Goal: Task Accomplishment & Management: Complete application form

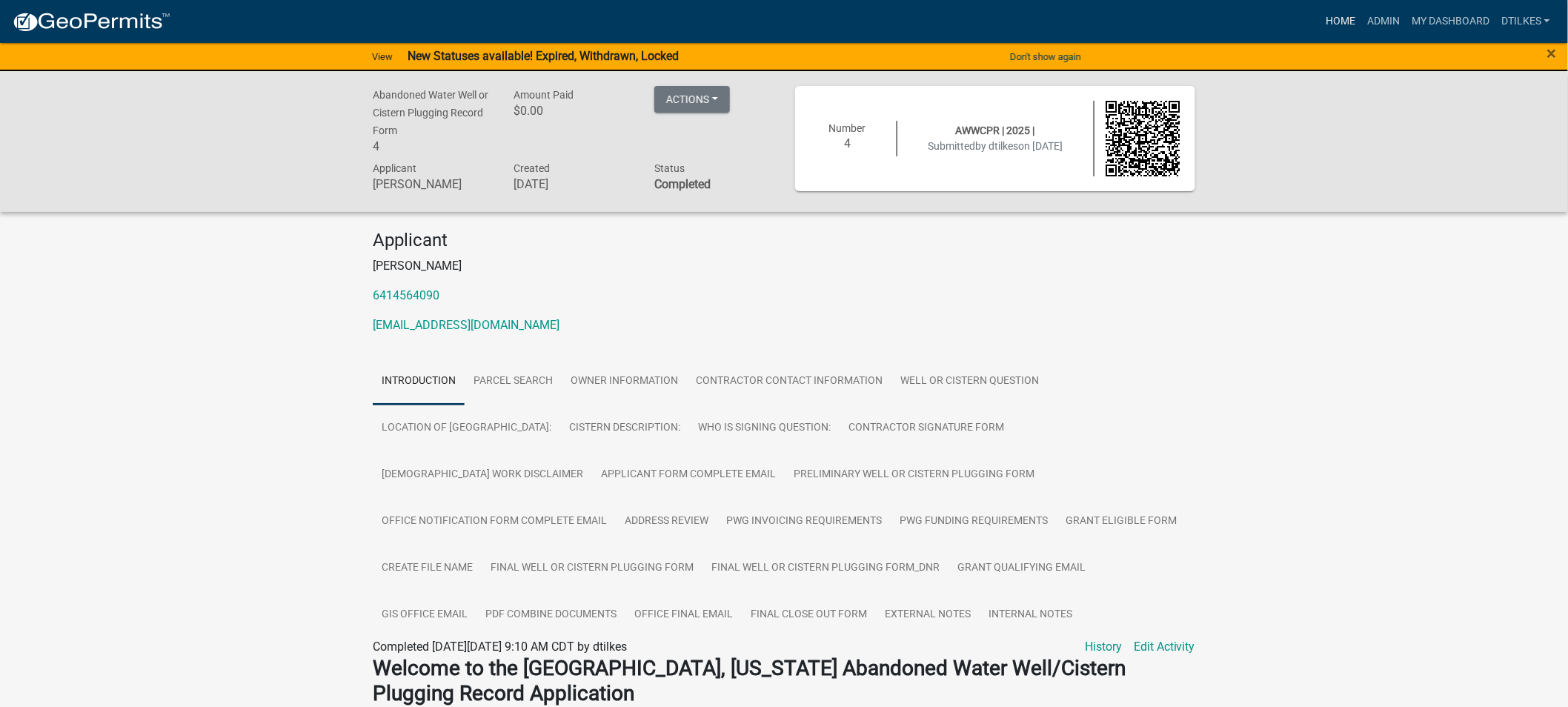
click at [1344, 12] on link "Home" at bounding box center [1341, 22] width 41 height 28
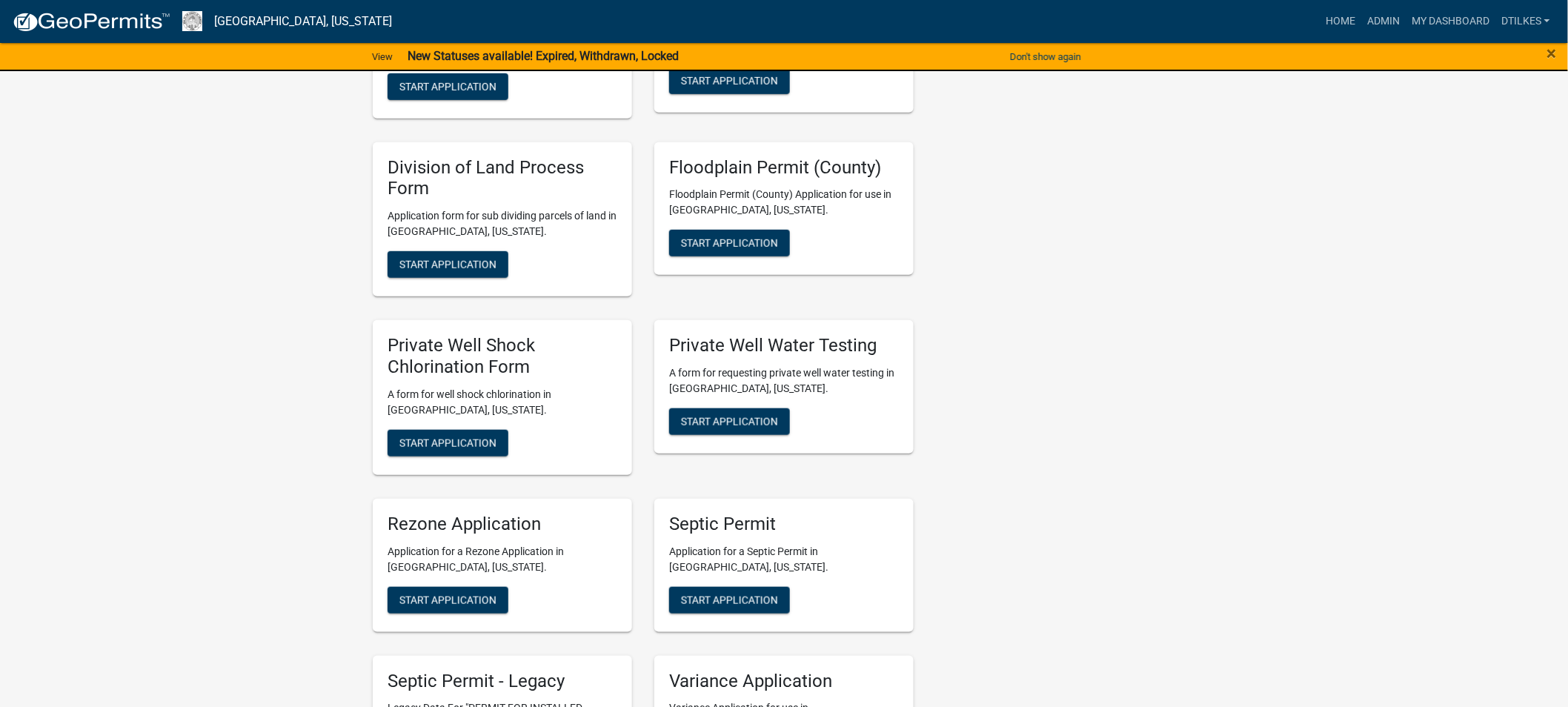
scroll to position [2716, 0]
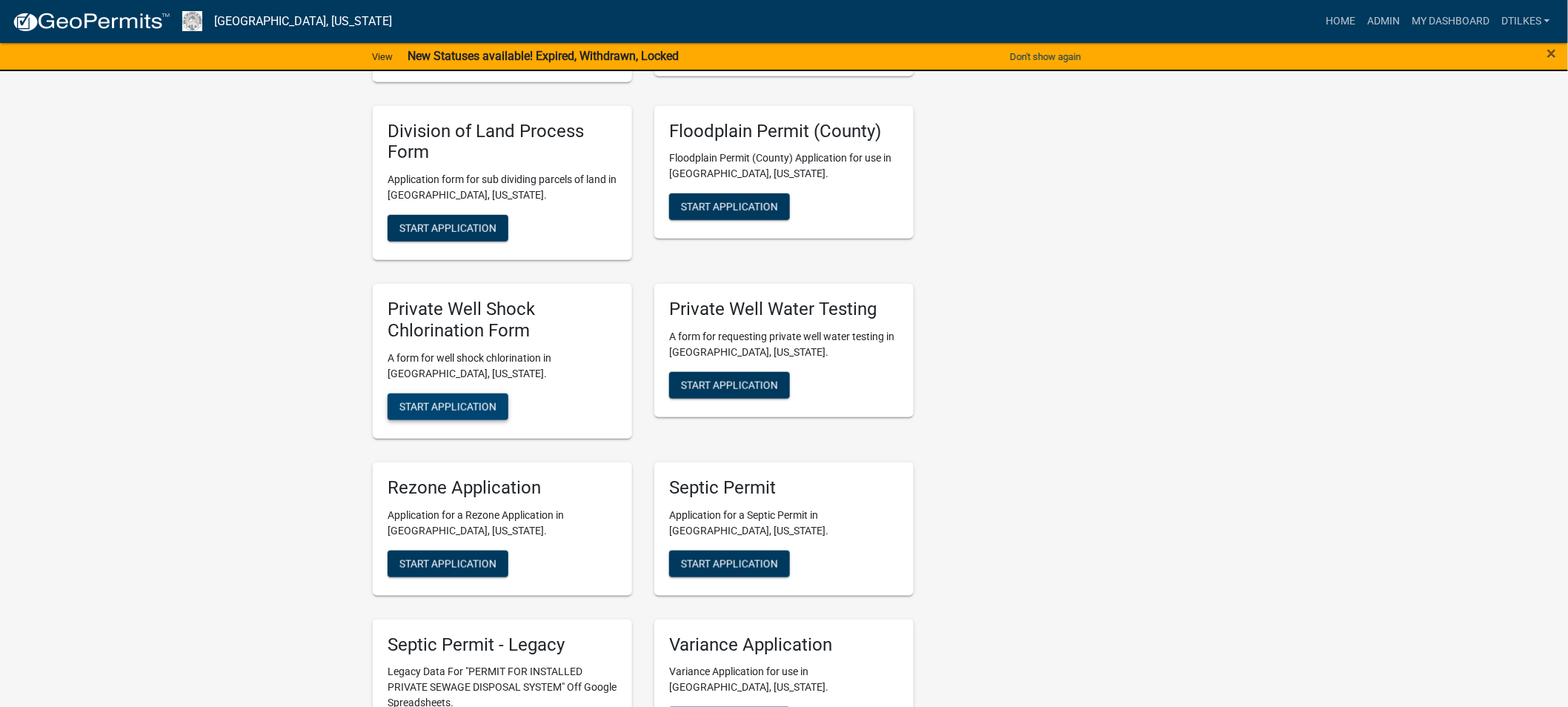
click at [442, 400] on span "Start Application" at bounding box center [448, 405] width 97 height 12
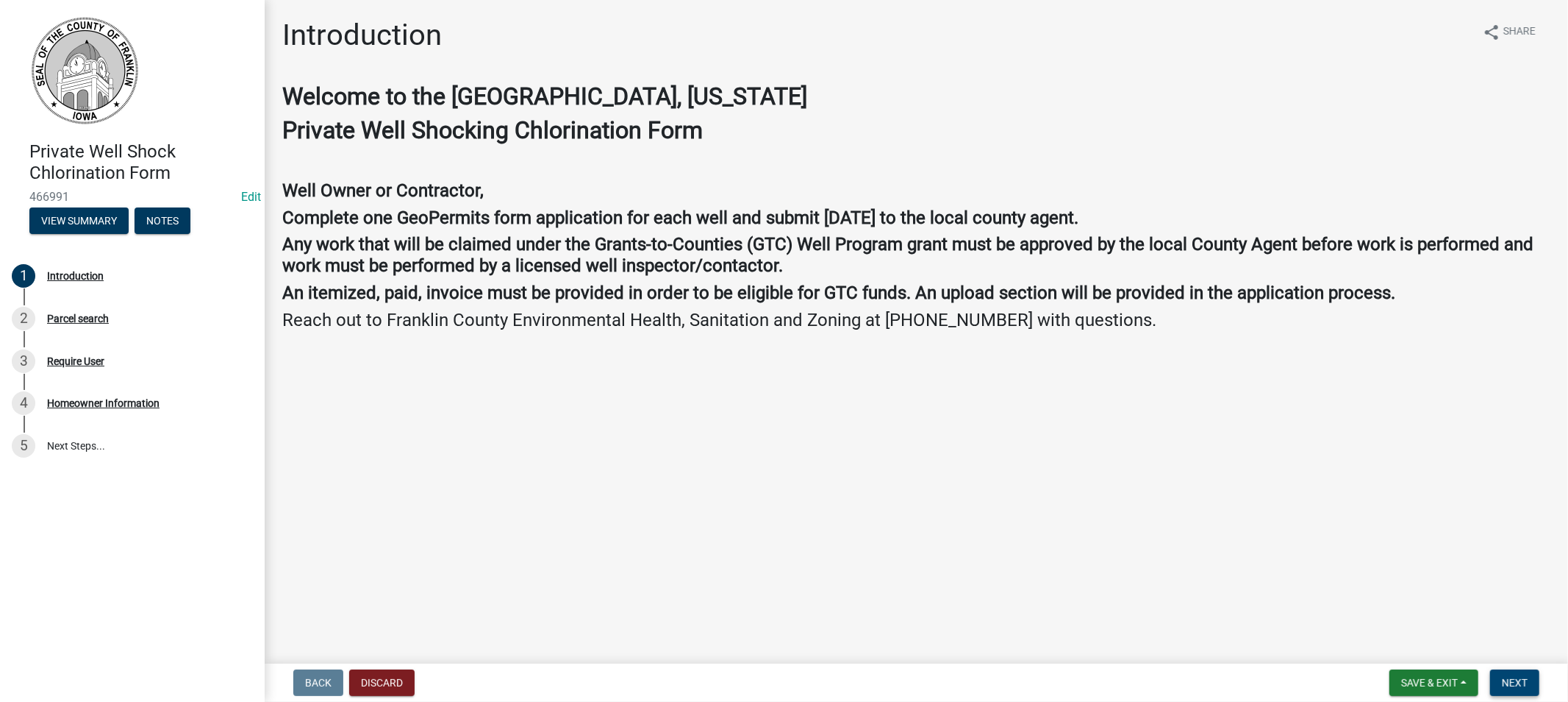
click at [1505, 677] on span "Next" at bounding box center [1515, 682] width 26 height 12
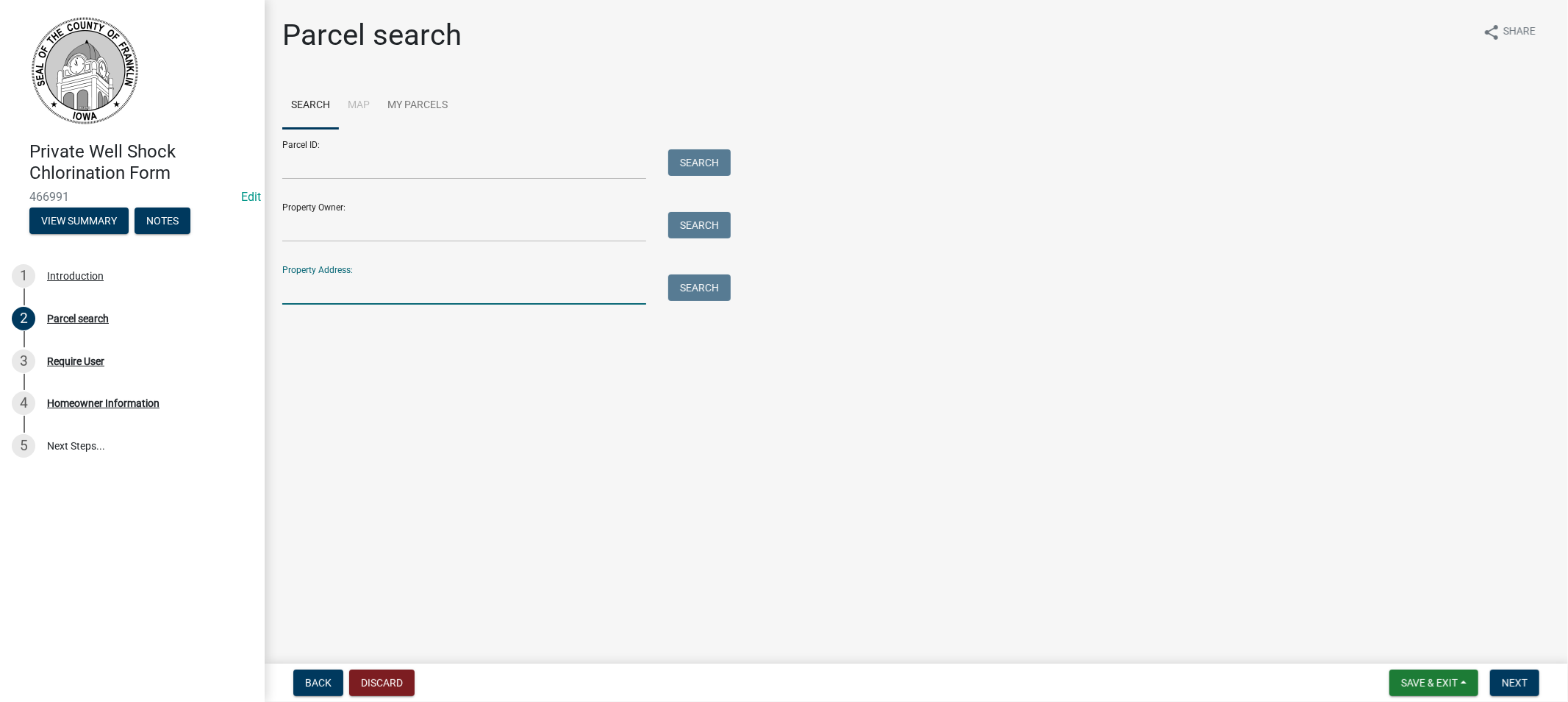
click at [350, 296] on input "Property Address:" at bounding box center [464, 289] width 364 height 30
type input "1440"
click at [702, 288] on button "Search" at bounding box center [699, 287] width 63 height 26
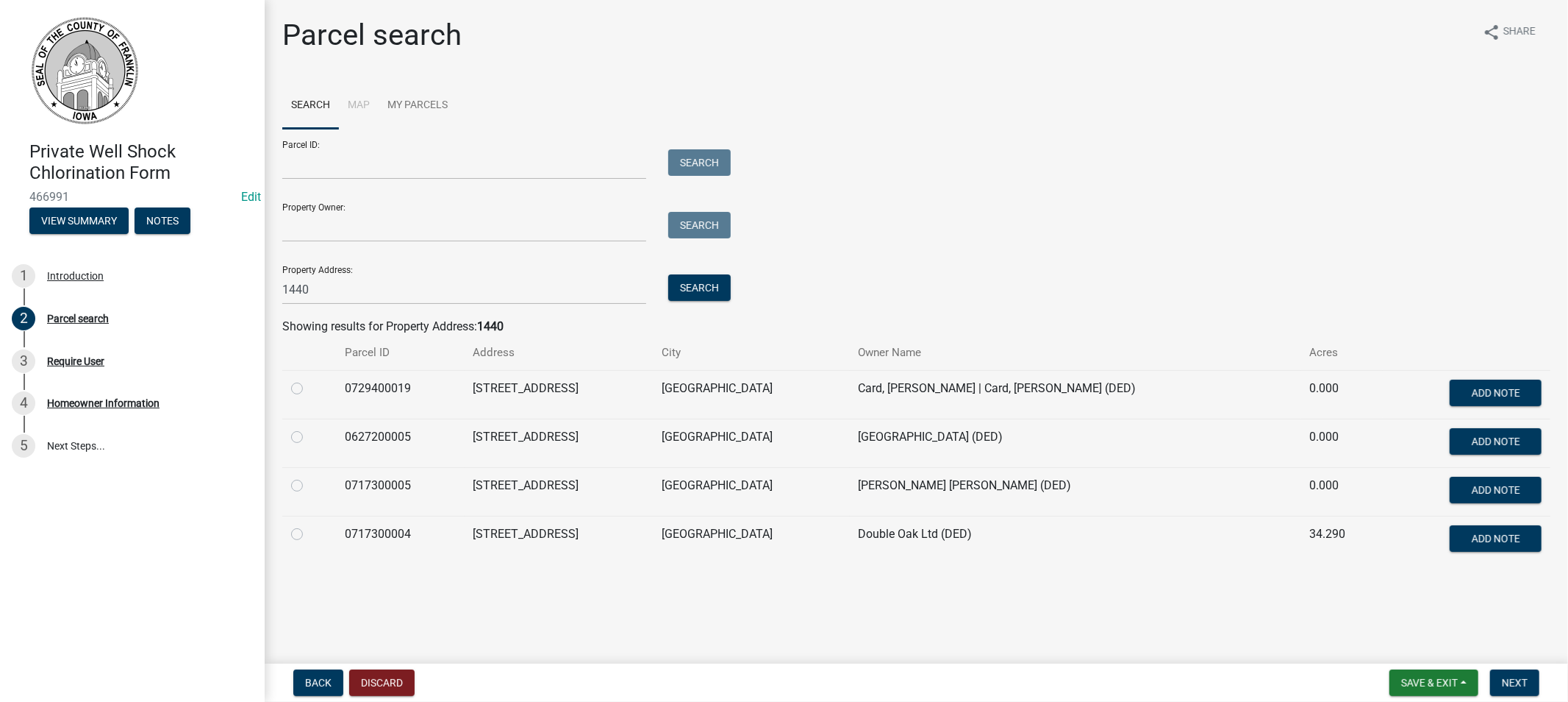
click at [309, 379] on label at bounding box center [309, 379] width 0 height 0
click at [309, 388] on input "radio" at bounding box center [313, 384] width 9 height 9
radio input "true"
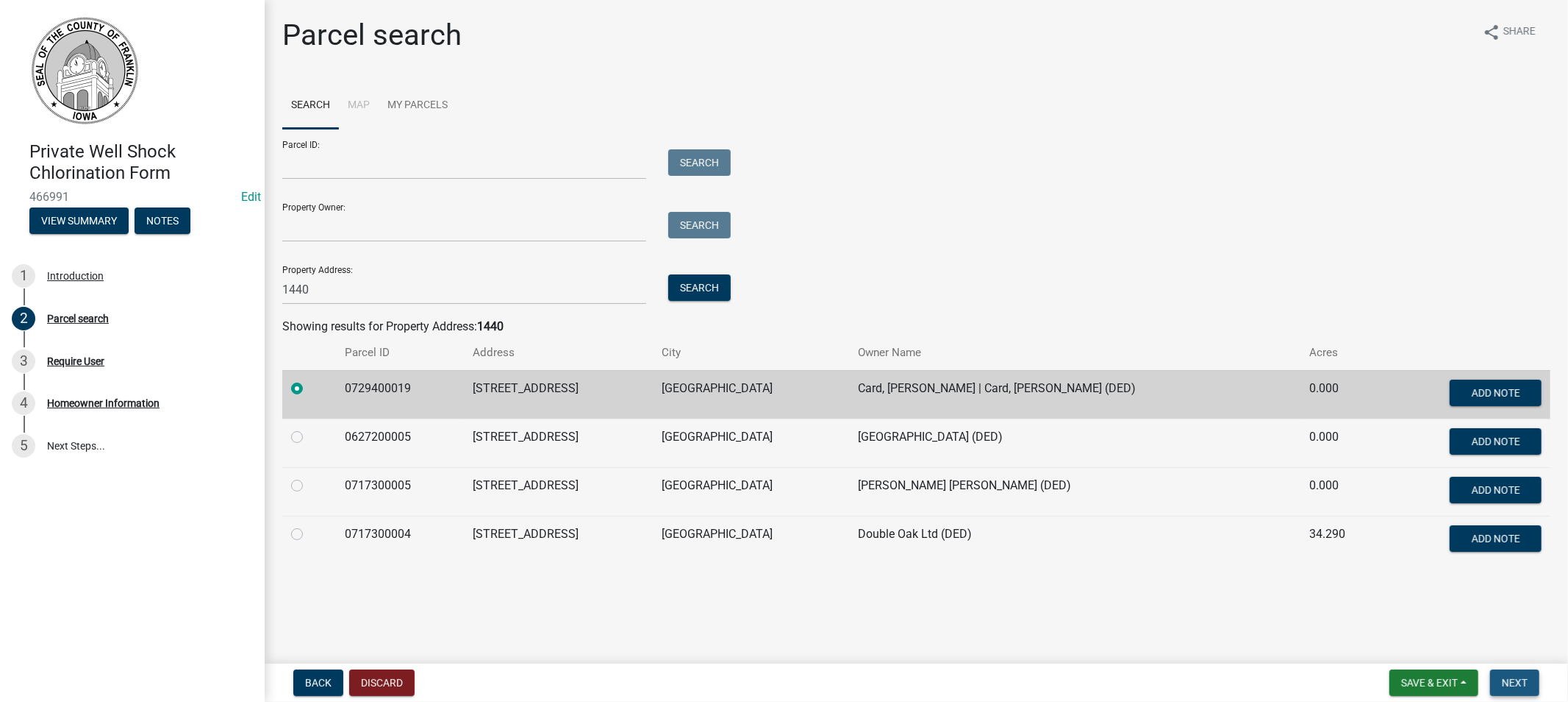
click at [1516, 681] on span "Next" at bounding box center [1515, 682] width 26 height 12
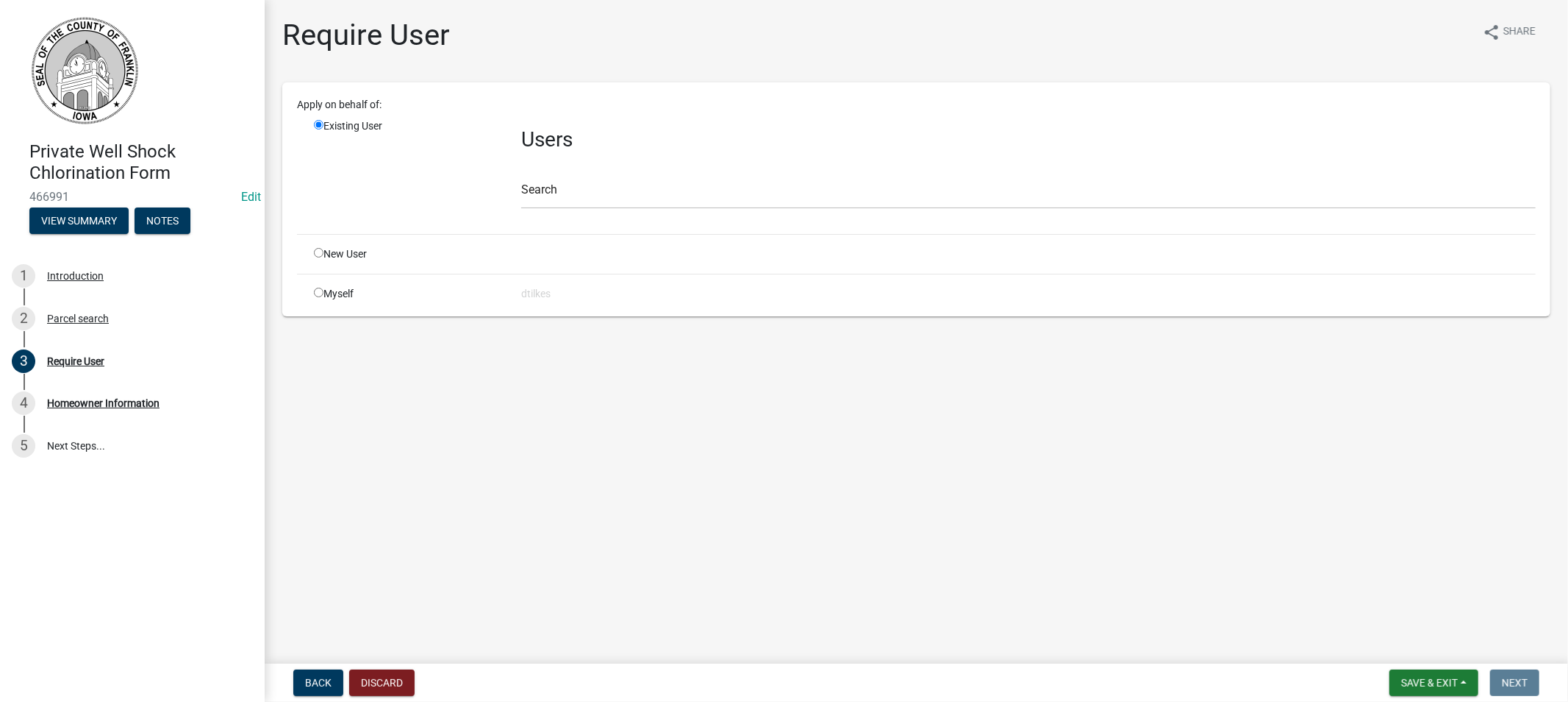
click at [314, 290] on input "radio" at bounding box center [319, 292] width 9 height 9
radio input "true"
radio input "false"
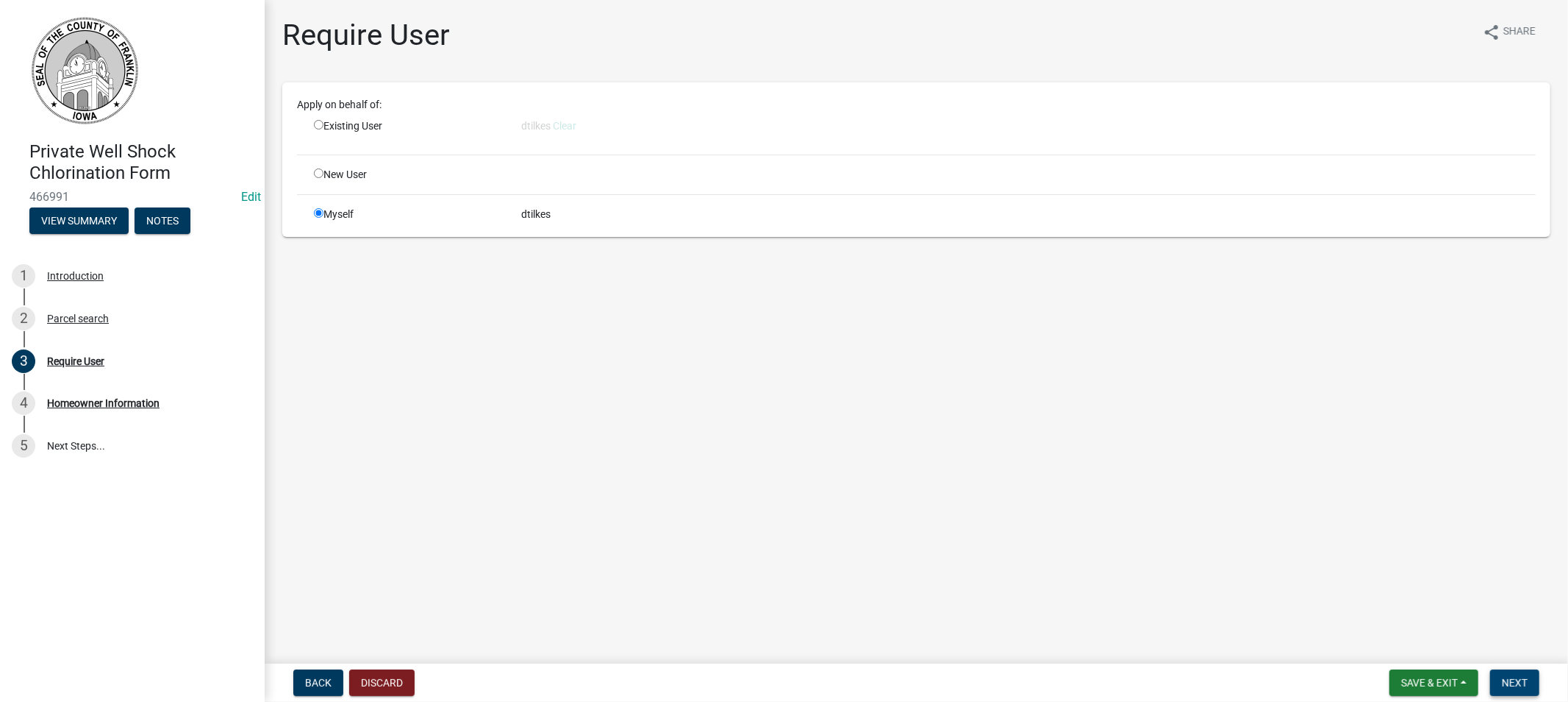
drag, startPoint x: 1523, startPoint y: 680, endPoint x: 1503, endPoint y: 672, distance: 21.5
click at [1520, 679] on span "Next" at bounding box center [1515, 682] width 26 height 12
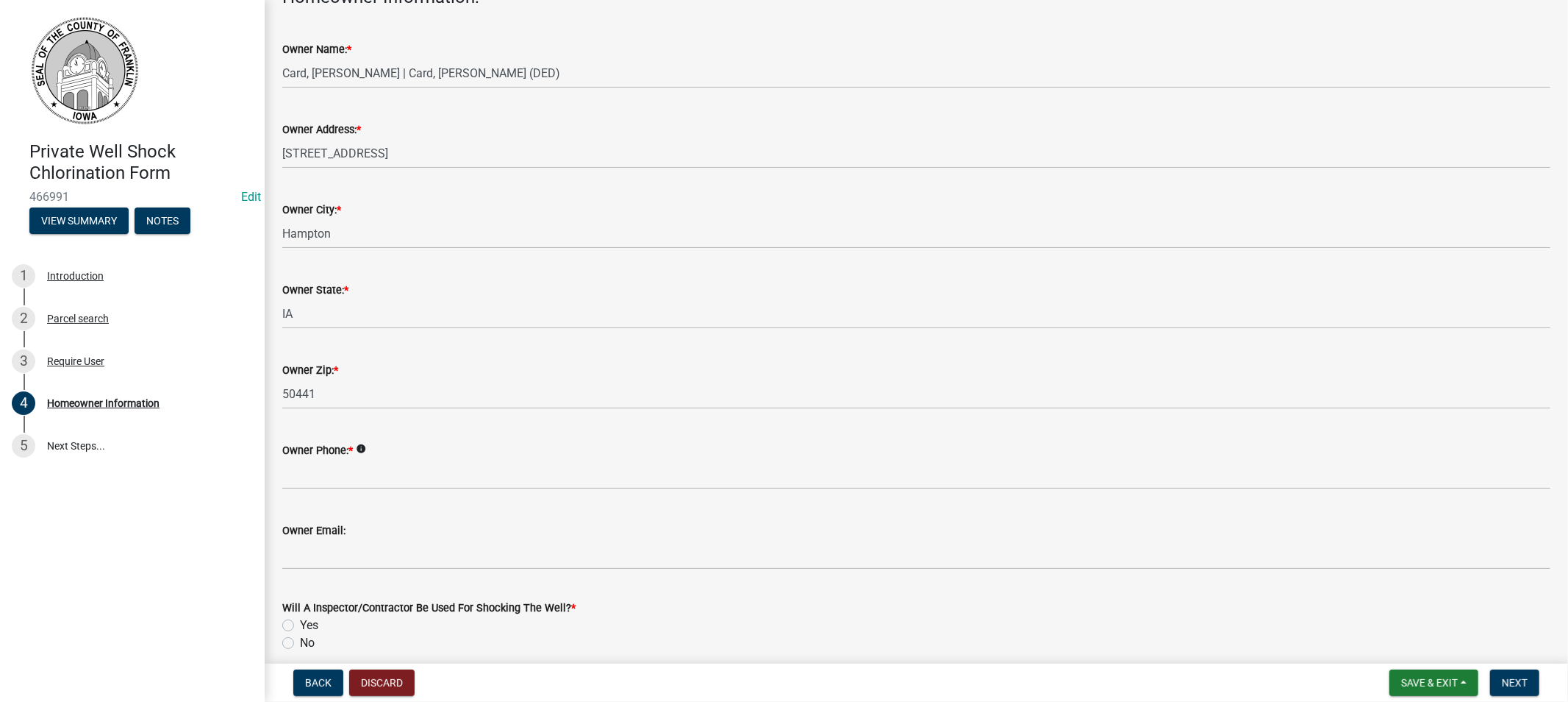
scroll to position [159, 0]
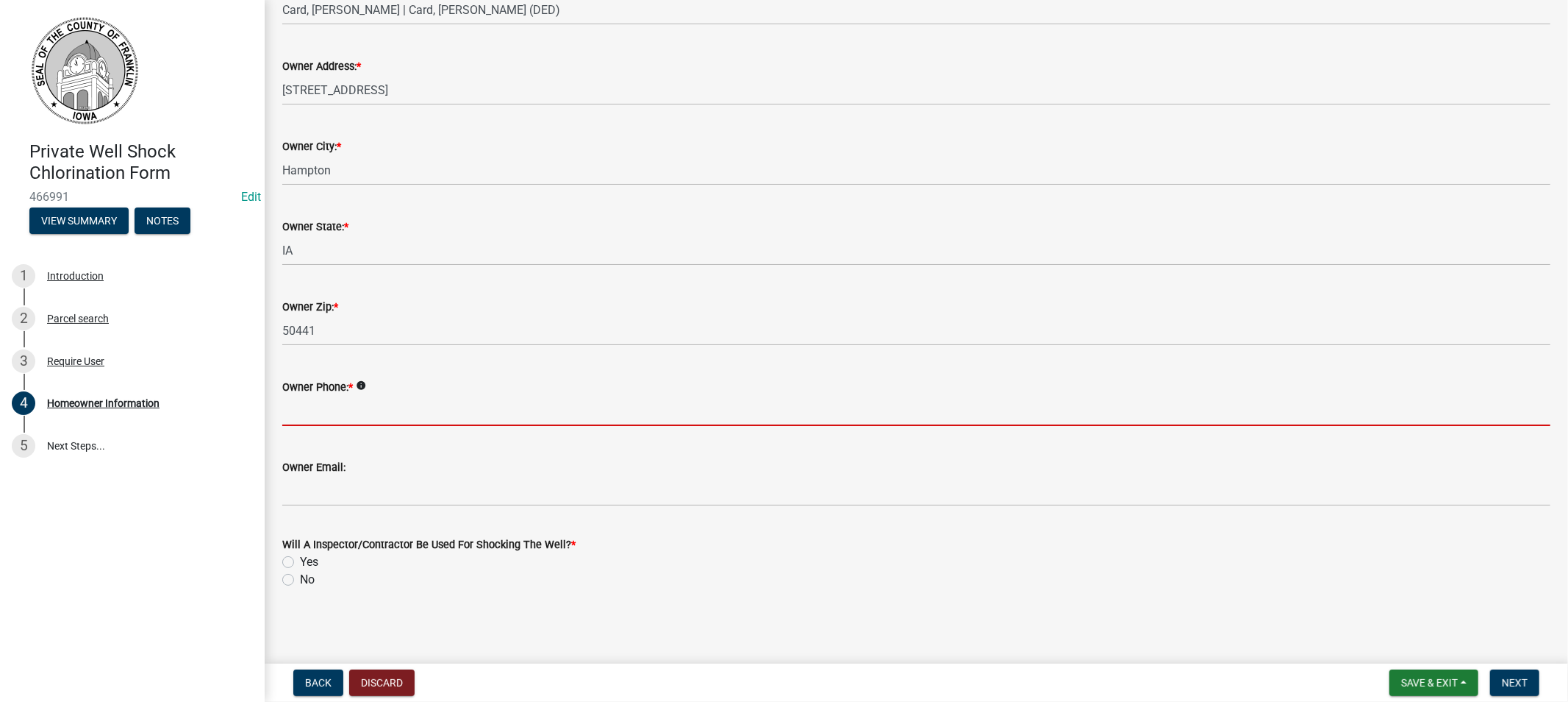
click at [376, 407] on input "Owner Phone: *" at bounding box center [917, 411] width 1269 height 30
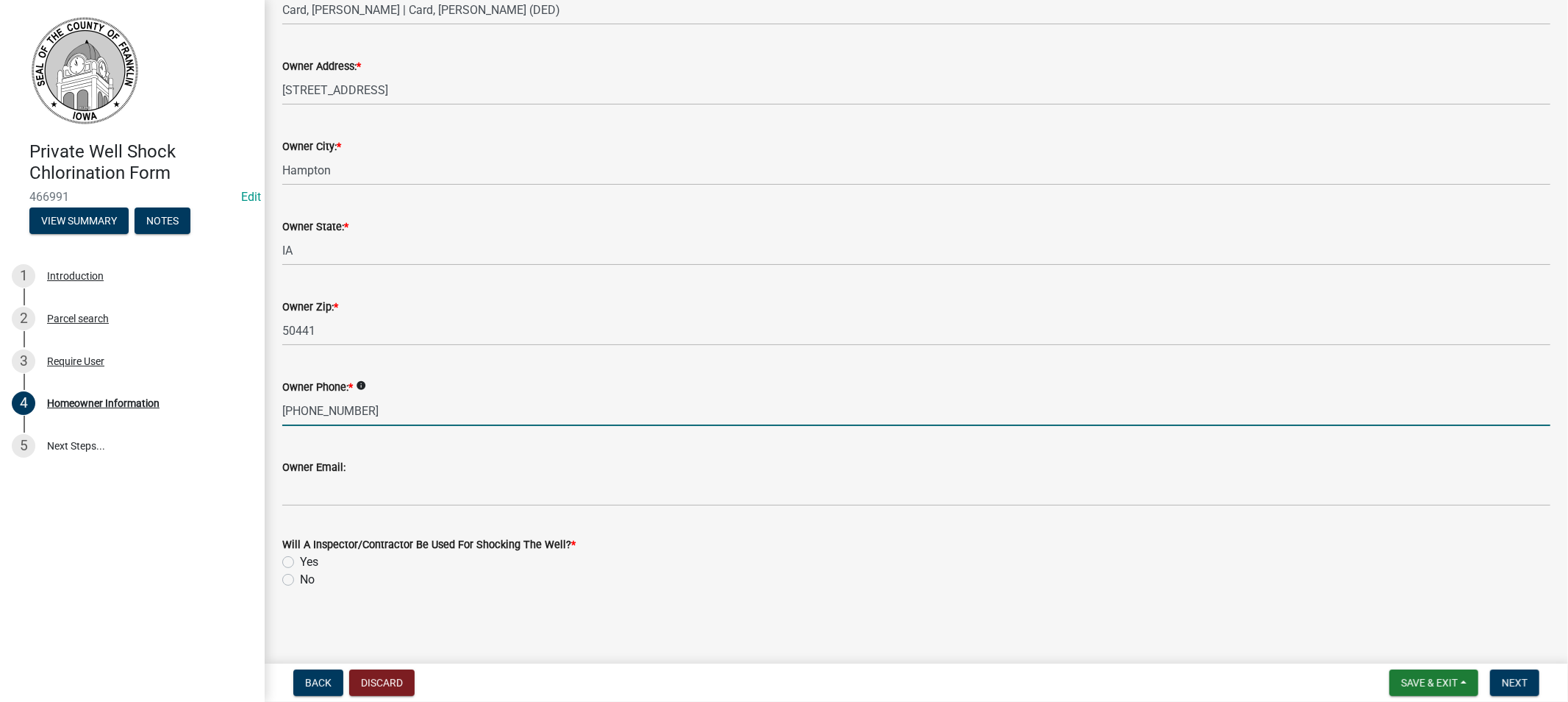
type input "[PHONE_NUMBER]"
click at [300, 561] on label "Yes" at bounding box center [310, 562] width 19 height 18
click at [300, 561] on input "Yes" at bounding box center [305, 558] width 9 height 9
radio input "true"
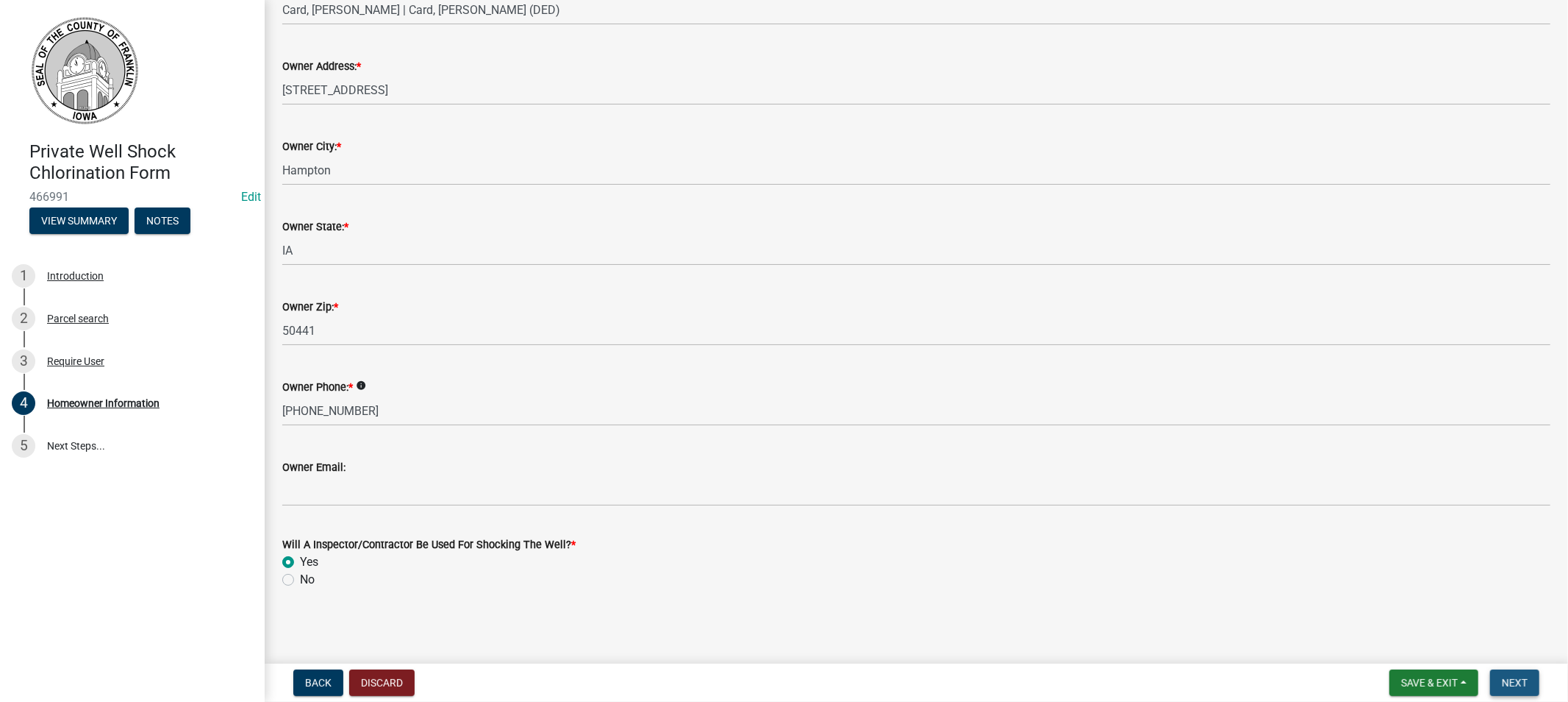
drag, startPoint x: 1512, startPoint y: 681, endPoint x: 1488, endPoint y: 672, distance: 25.6
click at [1509, 680] on span "Next" at bounding box center [1515, 682] width 26 height 12
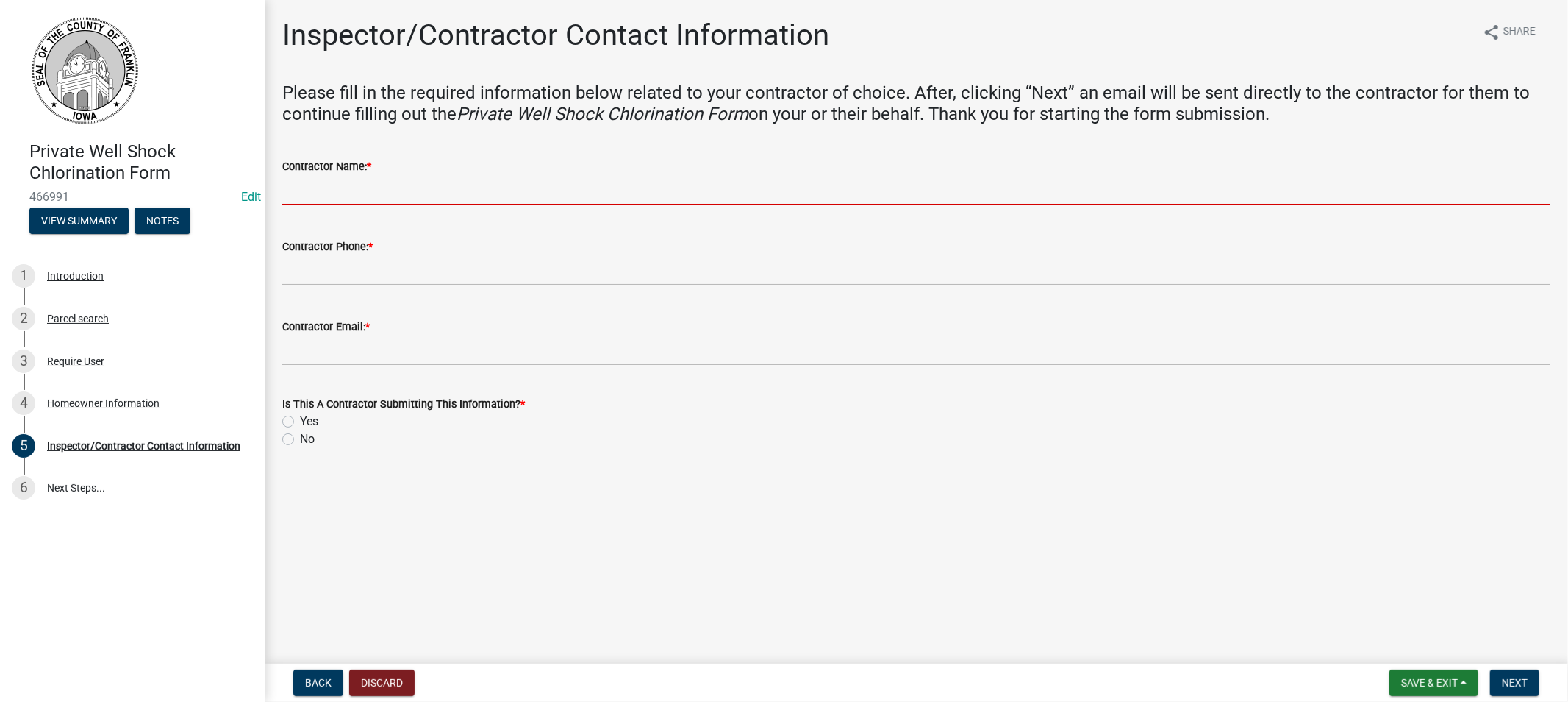
click at [358, 188] on input "Contractor Name: *" at bounding box center [917, 190] width 1269 height 30
type input "[PERSON_NAME]"
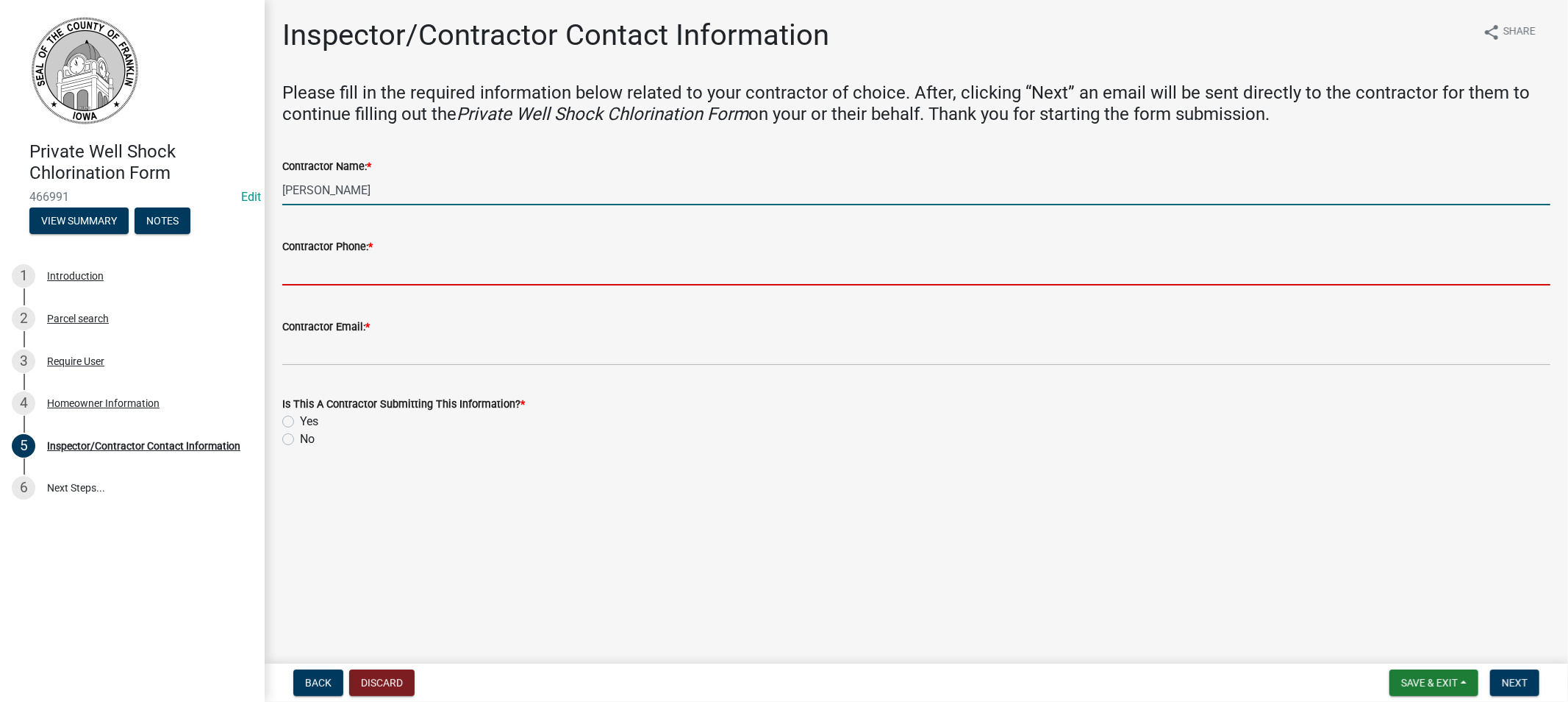
click at [373, 262] on input "Contractor Phone: *" at bounding box center [917, 271] width 1269 height 30
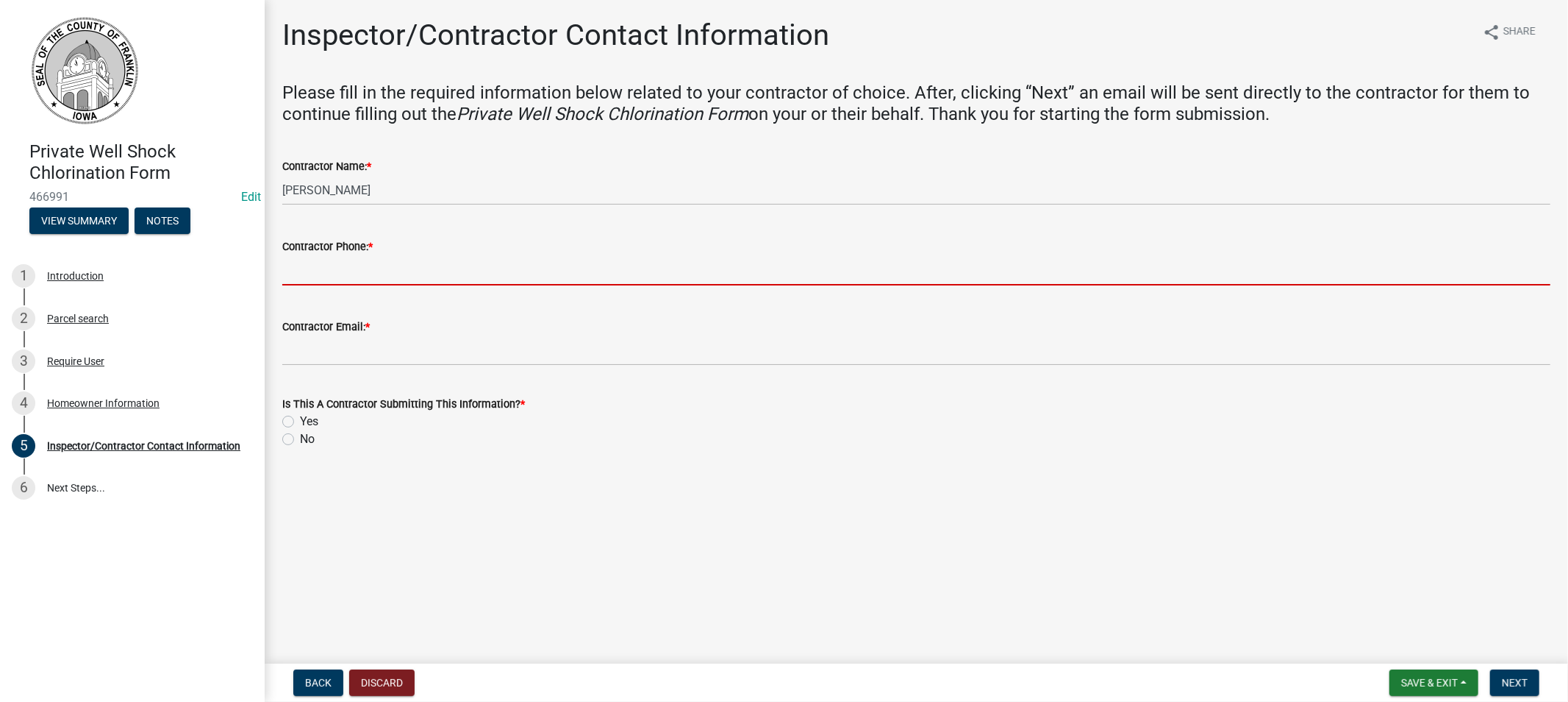
type input "[PHONE_NUMBER]"
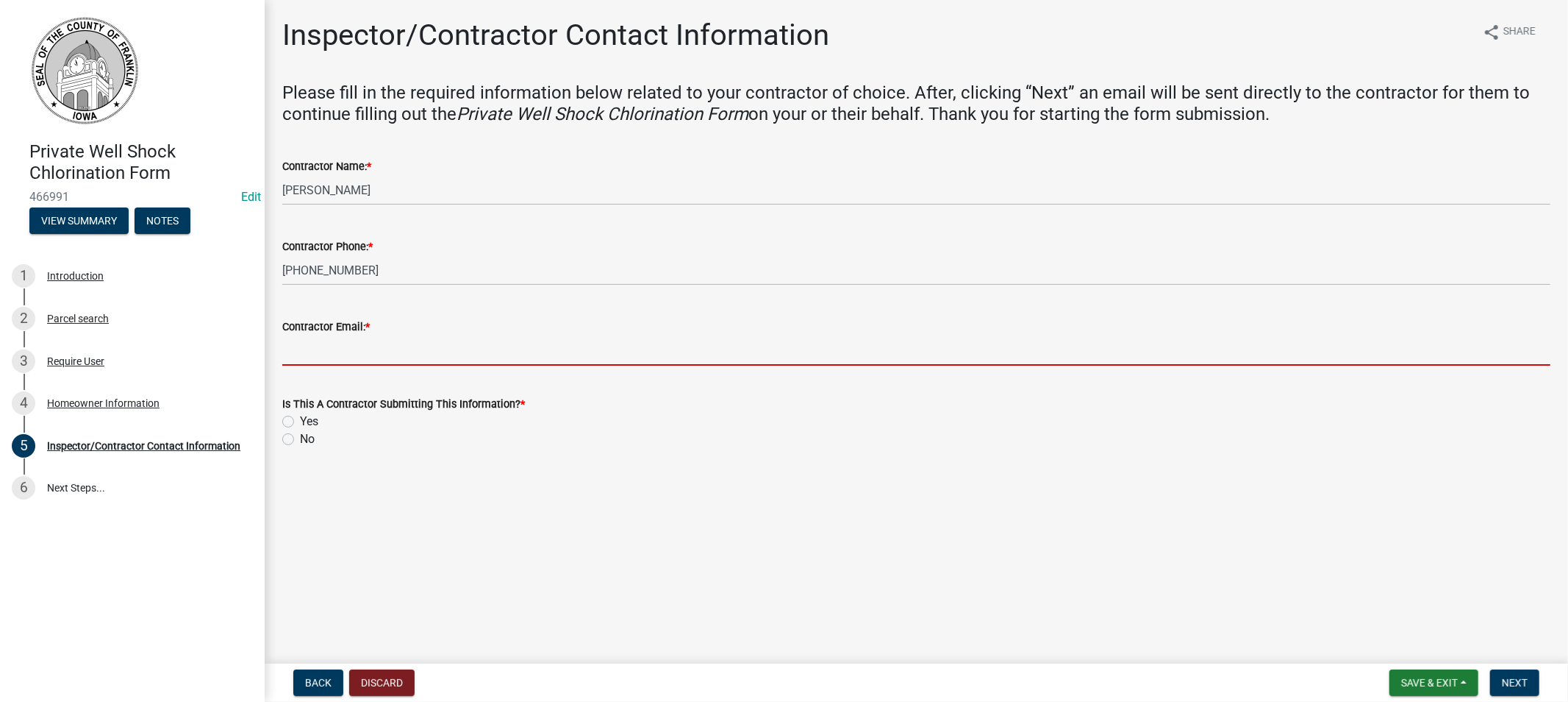
click at [370, 358] on input "Contractor Email: *" at bounding box center [917, 350] width 1269 height 30
type input "[EMAIL_ADDRESS][DOMAIN_NAME]"
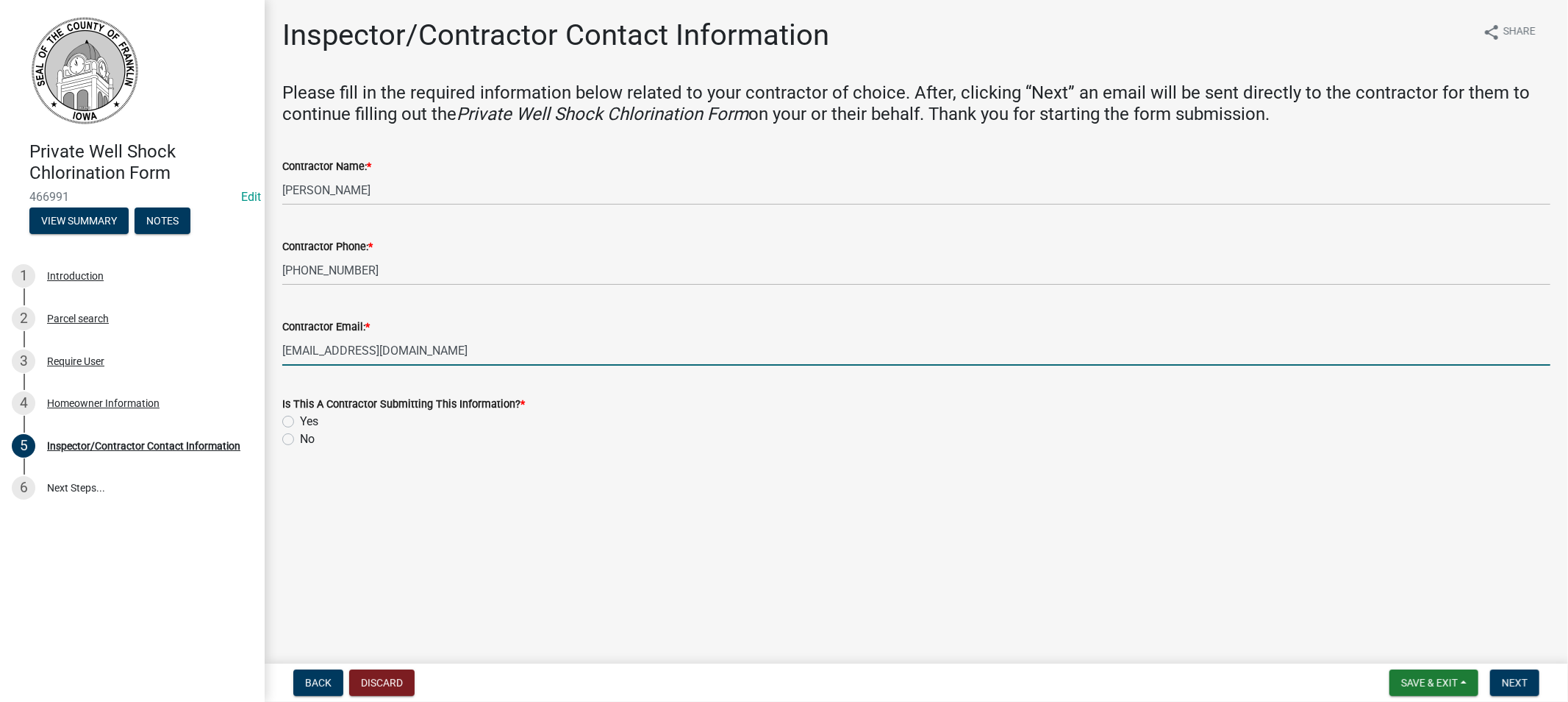
click at [300, 423] on label "Yes" at bounding box center [310, 421] width 19 height 18
click at [300, 422] on input "Yes" at bounding box center [305, 417] width 9 height 9
radio input "true"
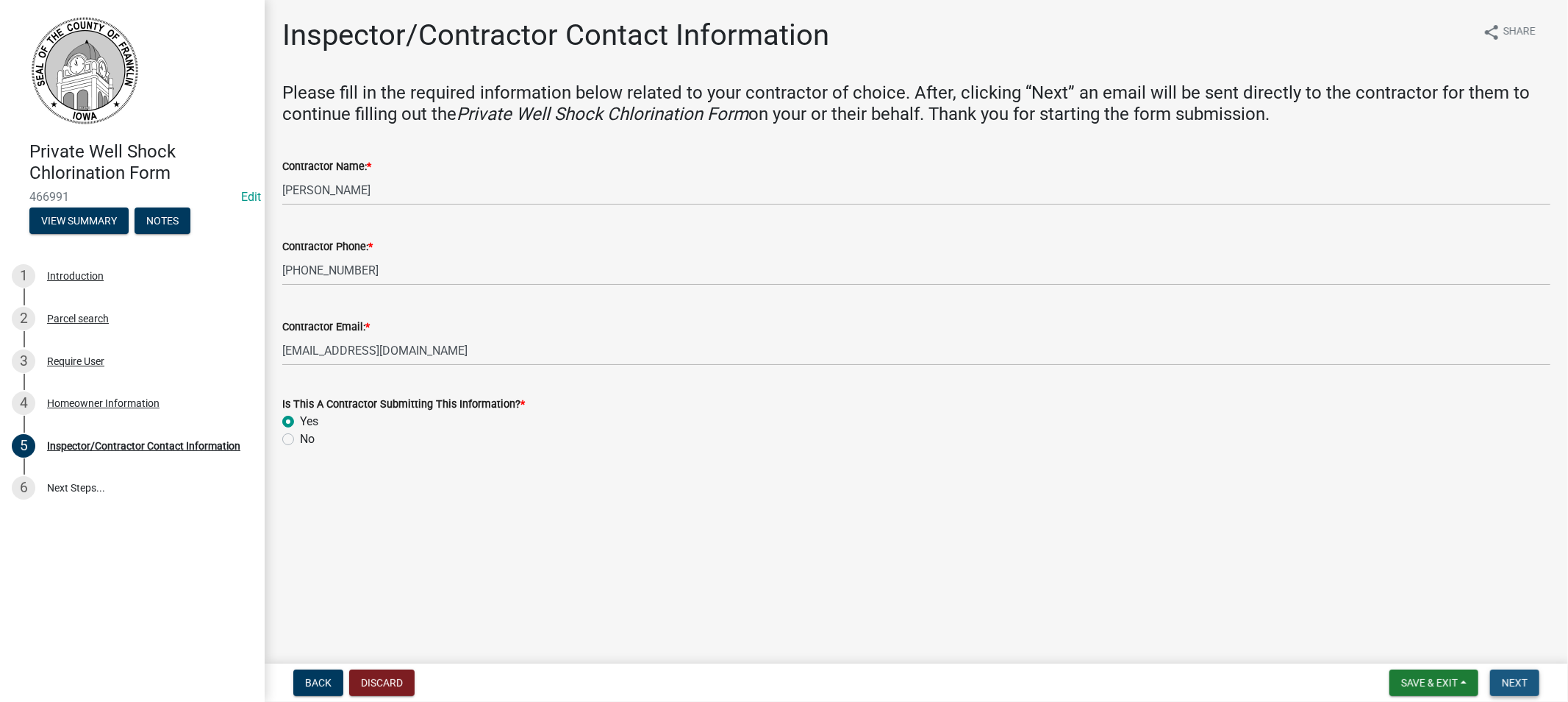
click at [1526, 677] on span "Next" at bounding box center [1515, 682] width 26 height 12
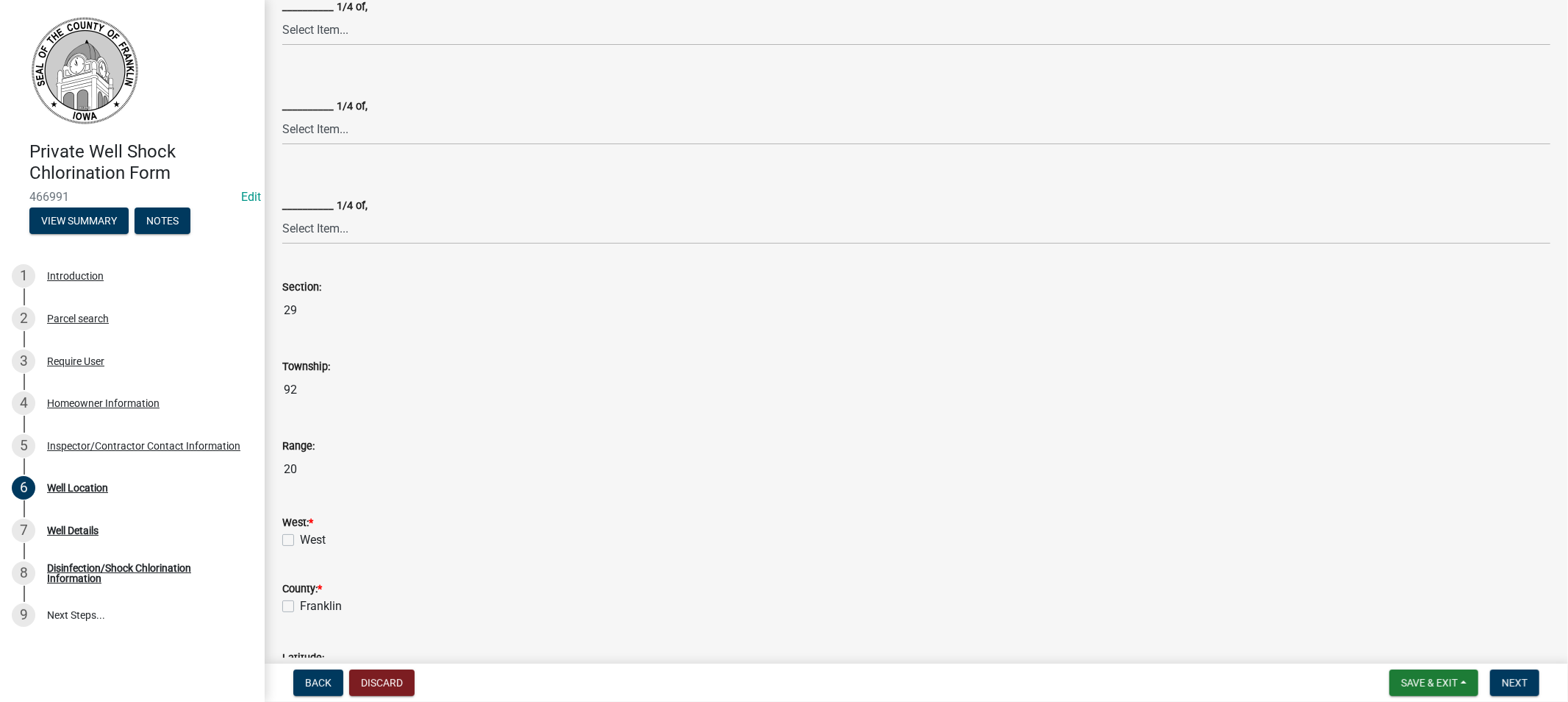
scroll to position [327, 0]
click at [300, 530] on label "West" at bounding box center [313, 533] width 26 height 18
click at [300, 530] on input "West" at bounding box center [305, 529] width 9 height 9
checkbox input "true"
click at [300, 596] on label "Franklin" at bounding box center [321, 599] width 42 height 18
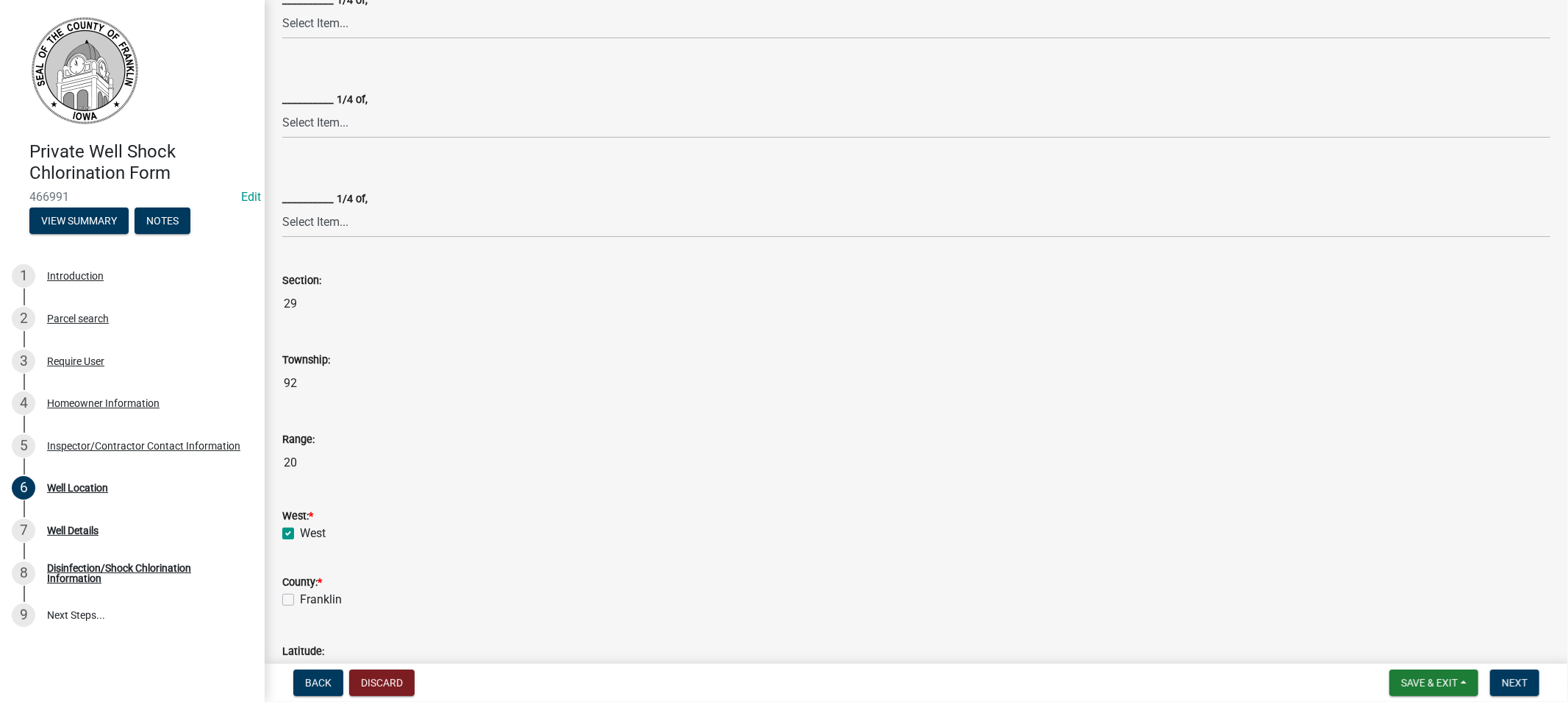
click at [300, 596] on input "Franklin" at bounding box center [305, 595] width 9 height 9
checkbox input "true"
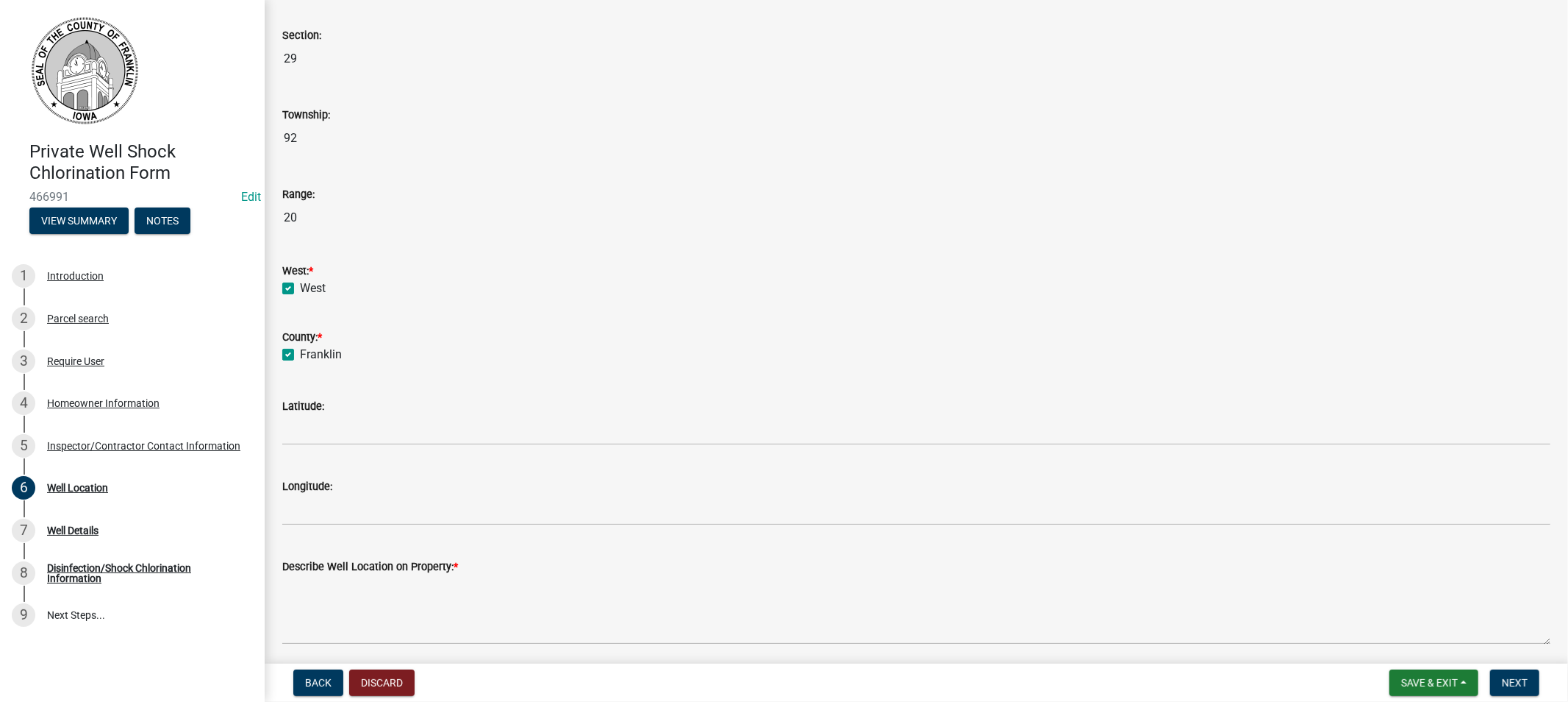
scroll to position [627, 0]
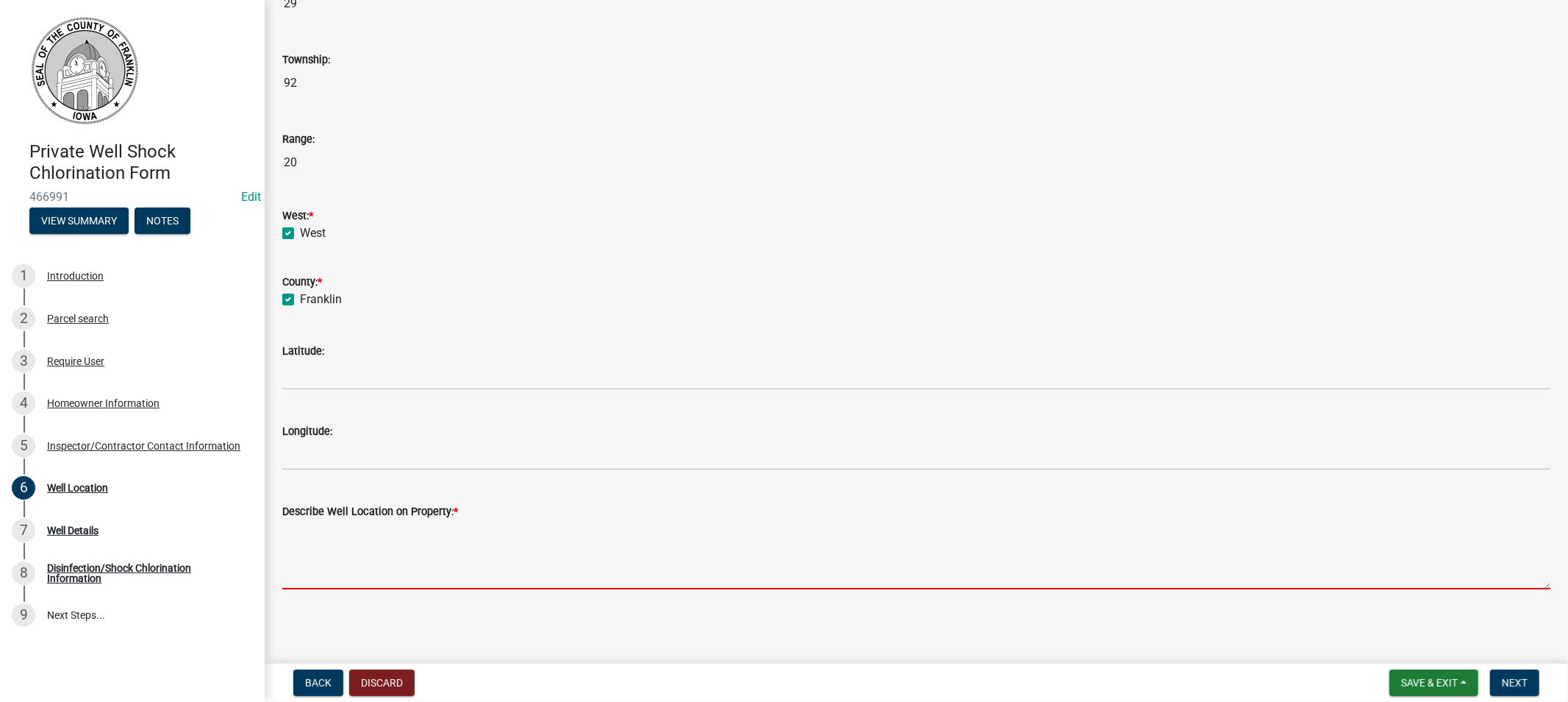
drag, startPoint x: 385, startPoint y: 569, endPoint x: 424, endPoint y: 564, distance: 39.3
click at [398, 566] on textarea "Describe Well Location on Property: *" at bounding box center [917, 555] width 1269 height 69
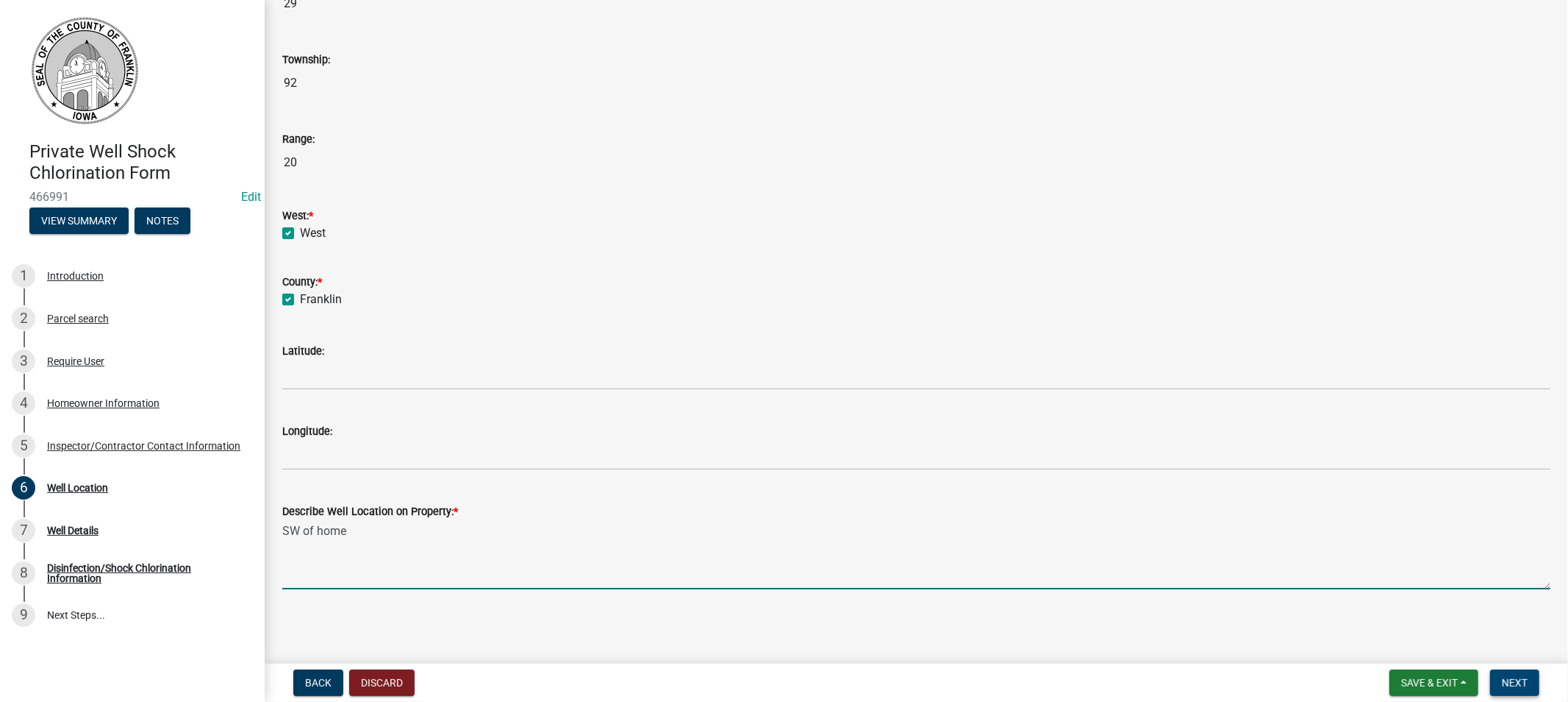
type textarea "SW of home"
click at [1507, 681] on span "Next" at bounding box center [1515, 682] width 26 height 12
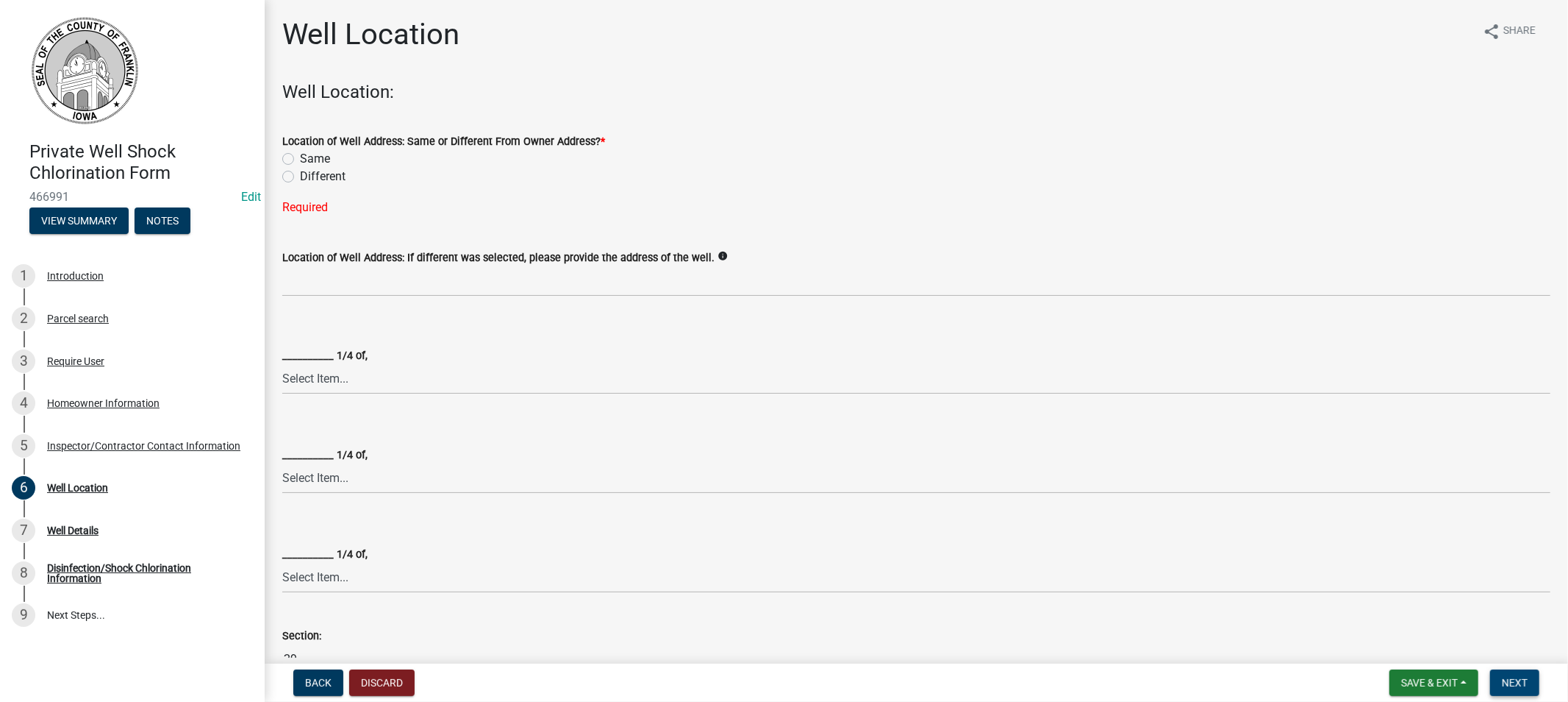
scroll to position [0, 0]
click at [300, 178] on label "Different" at bounding box center [323, 177] width 46 height 18
click at [300, 178] on input "Different" at bounding box center [305, 173] width 9 height 9
radio input "true"
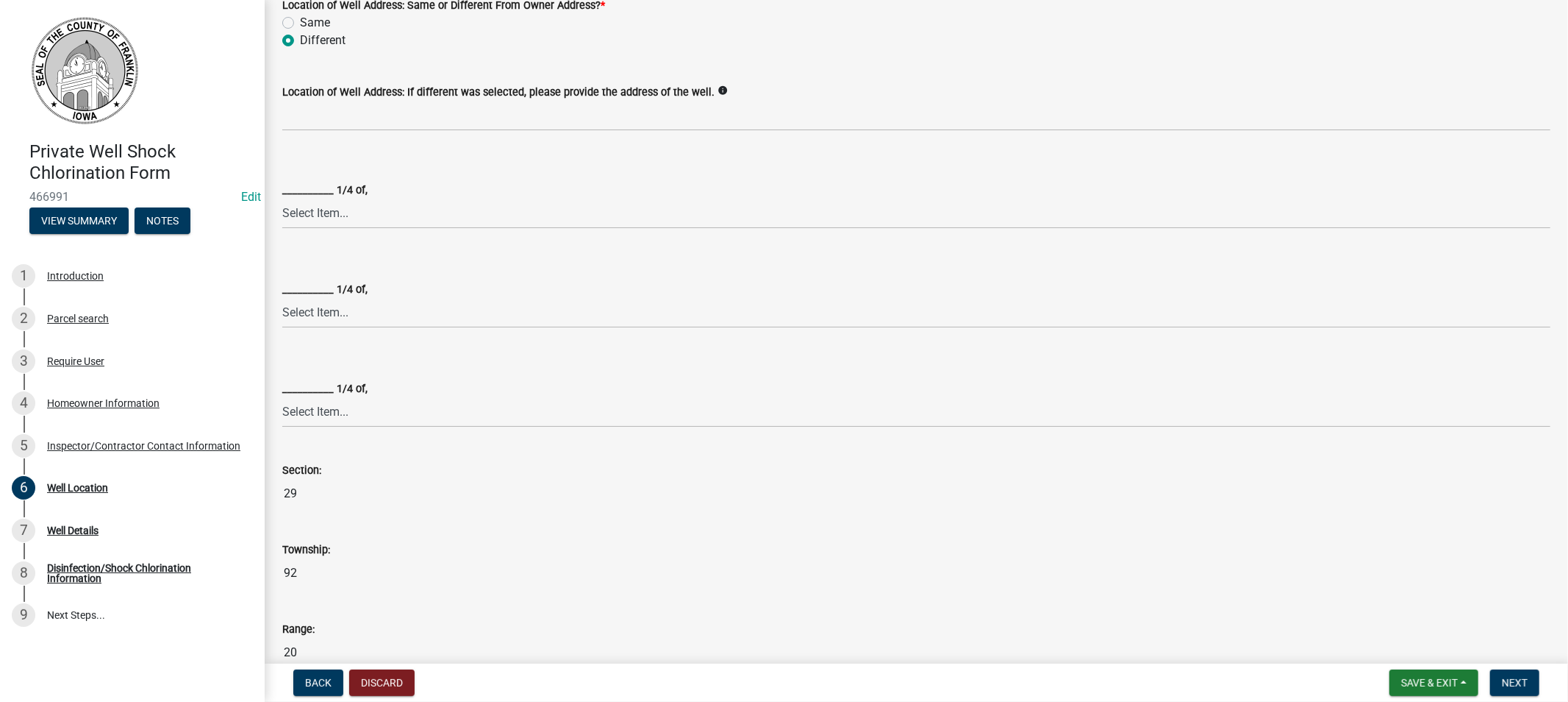
scroll to position [163, 0]
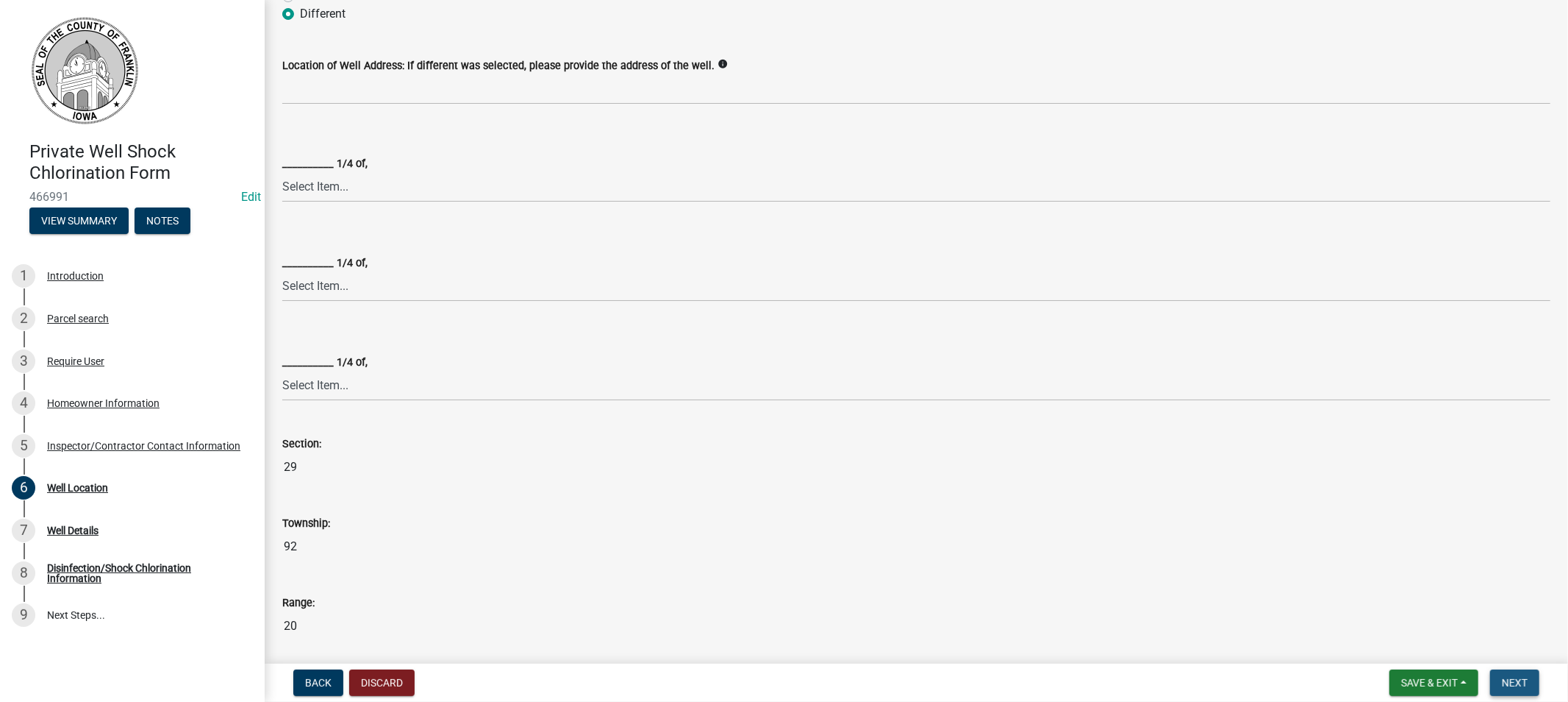
click at [1508, 680] on span "Next" at bounding box center [1515, 682] width 26 height 12
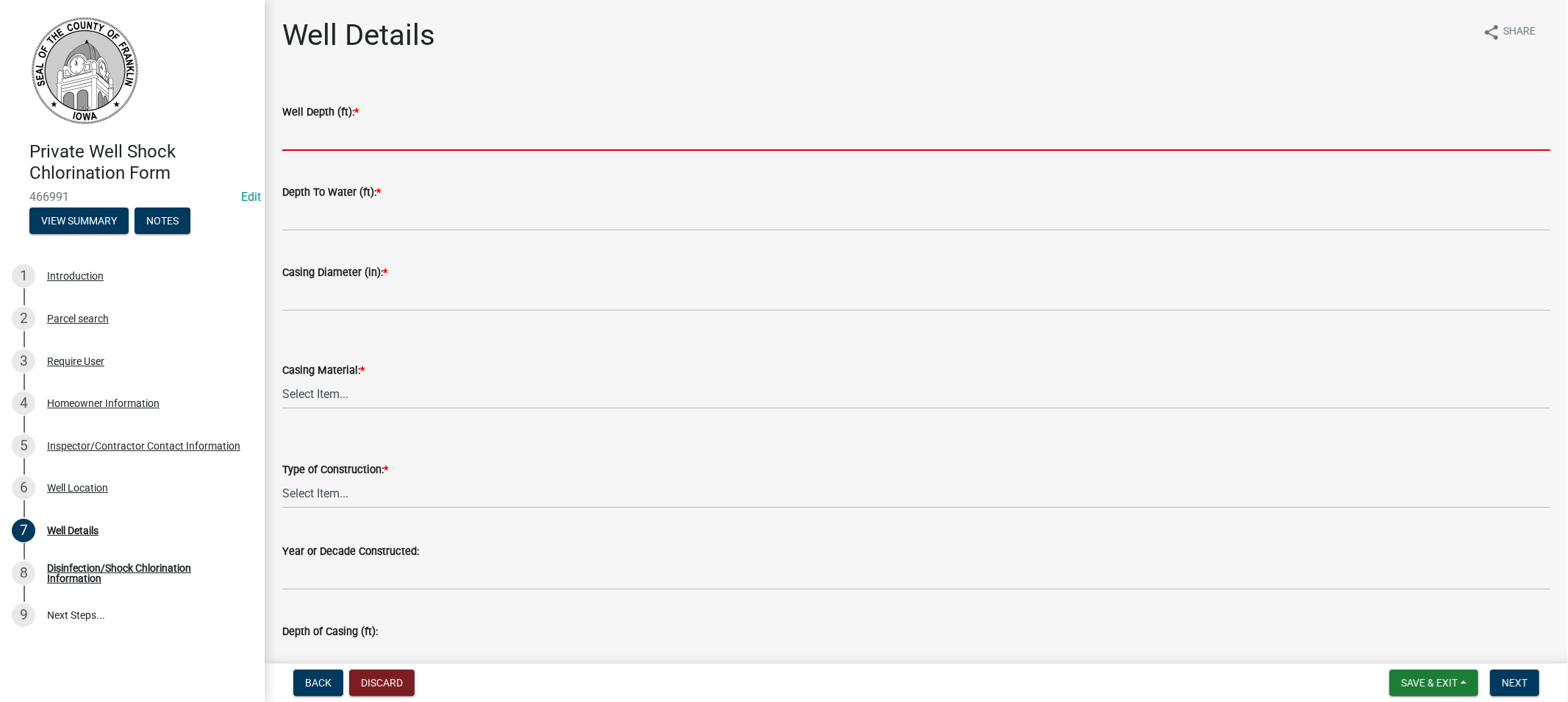
click at [372, 145] on input "Well Depth (ft): *" at bounding box center [917, 136] width 1269 height 30
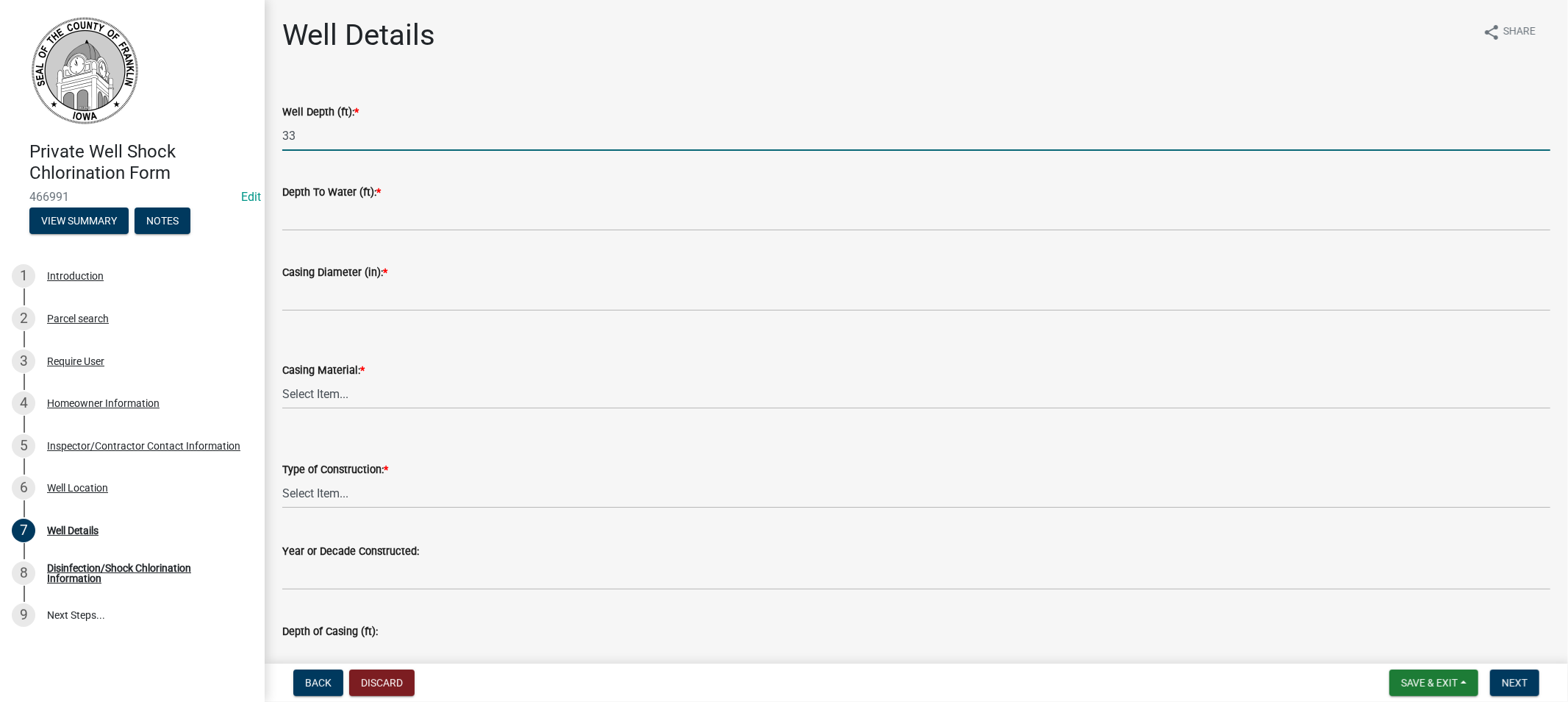
type input "33"
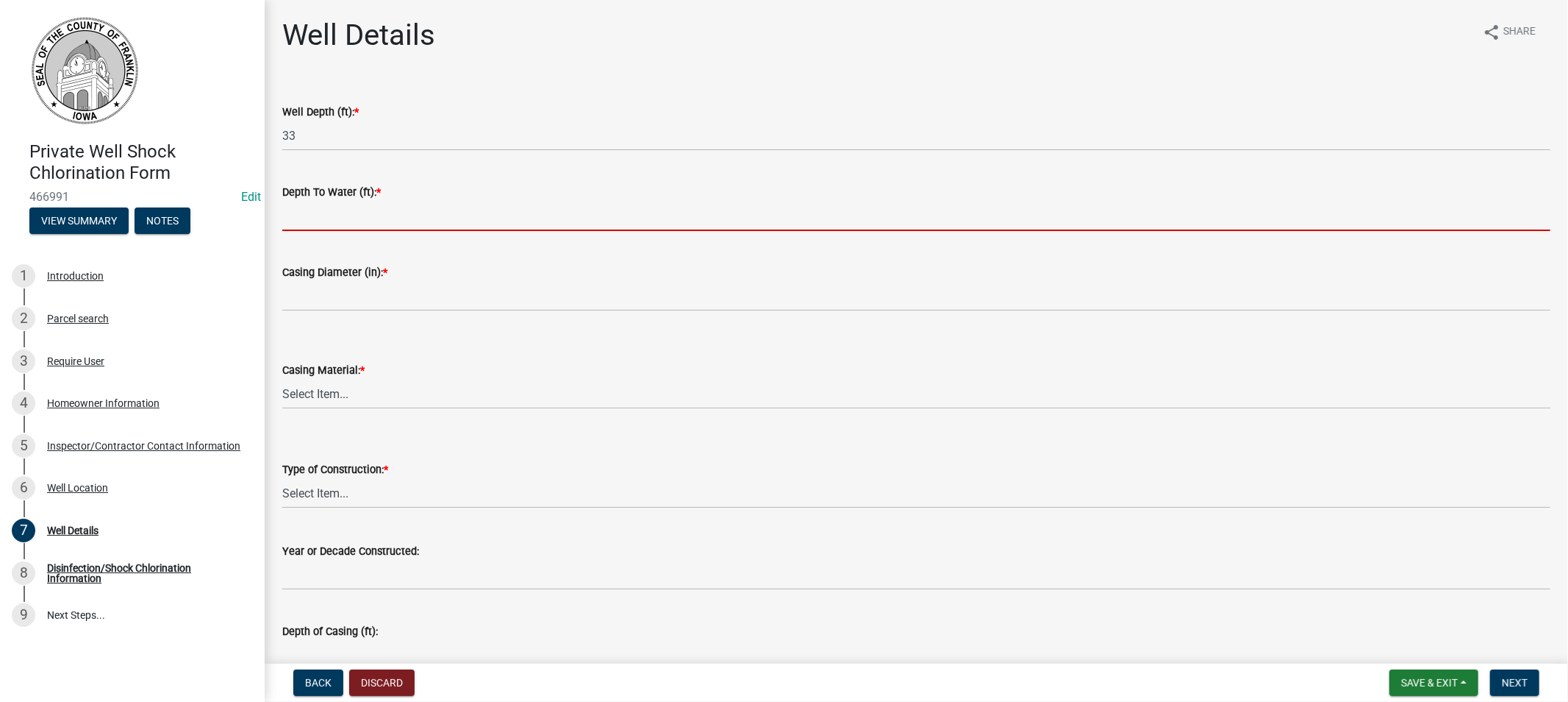
click at [373, 225] on input "Depth To Water (ft): *" at bounding box center [917, 216] width 1269 height 30
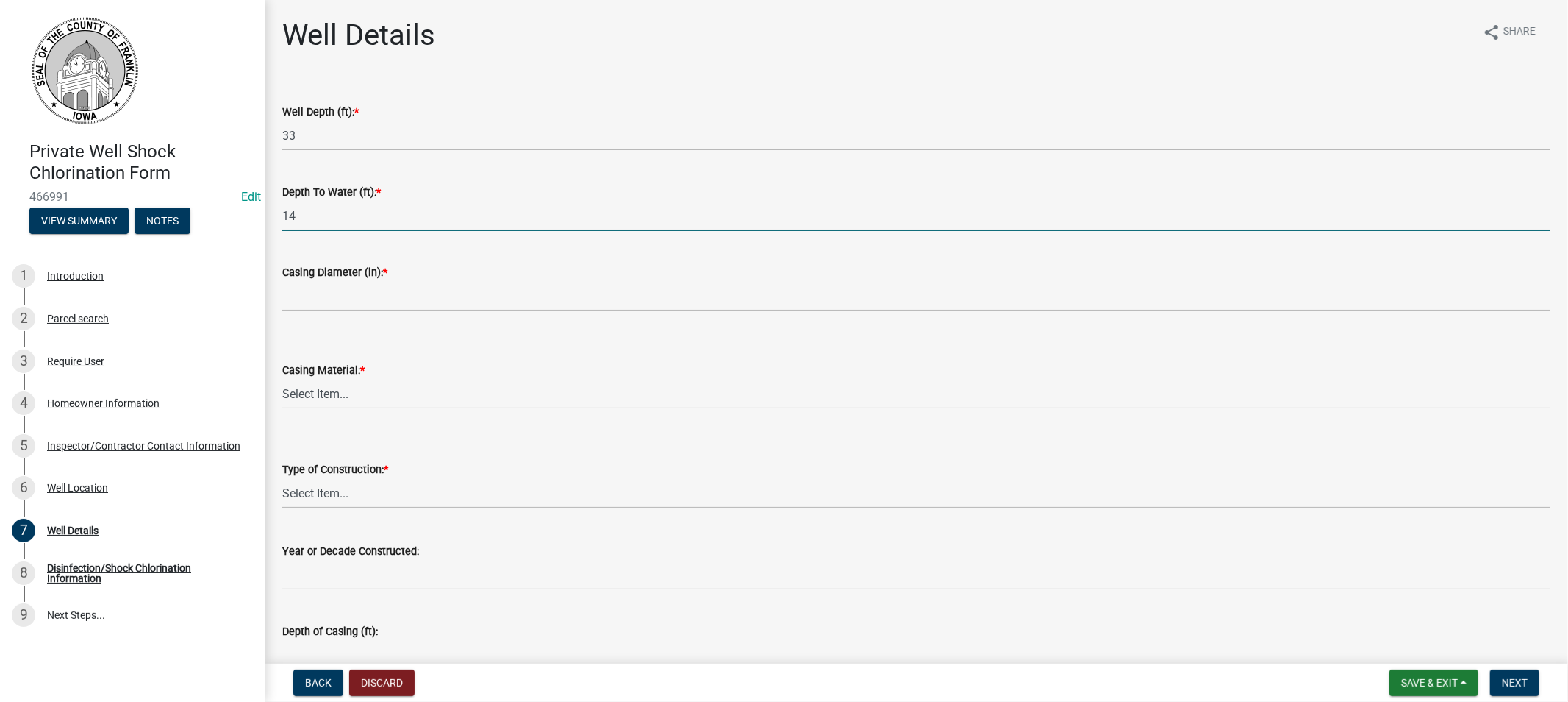
type input "14"
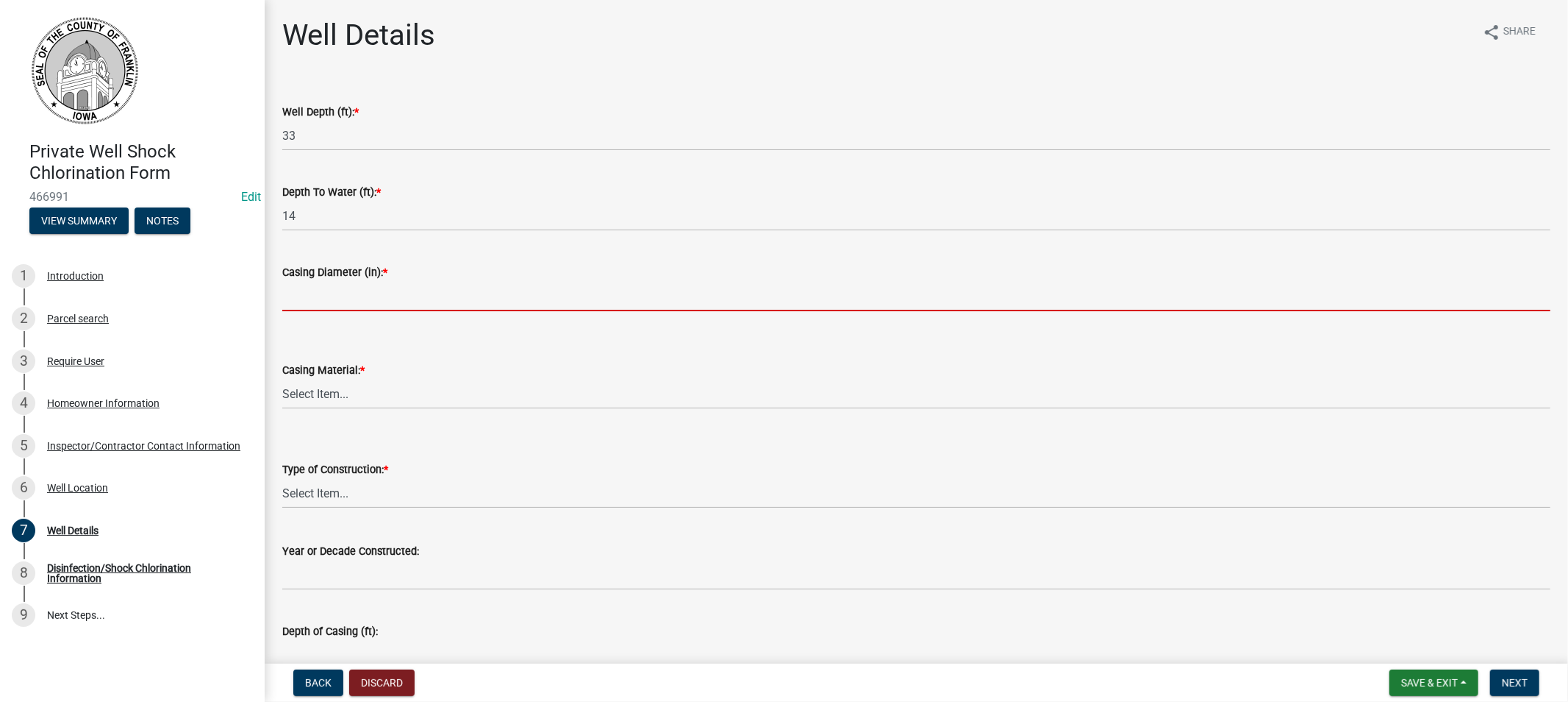
click at [346, 297] on input "Casing Diameter (in): *" at bounding box center [917, 296] width 1269 height 30
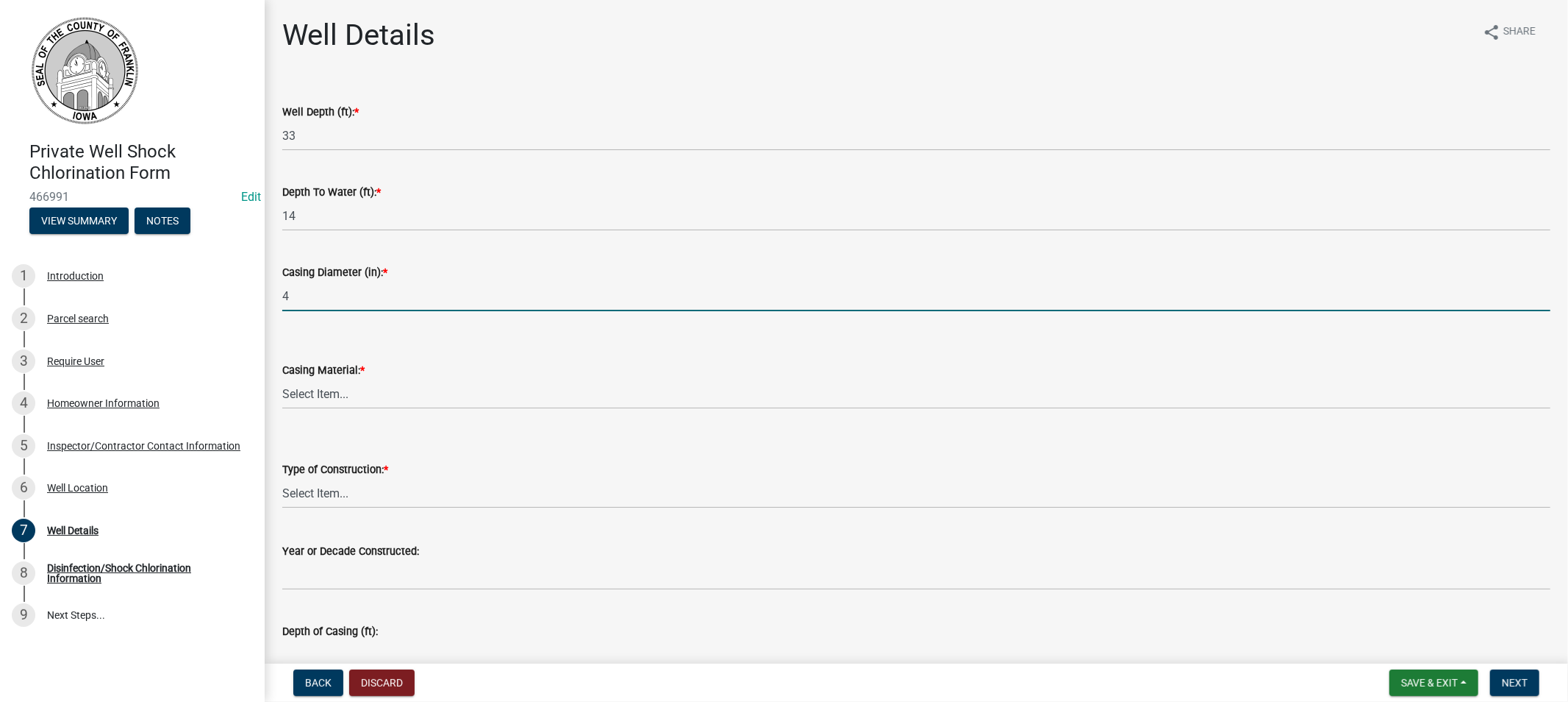
type input "4"
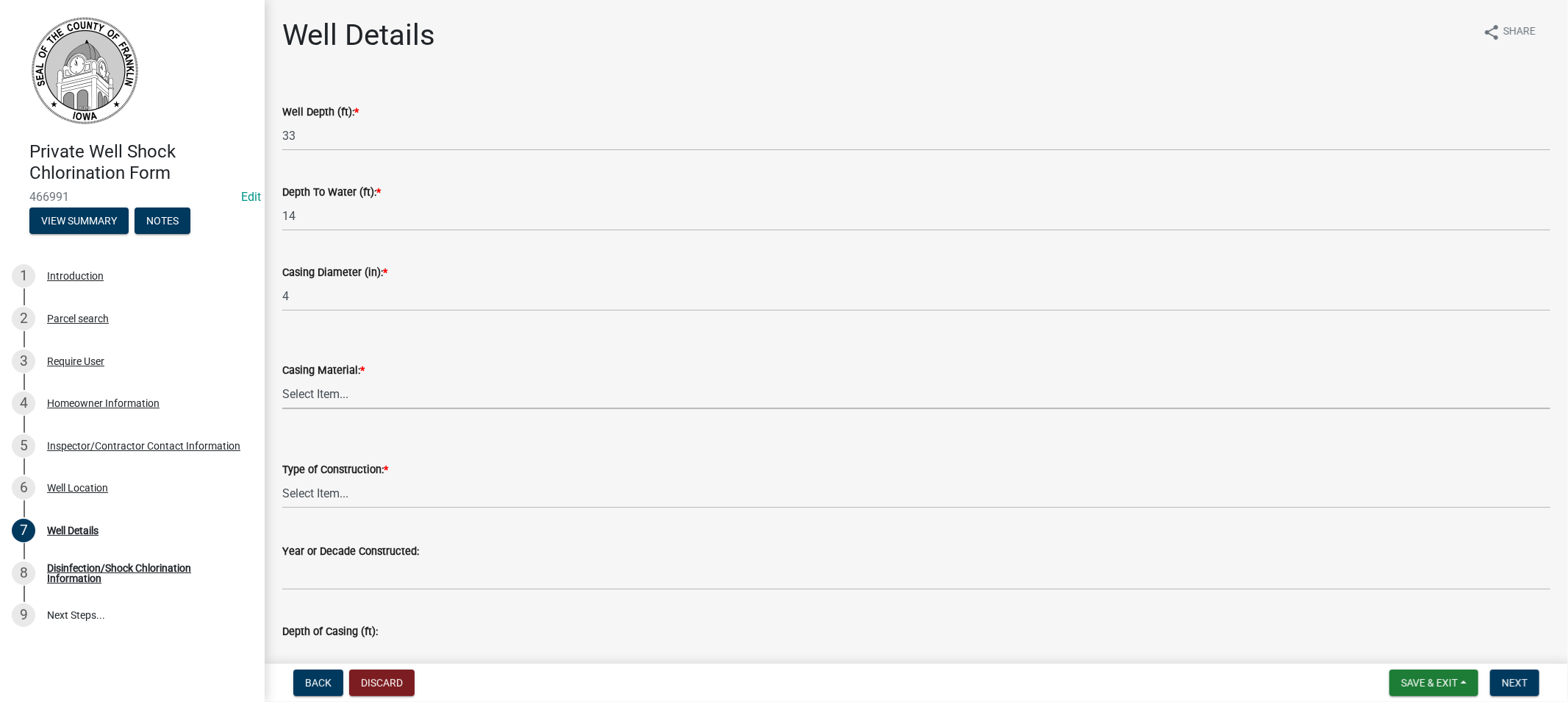
click at [364, 391] on select "Select Item... Steel Plastic Concrete Clay Brick Stone" at bounding box center [917, 394] width 1269 height 30
click at [283, 379] on select "Select Item... Steel Plastic Concrete Clay Brick Stone" at bounding box center [917, 394] width 1269 height 30
select select "f219e213-5ebc-4353-affc-f538fcbce4b5"
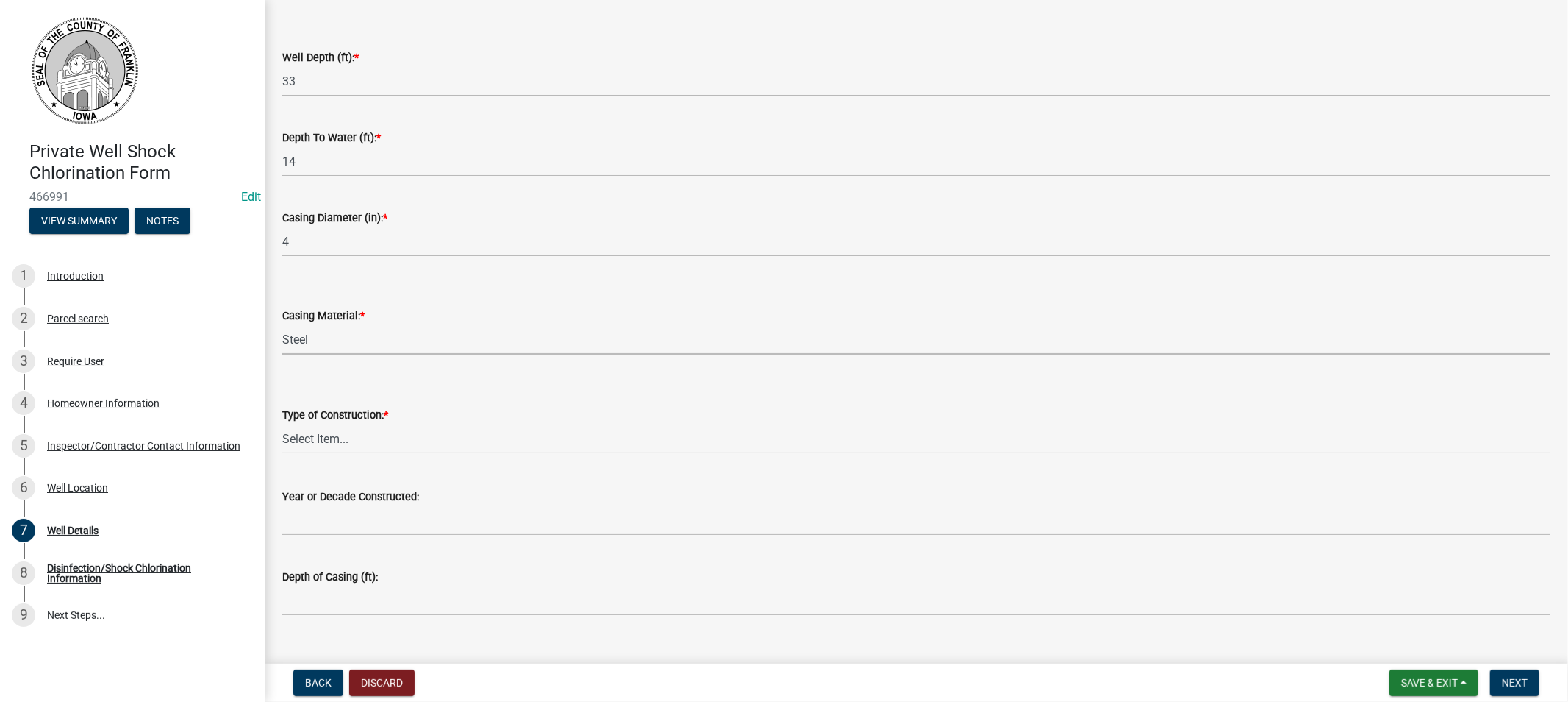
scroll to position [80, 0]
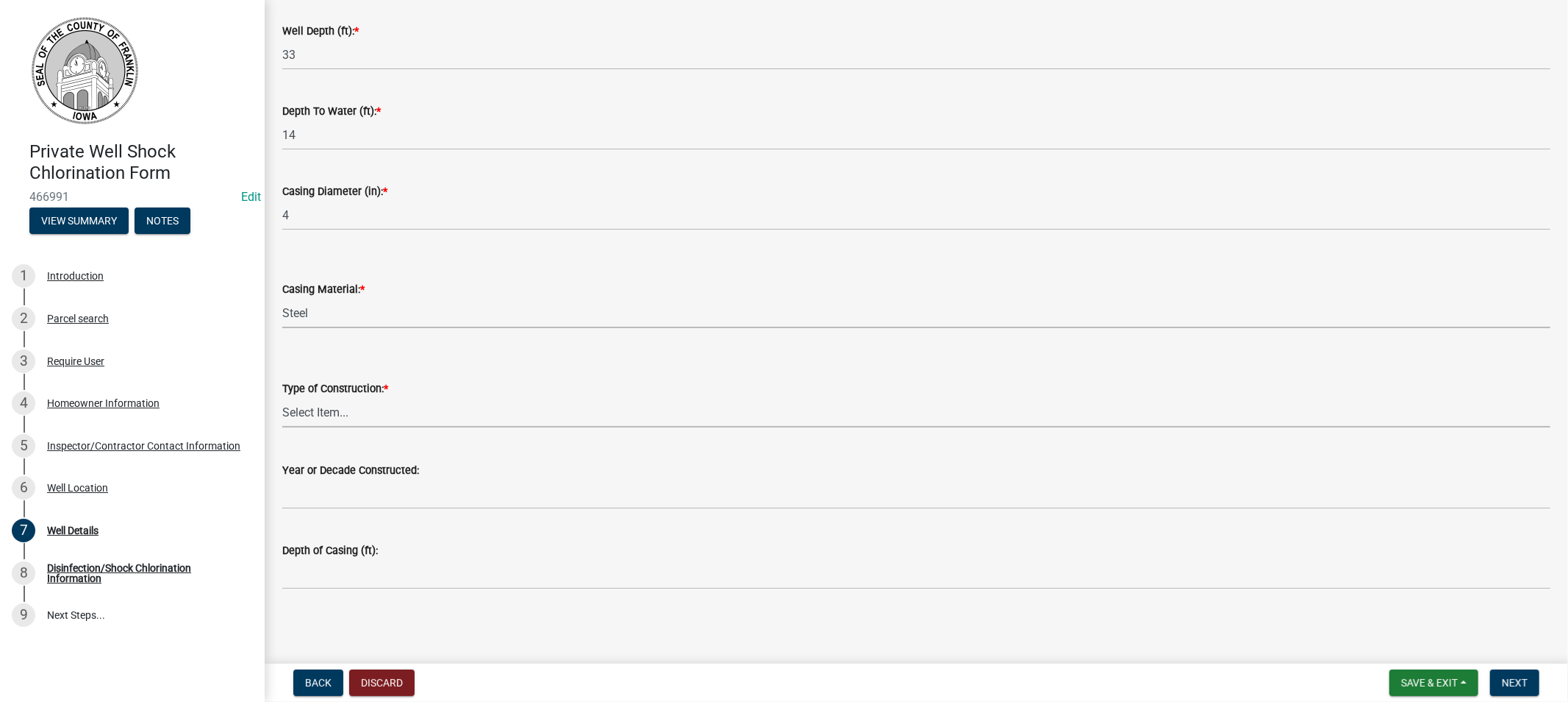
click at [348, 406] on select "Select Item... Drilled Driven Bored Dug Augured" at bounding box center [917, 412] width 1269 height 30
click at [283, 397] on select "Select Item... Drilled Driven Bored Dug Augured" at bounding box center [917, 412] width 1269 height 30
select select "f6a660f6-8b4b-4ddb-a372-ba95e39f9d5c"
drag, startPoint x: 1503, startPoint y: 684, endPoint x: 1467, endPoint y: 660, distance: 43.3
click at [1501, 679] on button "Next" at bounding box center [1515, 682] width 50 height 26
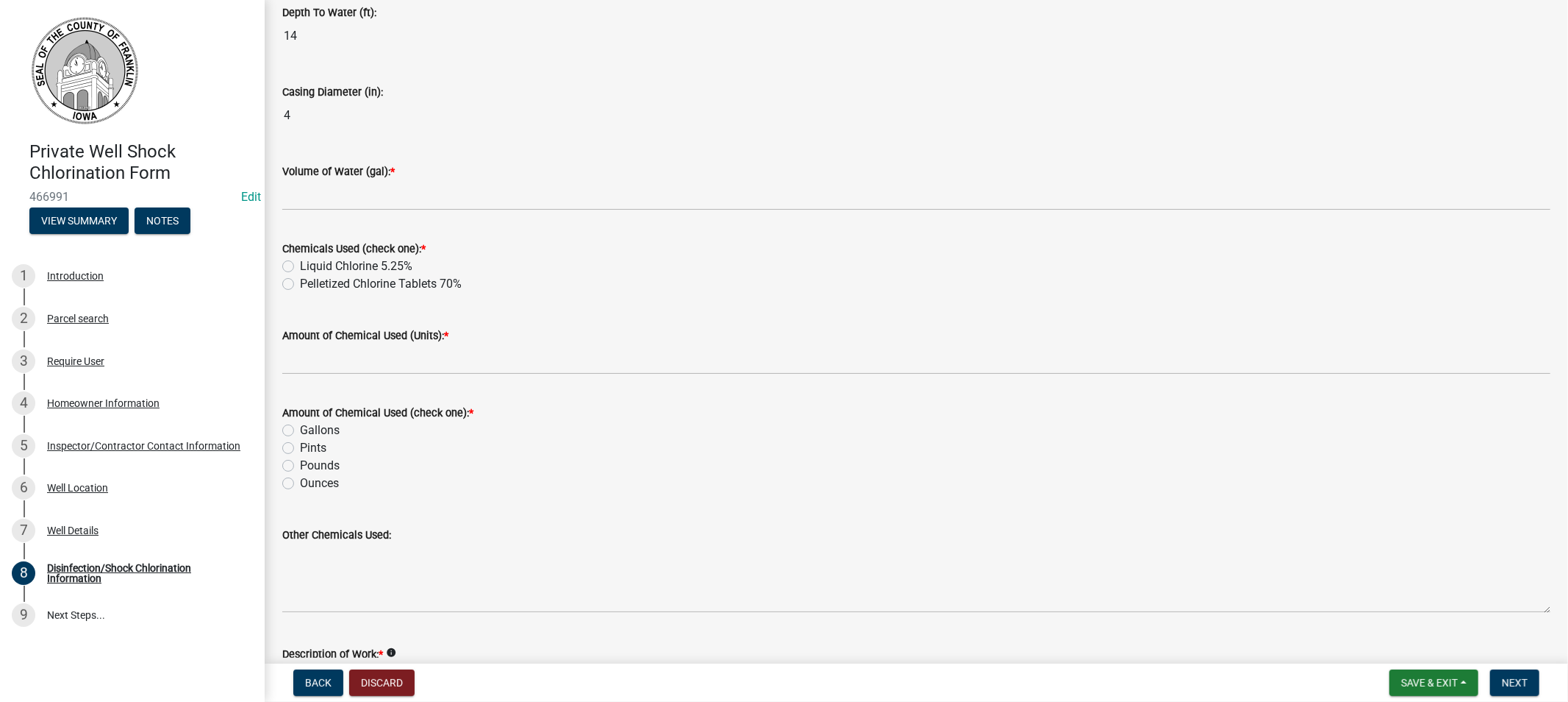
scroll to position [245, 0]
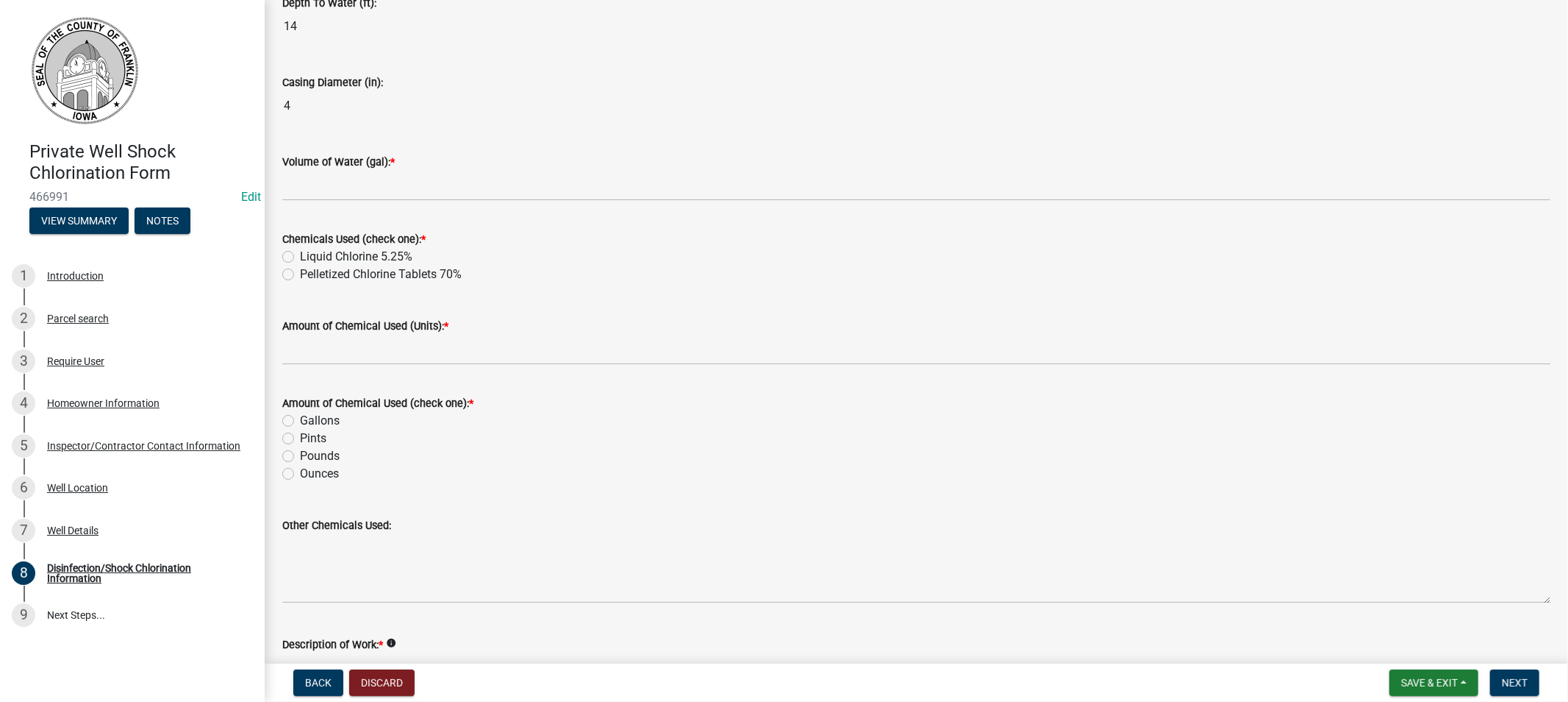
click at [300, 273] on label "Pelletized Chlorine Tablets 70%" at bounding box center [381, 274] width 162 height 18
click at [300, 273] on input "Pelletized Chlorine Tablets 70%" at bounding box center [305, 271] width 9 height 9
radio input "true"
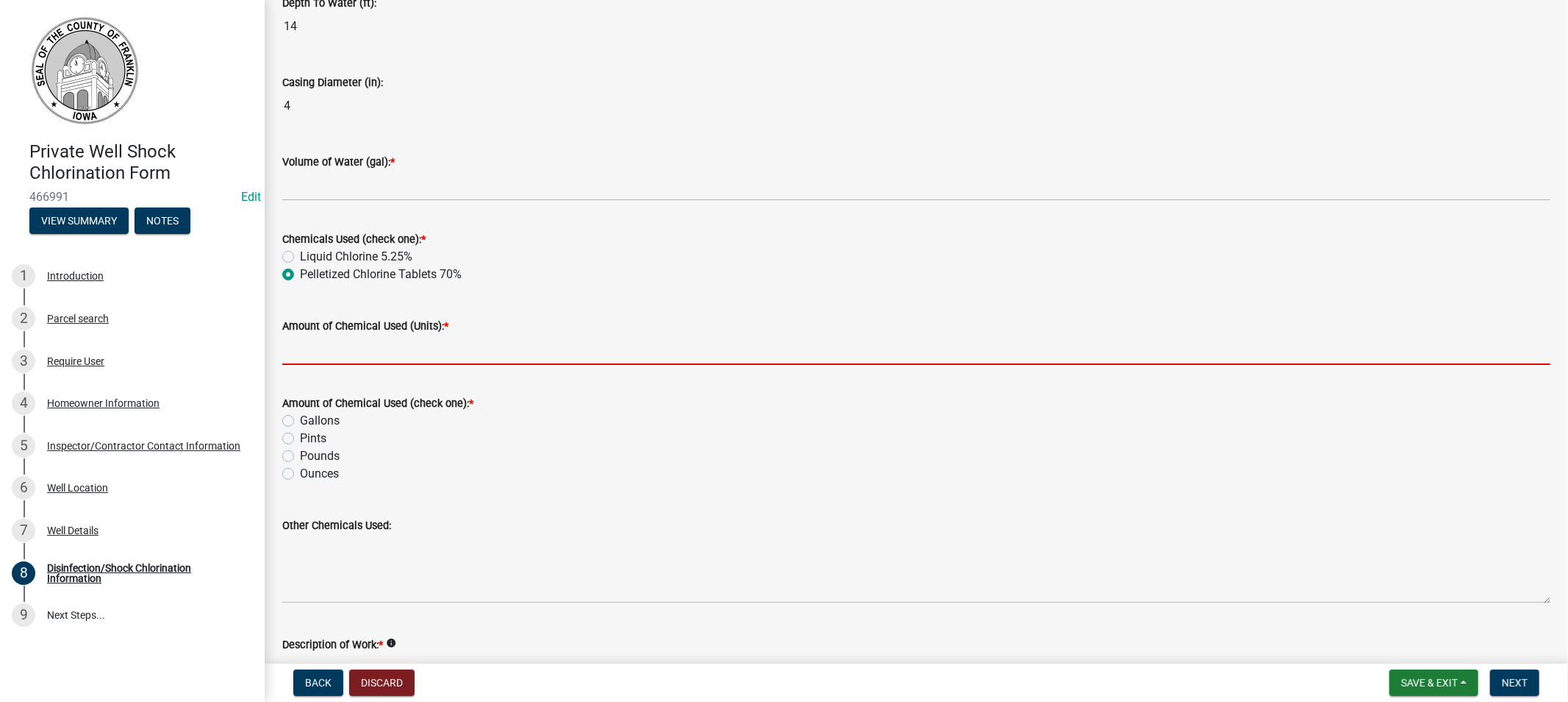
click at [344, 349] on input "Amount of Chemical Used (Units): *" at bounding box center [917, 350] width 1269 height 30
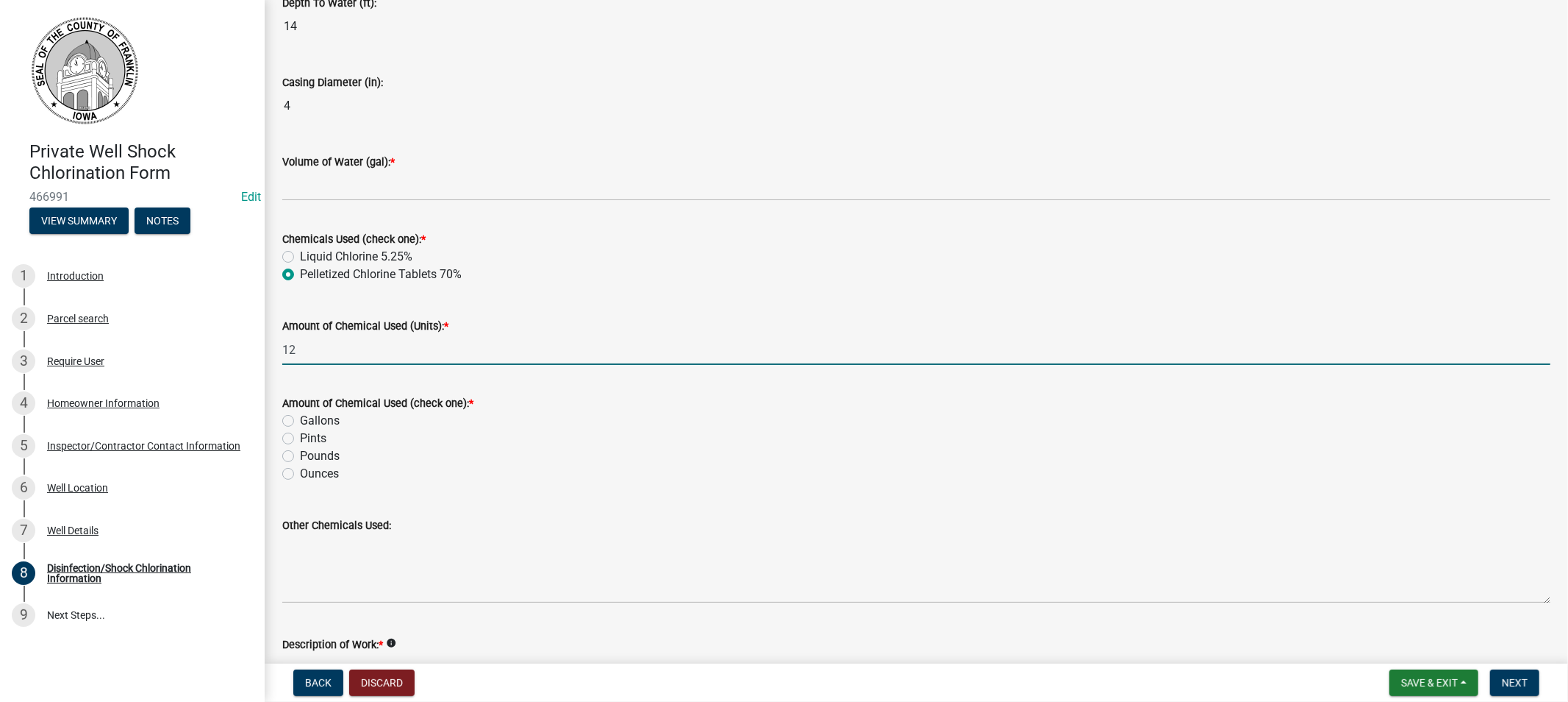
type input "12"
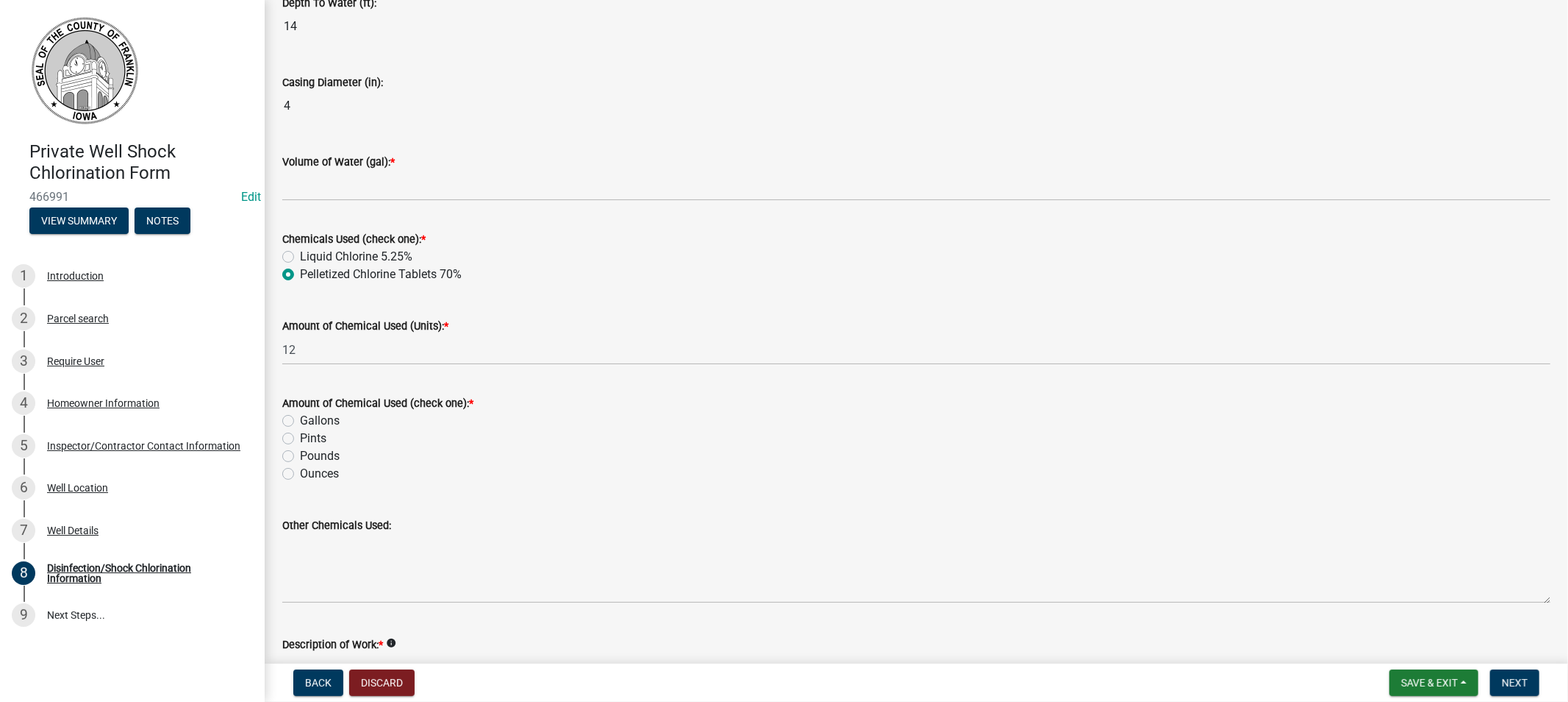
click at [300, 473] on label "Ounces" at bounding box center [320, 474] width 39 height 18
click at [300, 473] on input "Ounces" at bounding box center [305, 470] width 9 height 9
radio input "true"
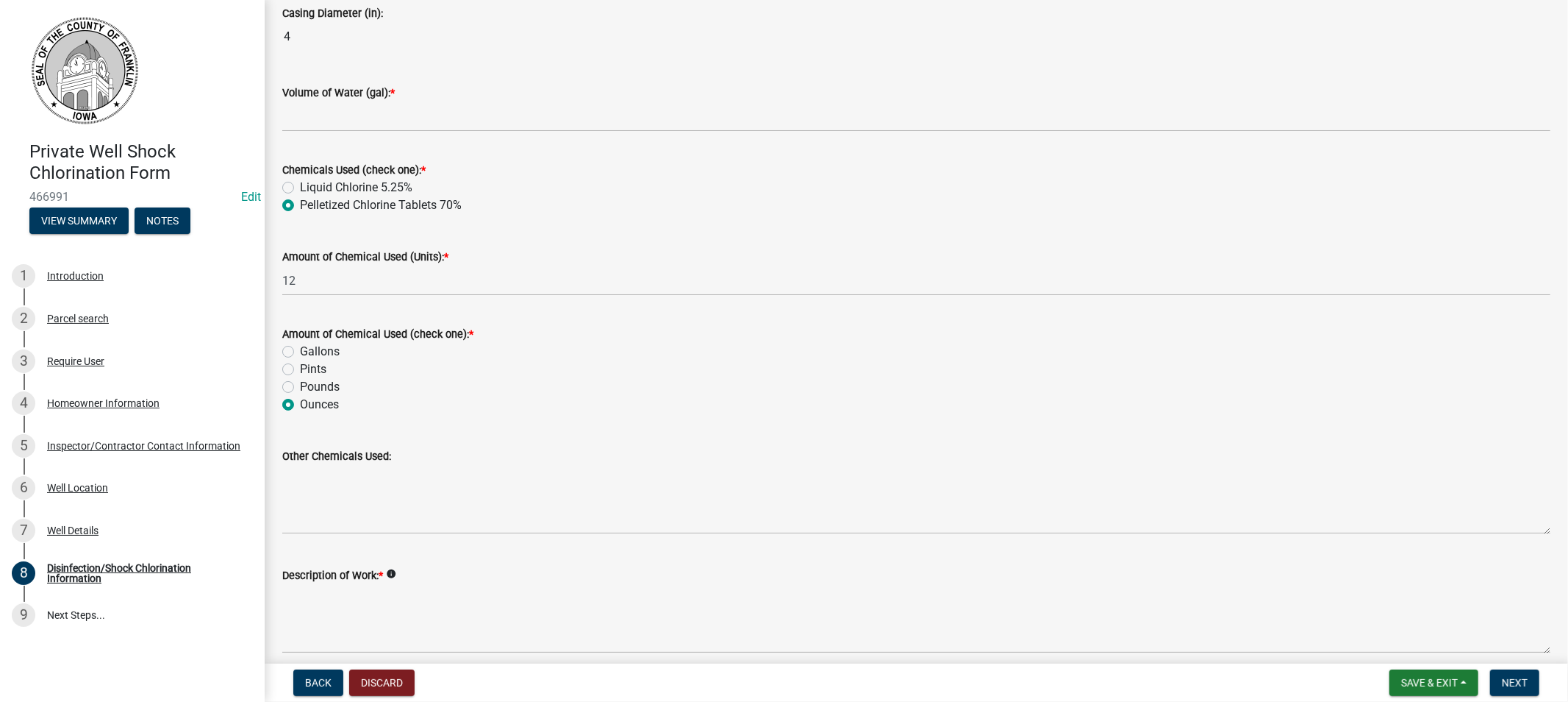
scroll to position [495, 0]
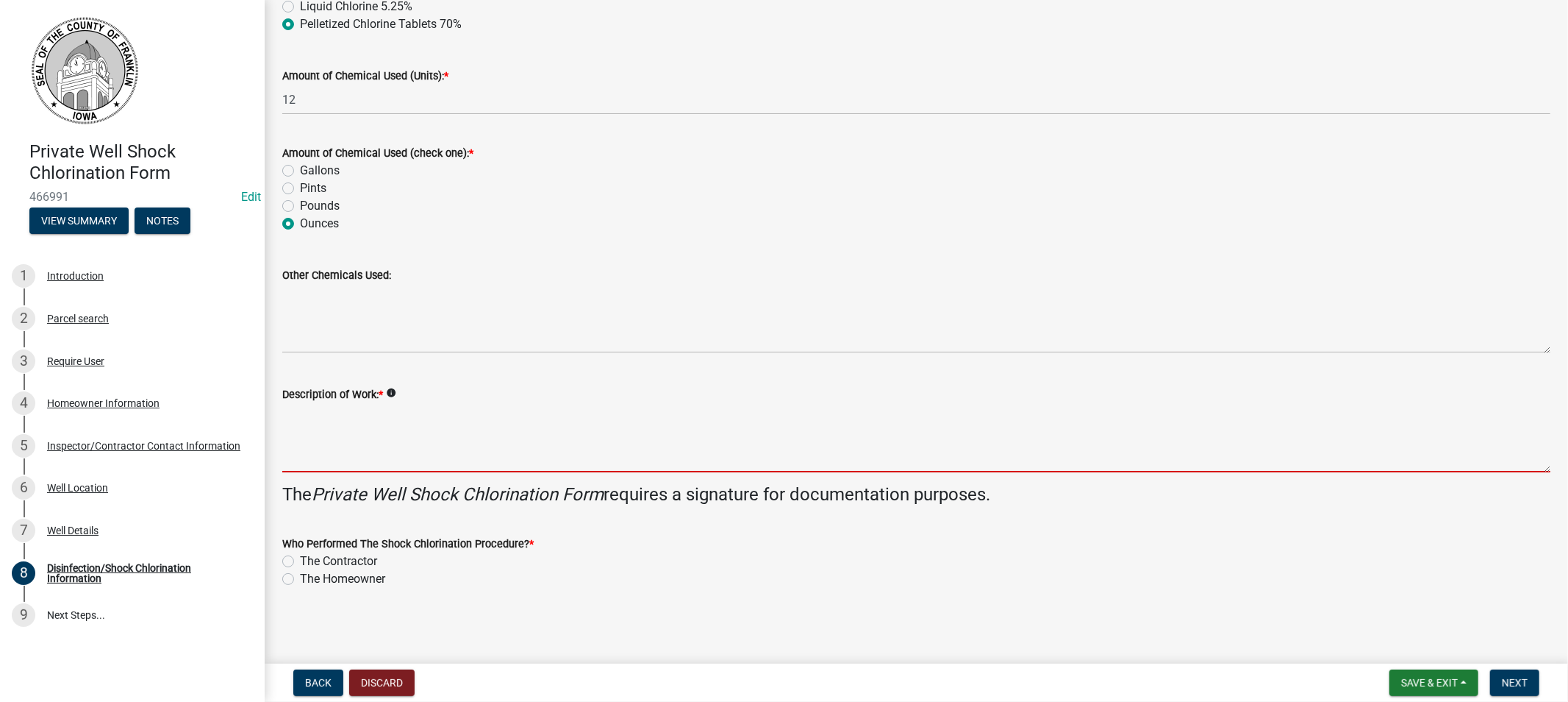
click at [358, 455] on textarea "Description of Work: *" at bounding box center [917, 438] width 1269 height 69
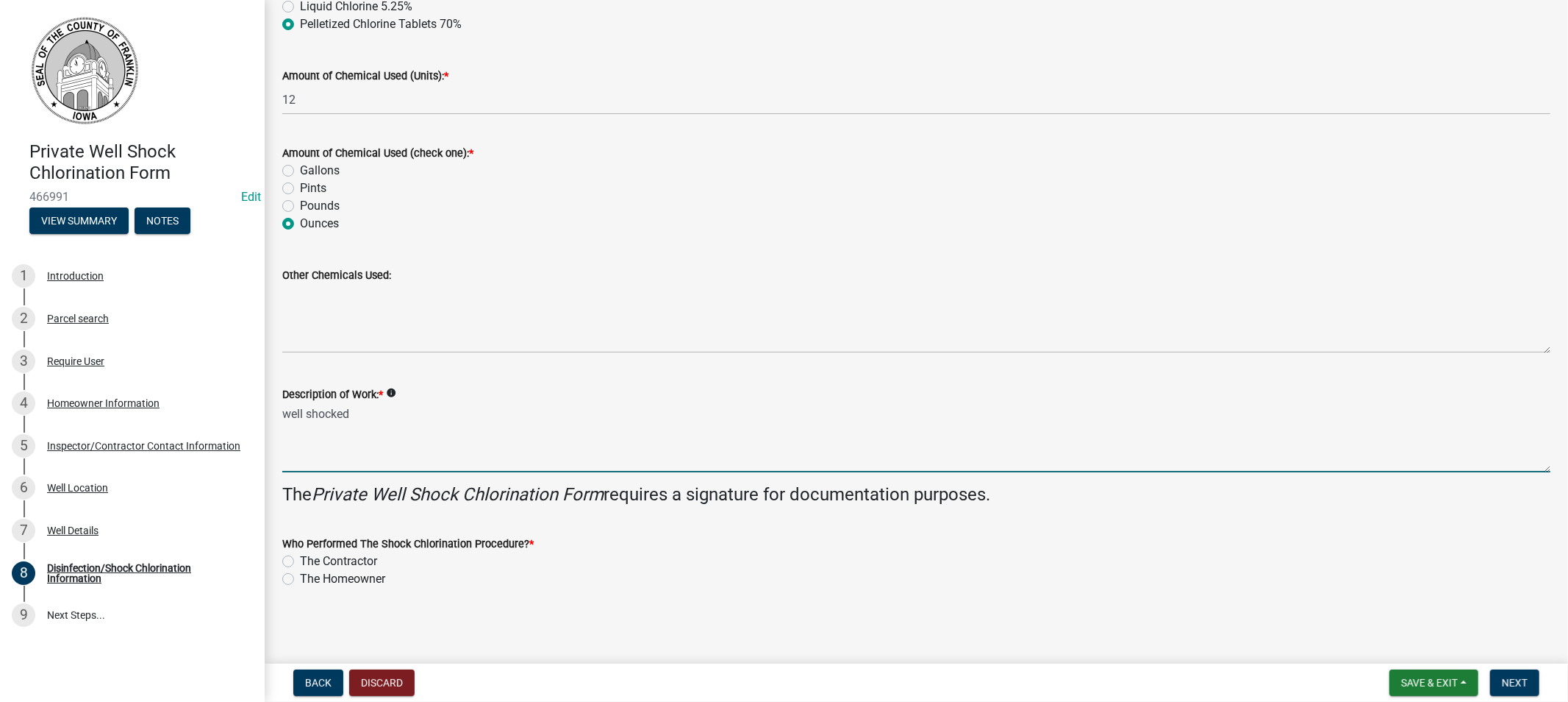
type textarea "well shocked"
click at [300, 561] on label "The Contractor" at bounding box center [339, 561] width 78 height 18
click at [300, 561] on input "The Contractor" at bounding box center [305, 557] width 9 height 9
radio input "true"
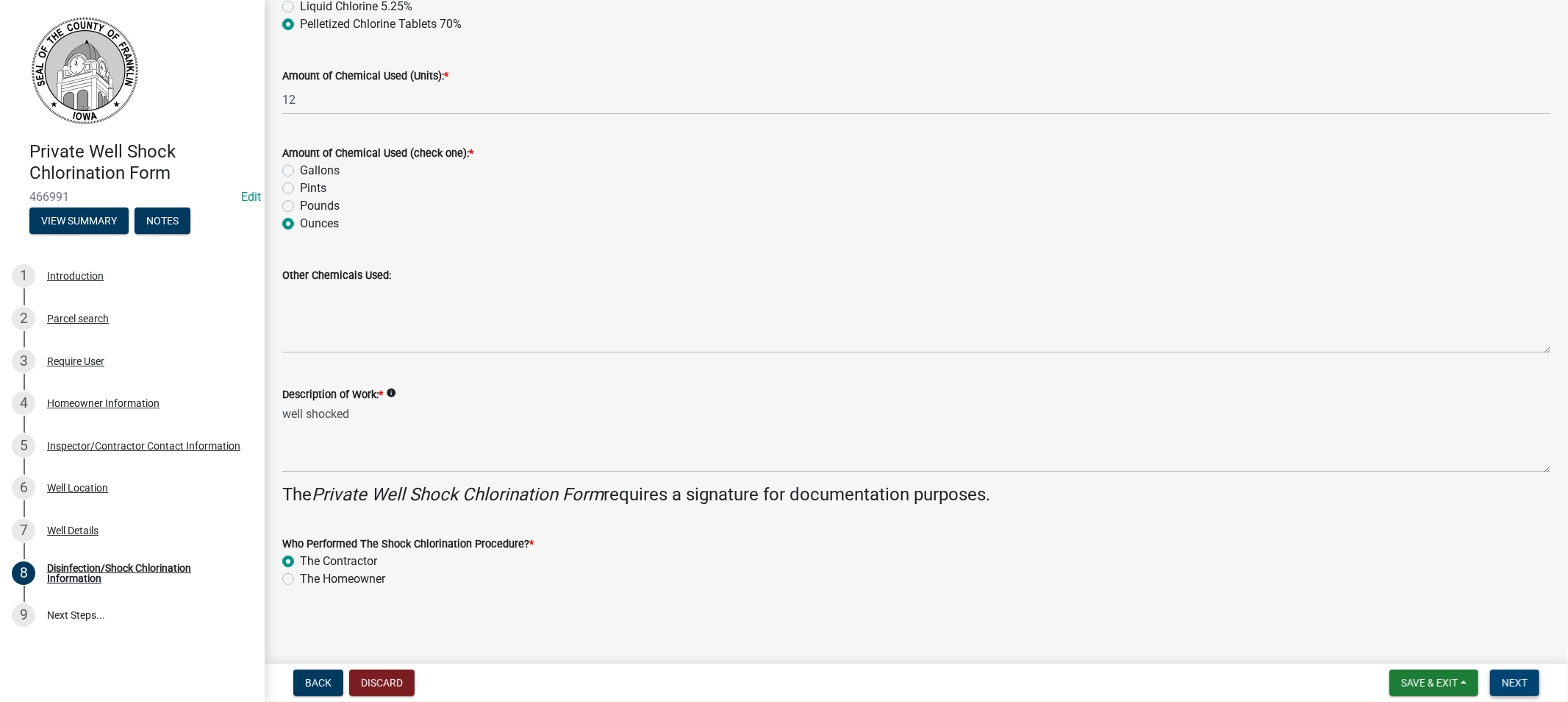
click at [1496, 677] on button "Next" at bounding box center [1515, 682] width 50 height 26
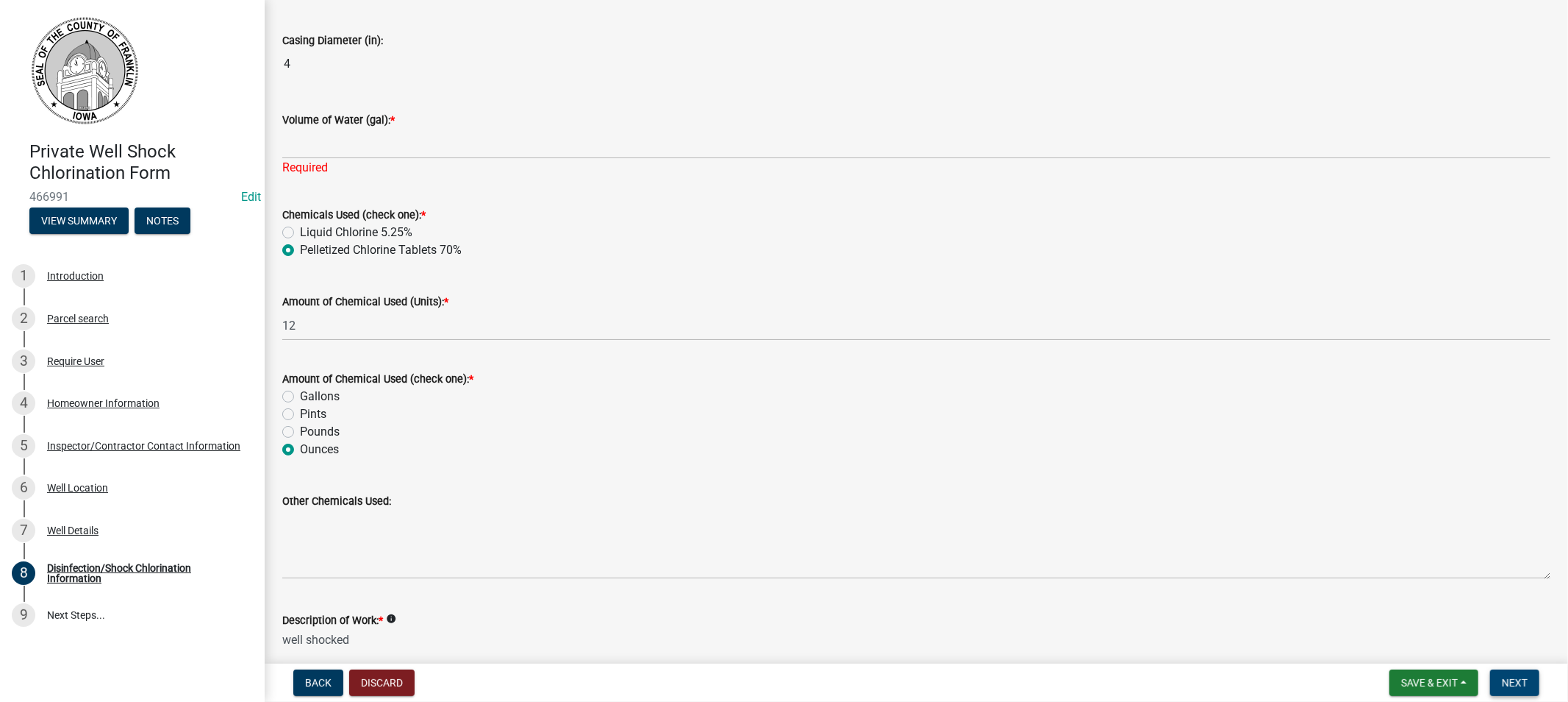
scroll to position [268, 0]
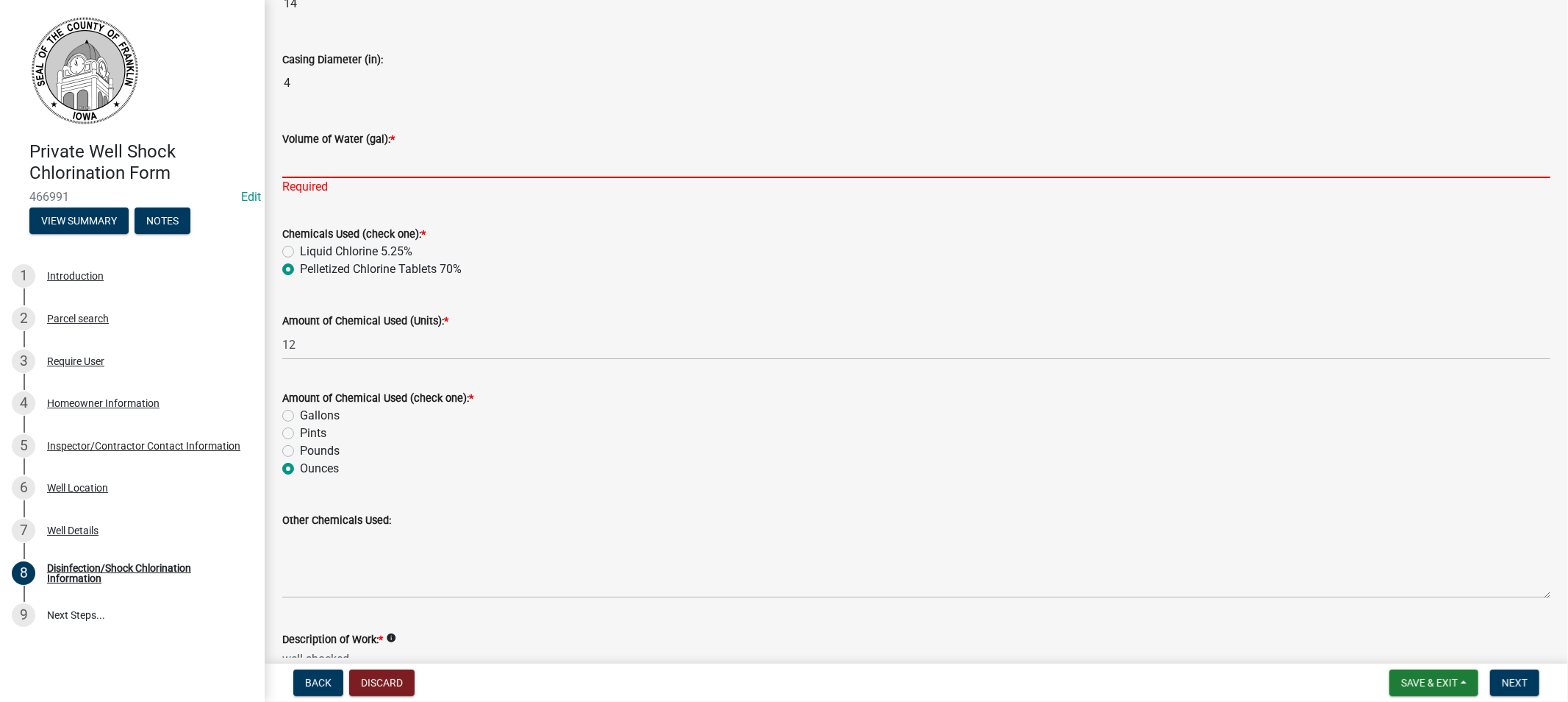
click at [336, 170] on input "Volume of Water (gal): *" at bounding box center [917, 163] width 1269 height 30
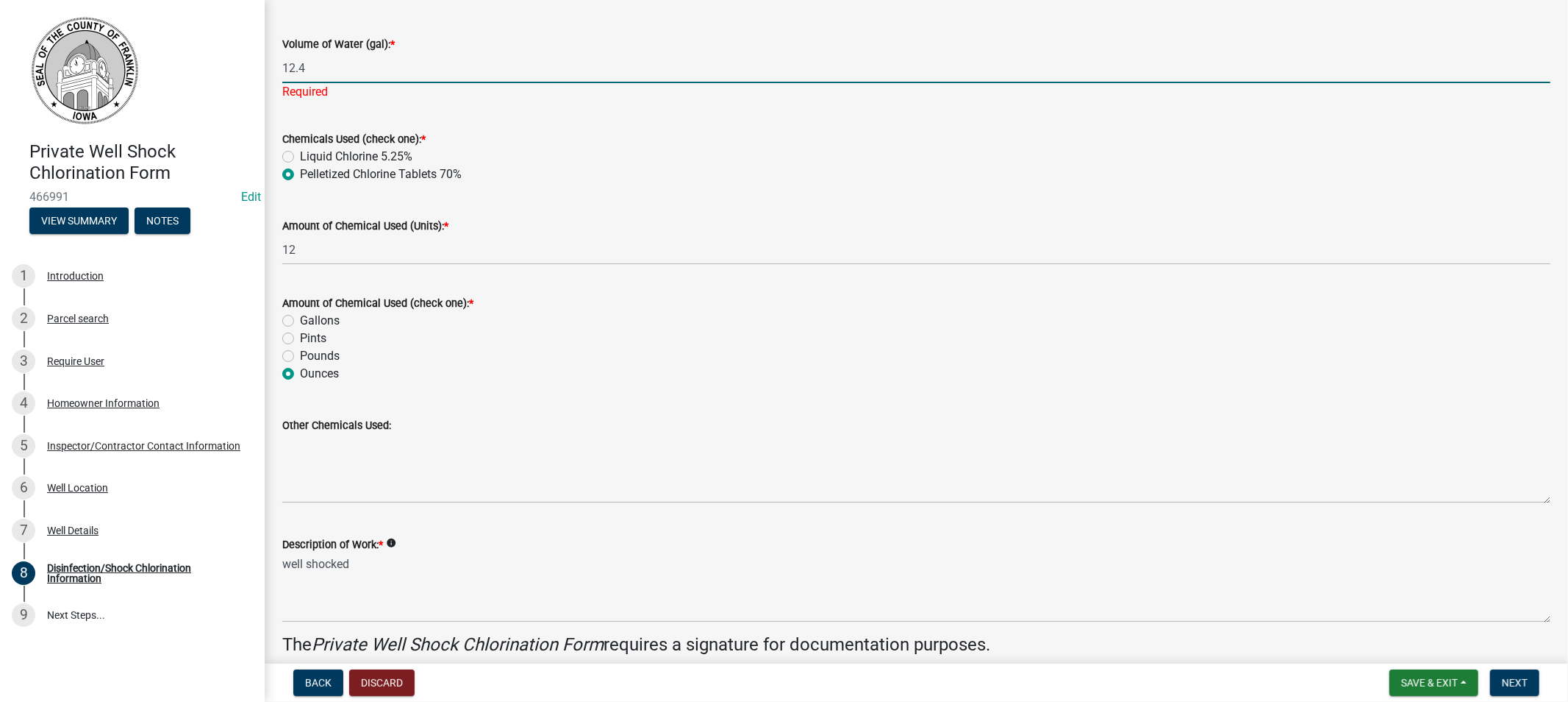
scroll to position [513, 0]
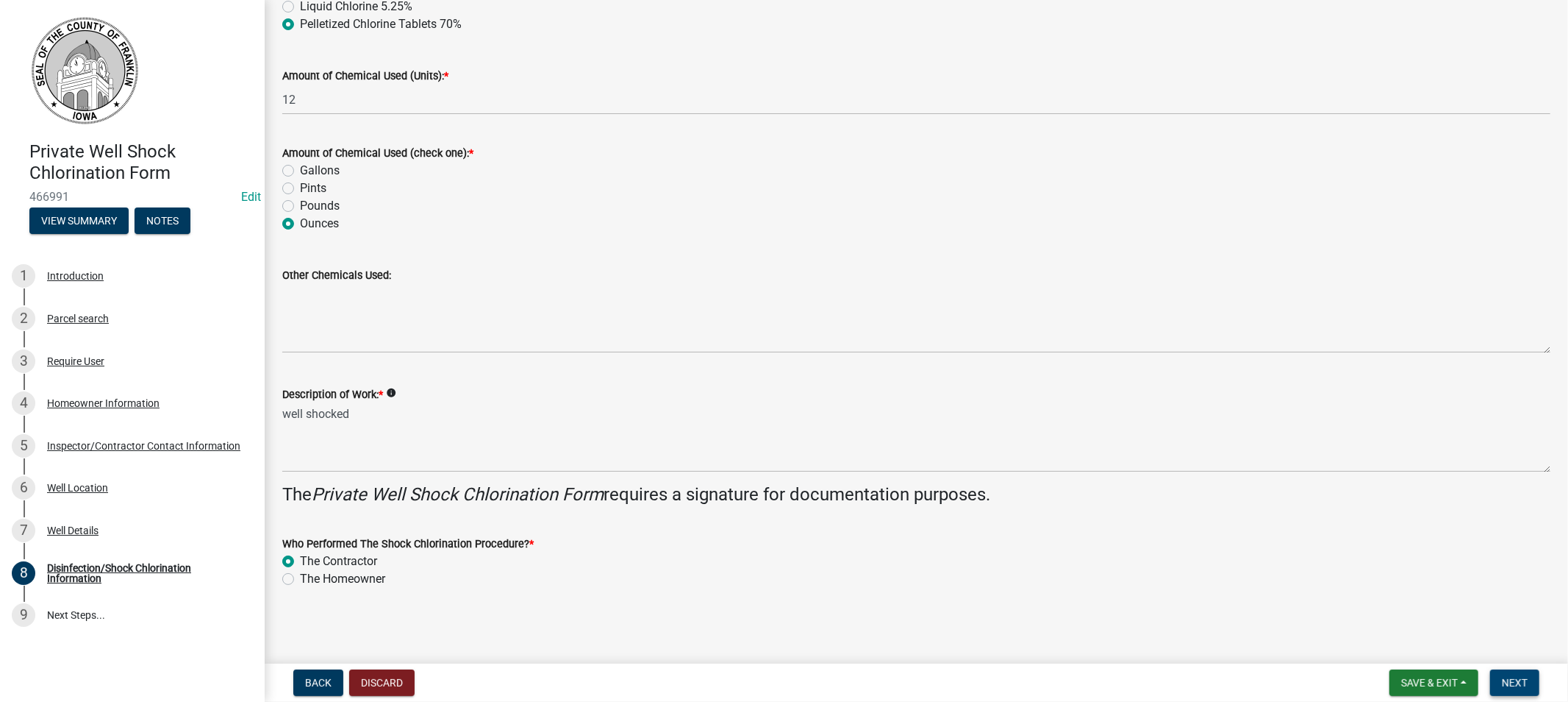
type input "12.4"
click at [1512, 681] on span "Next" at bounding box center [1515, 682] width 26 height 12
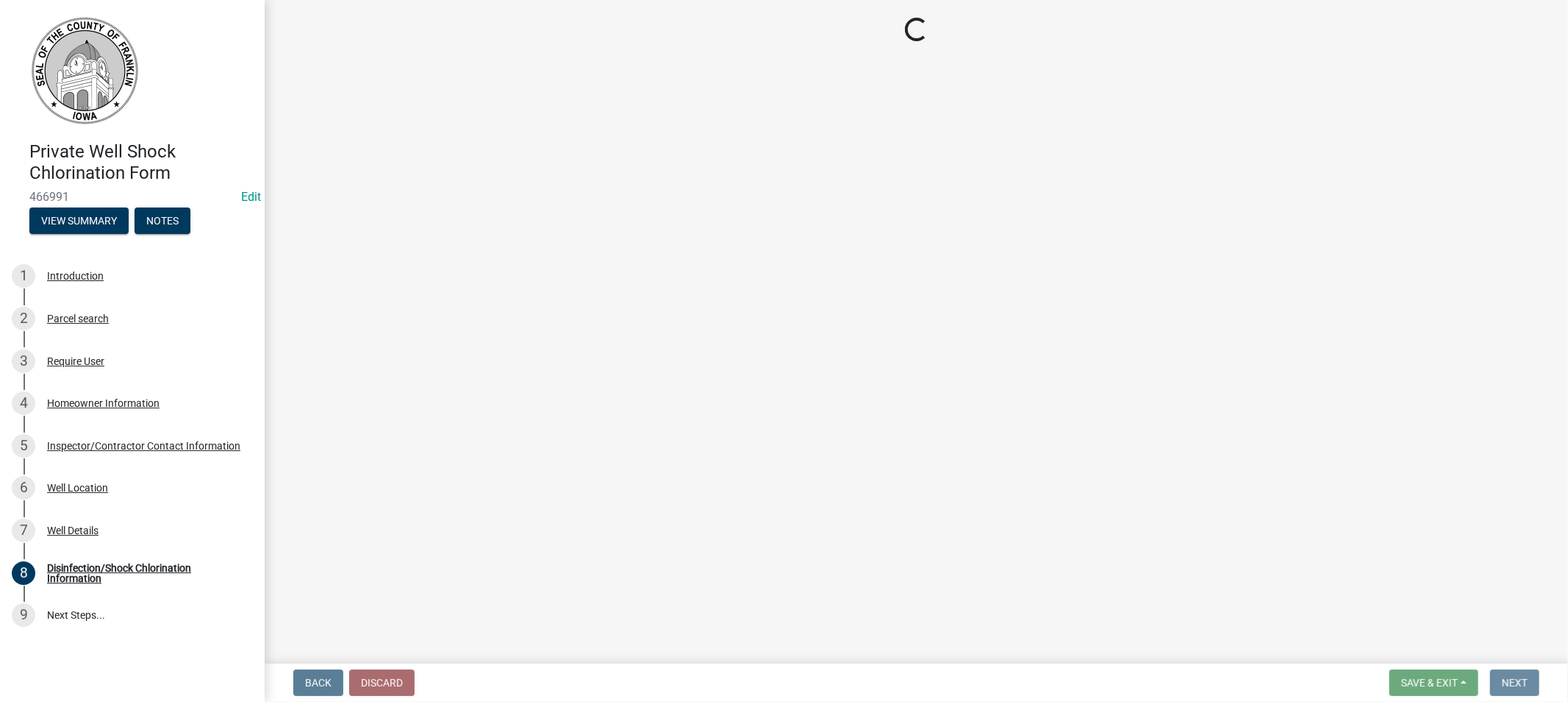
scroll to position [0, 0]
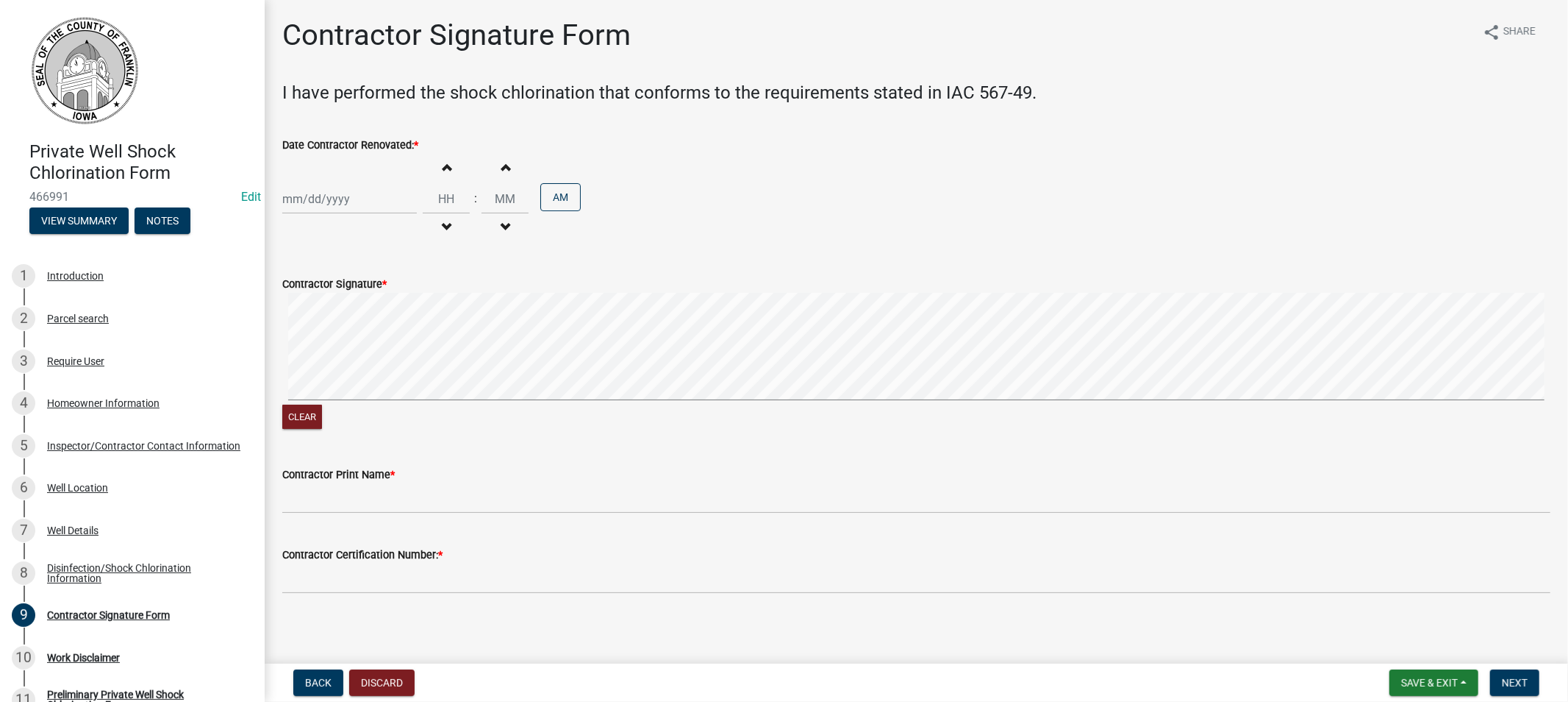
click at [360, 197] on div at bounding box center [350, 198] width 135 height 30
select select "8"
select select "2025"
click at [293, 228] on span "Previous month" at bounding box center [298, 229] width 11 height 11
select select "7"
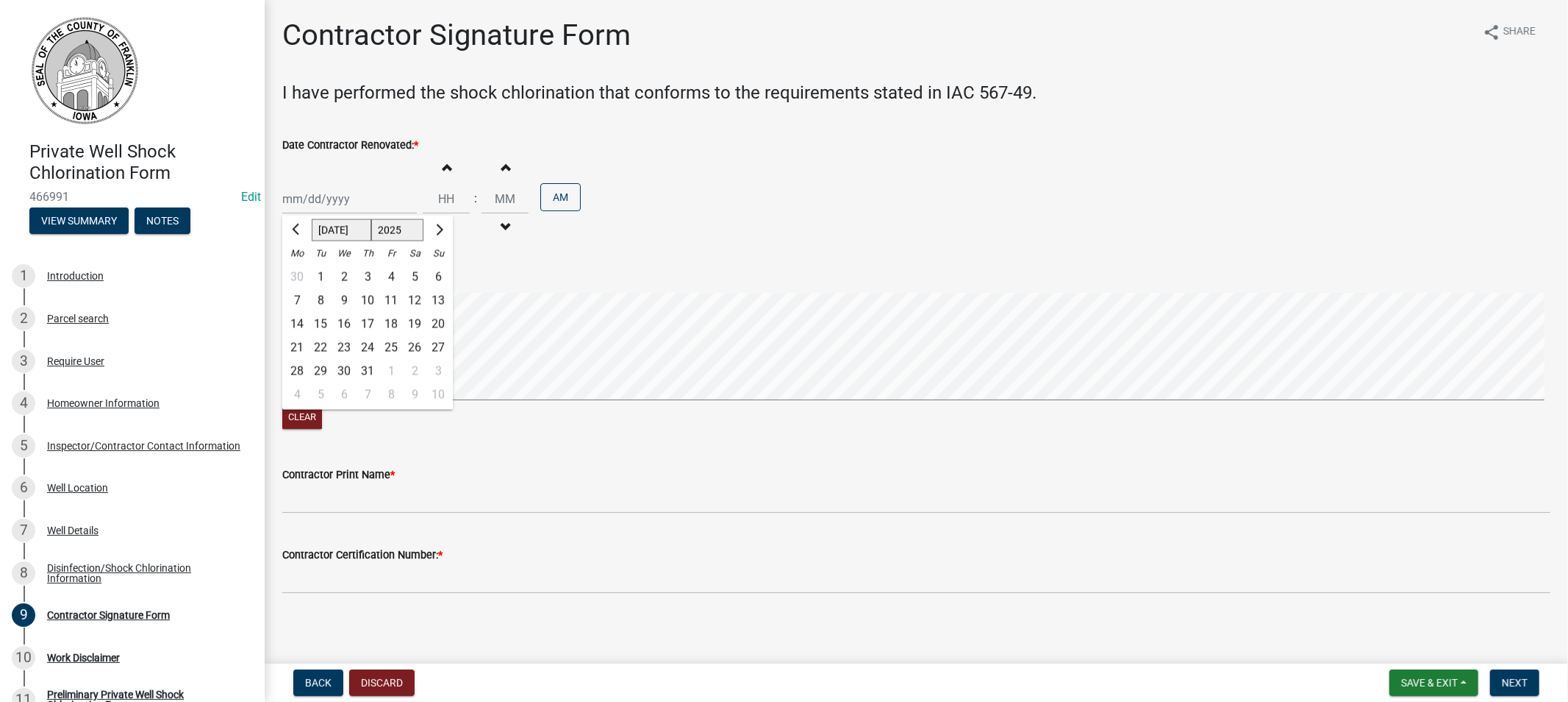
click at [302, 370] on div "28" at bounding box center [297, 370] width 23 height 23
type input "[DATE]"
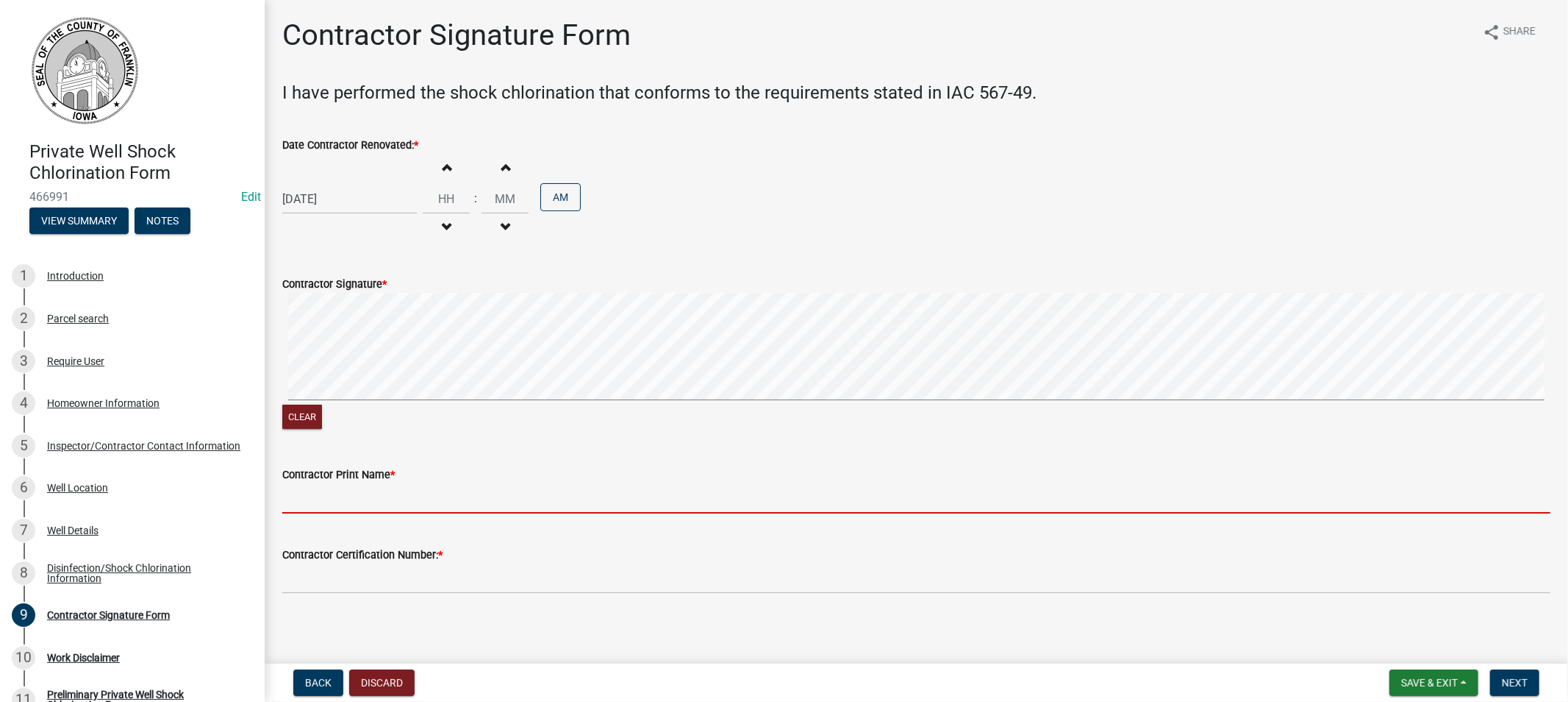
click at [394, 509] on input "Contractor Print Name *" at bounding box center [917, 498] width 1269 height 30
type input "[PERSON_NAME]"
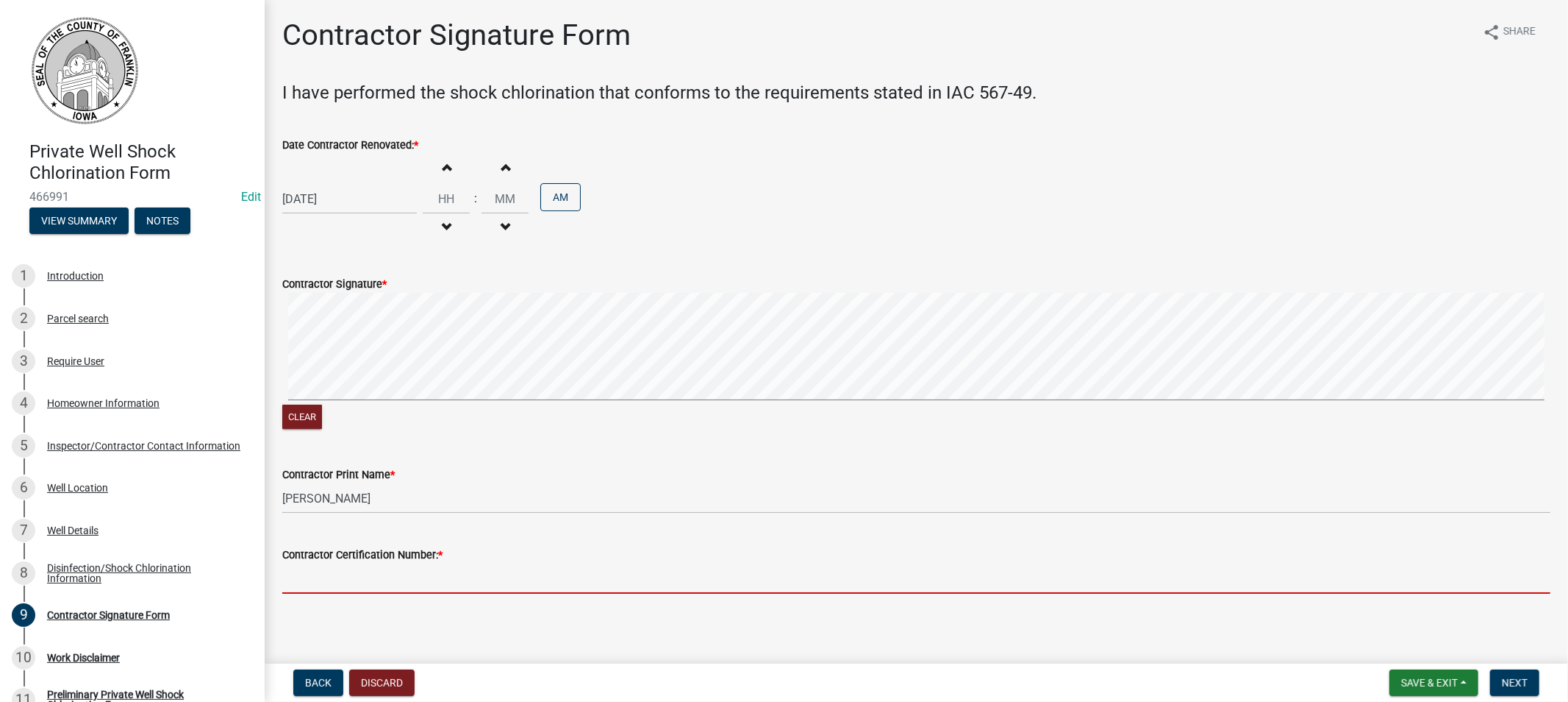
click at [397, 576] on input "Contractor Certification Number: *" at bounding box center [917, 578] width 1269 height 30
type input "7114"
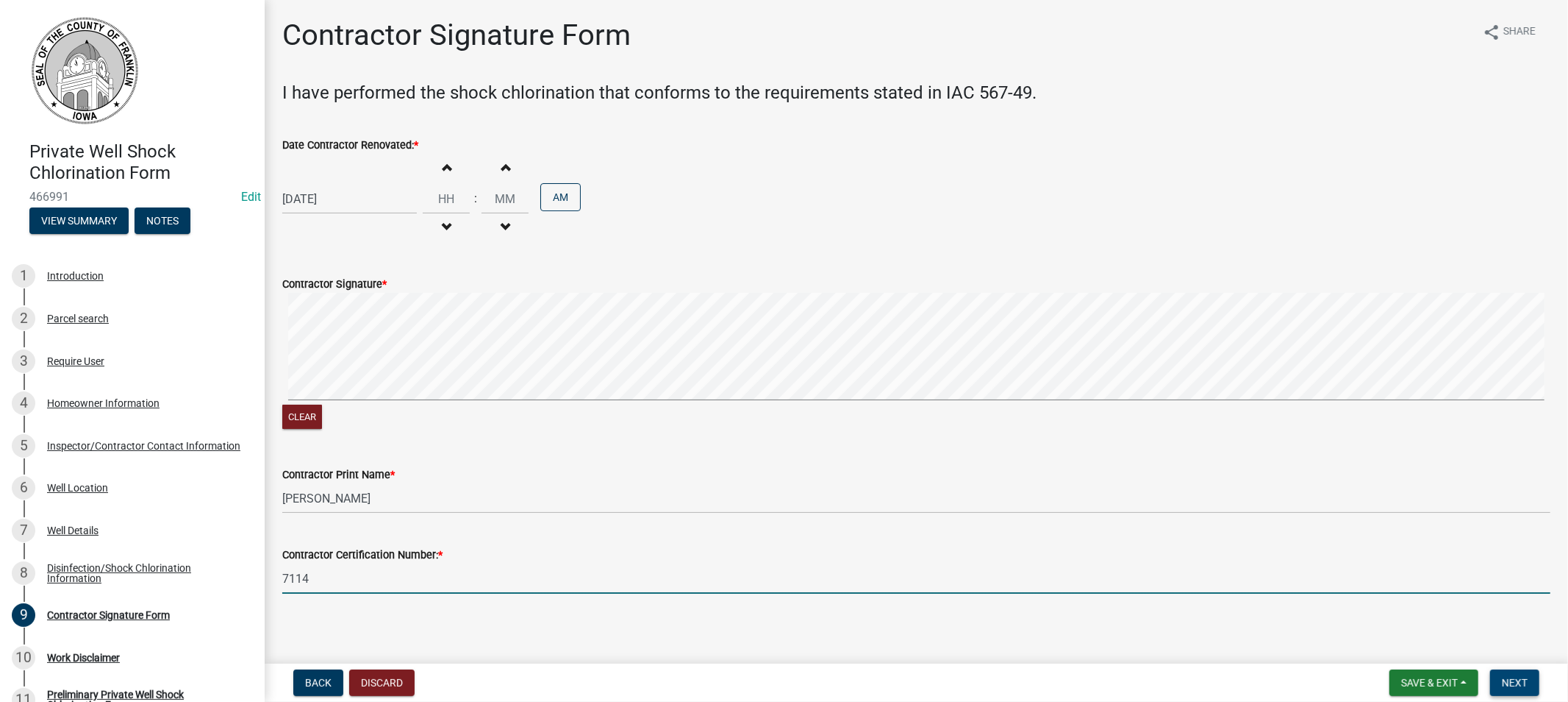
click at [1517, 685] on span "Next" at bounding box center [1515, 682] width 26 height 12
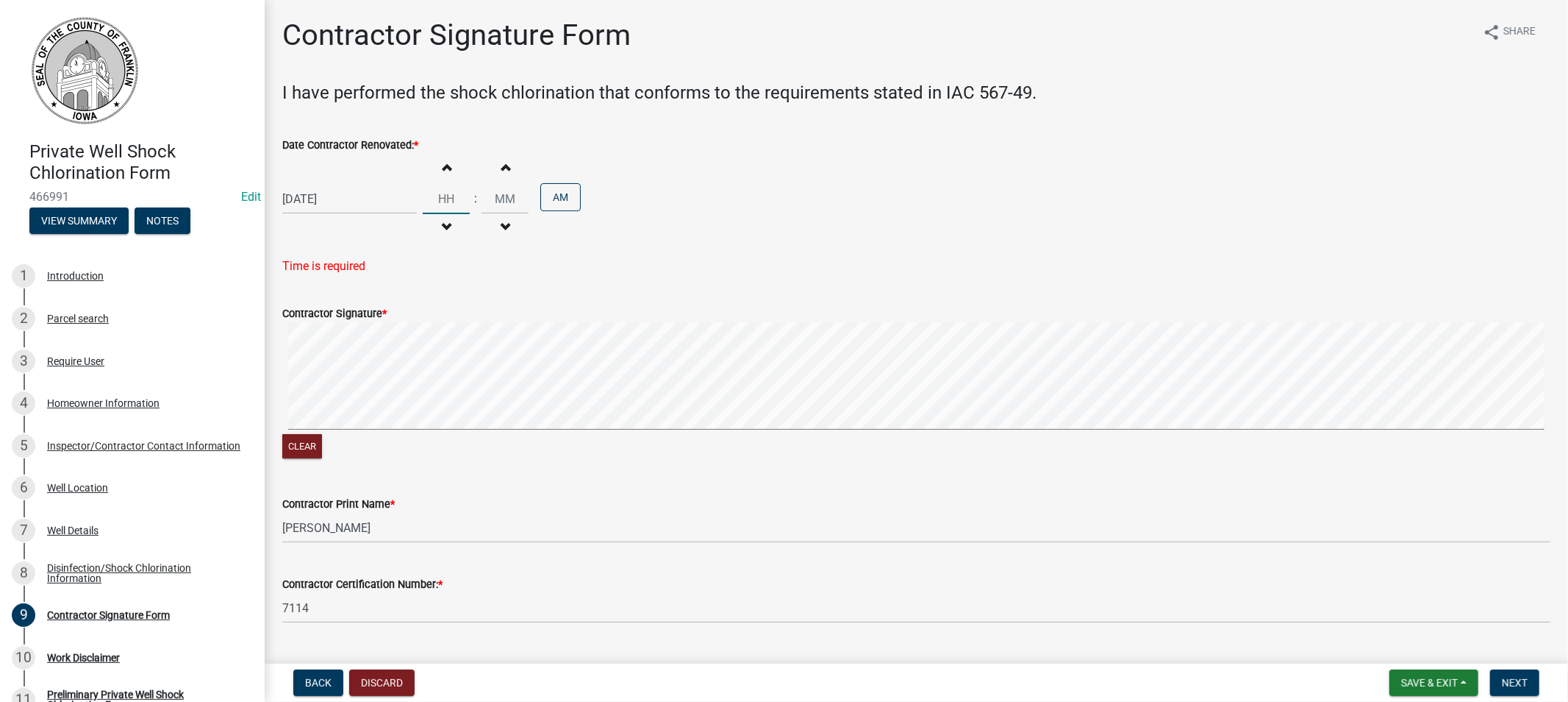
click at [451, 194] on input "Hours" at bounding box center [446, 198] width 47 height 30
type input "05"
type input "00"
click at [554, 196] on button "AM" at bounding box center [560, 197] width 40 height 28
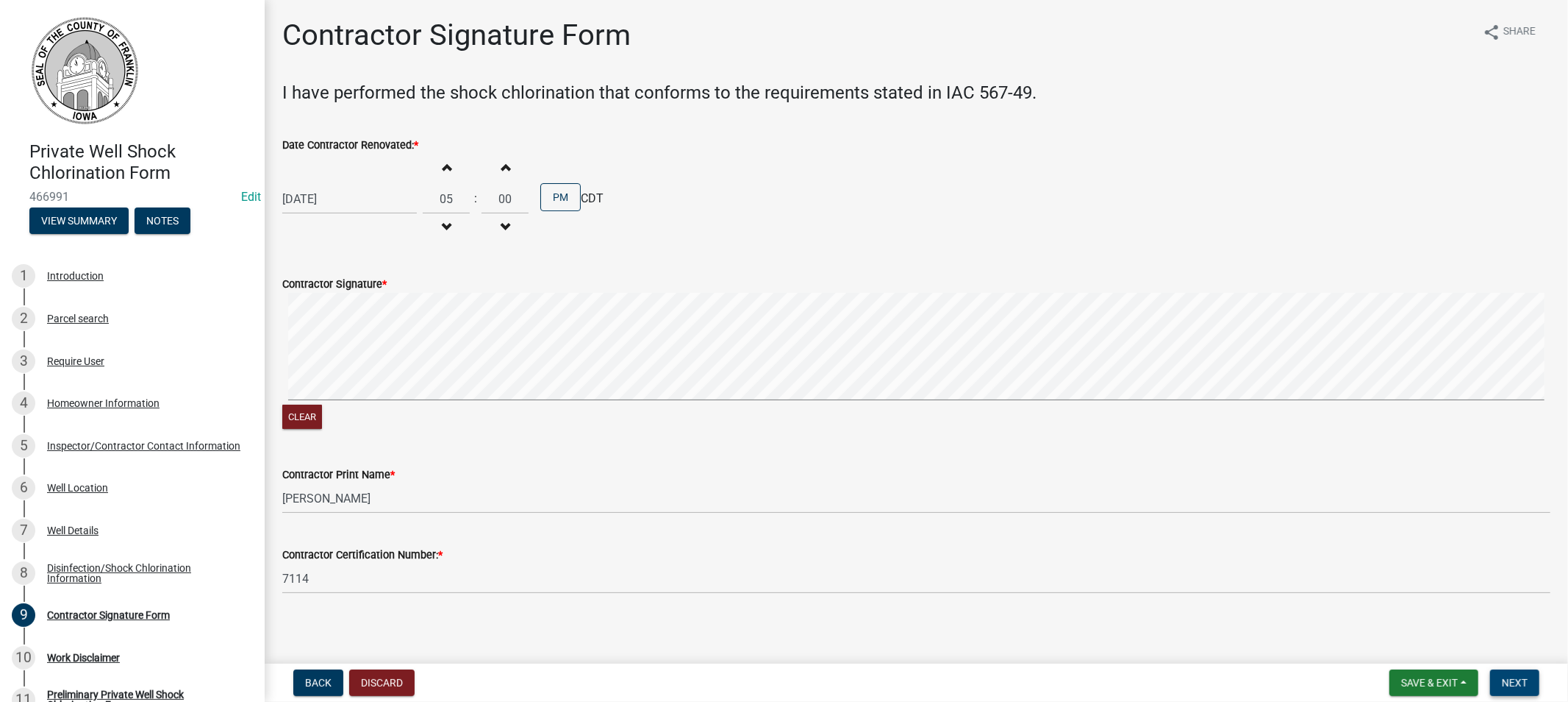
click at [1519, 680] on span "Next" at bounding box center [1515, 682] width 26 height 12
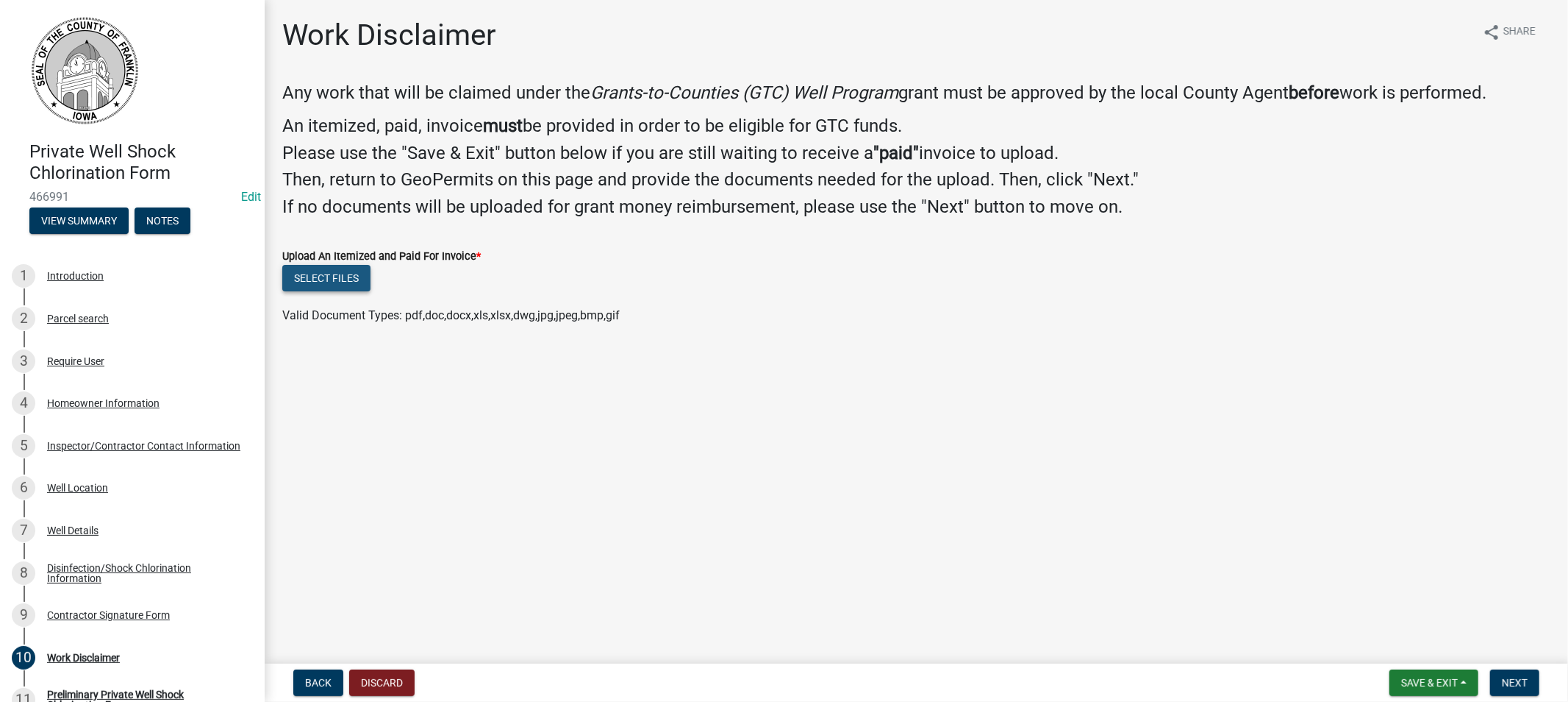
click at [322, 282] on button "Select files" at bounding box center [327, 278] width 88 height 26
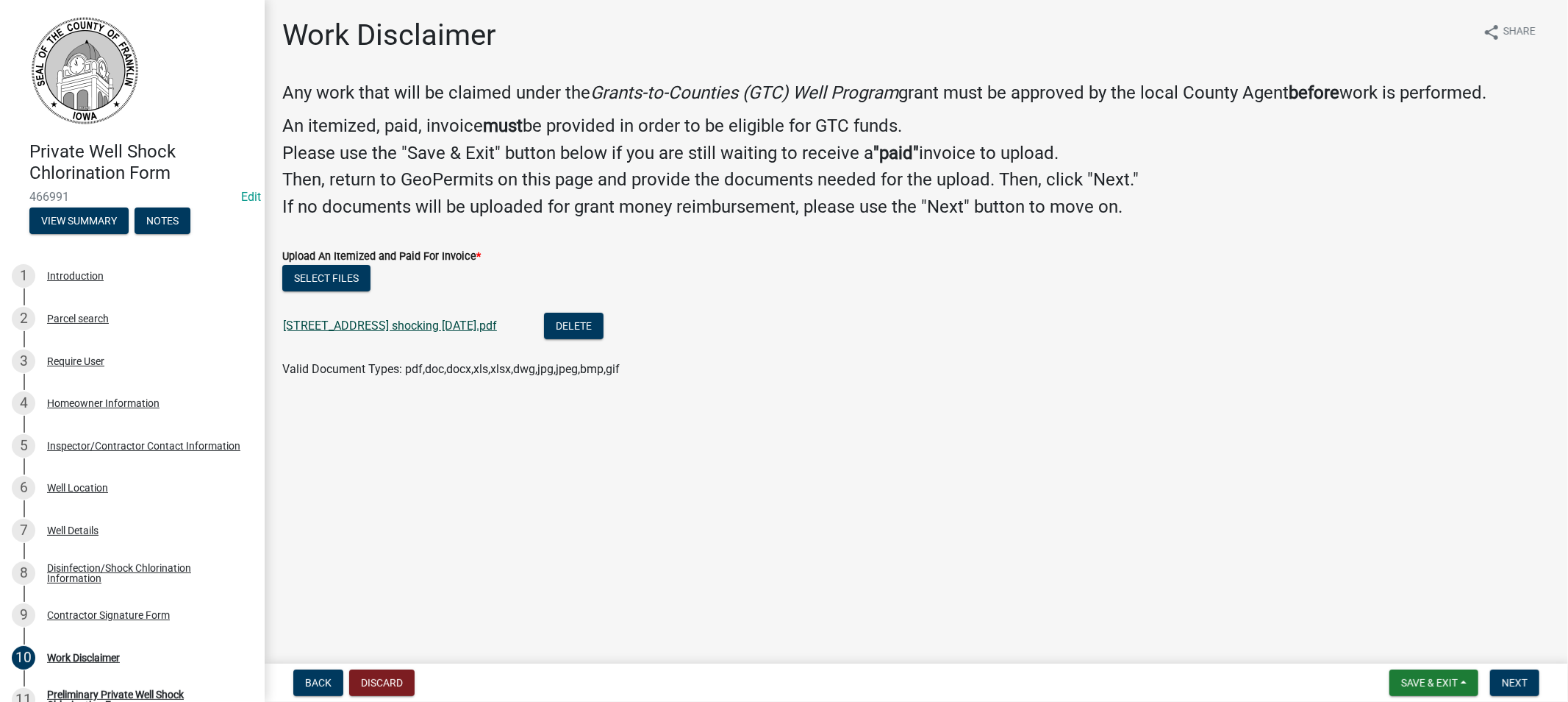
click at [399, 322] on link "[STREET_ADDRESS] shocking [DATE].pdf" at bounding box center [390, 325] width 214 height 14
click at [1498, 675] on button "Next" at bounding box center [1515, 682] width 50 height 26
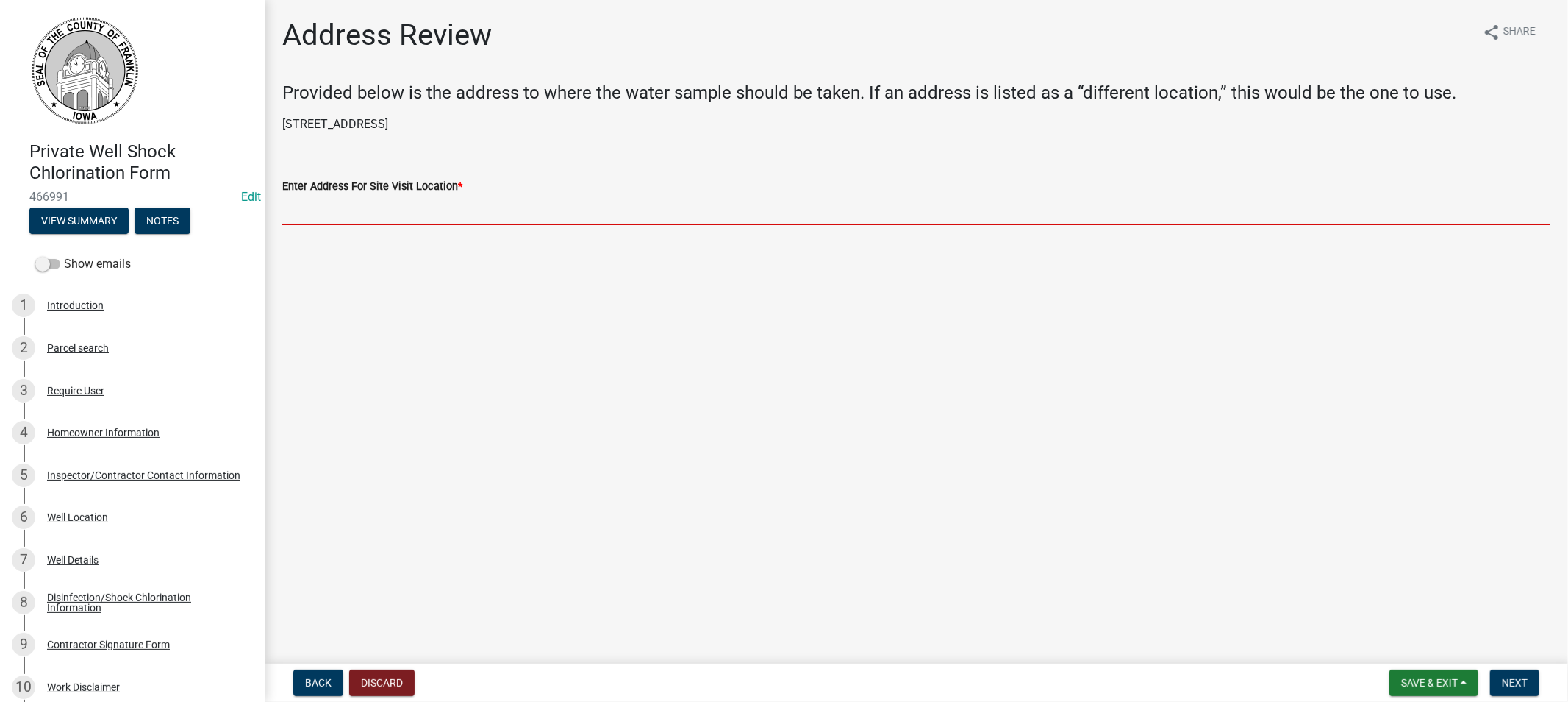
click at [356, 216] on input "Enter Address For Site Visit Location *" at bounding box center [917, 210] width 1269 height 30
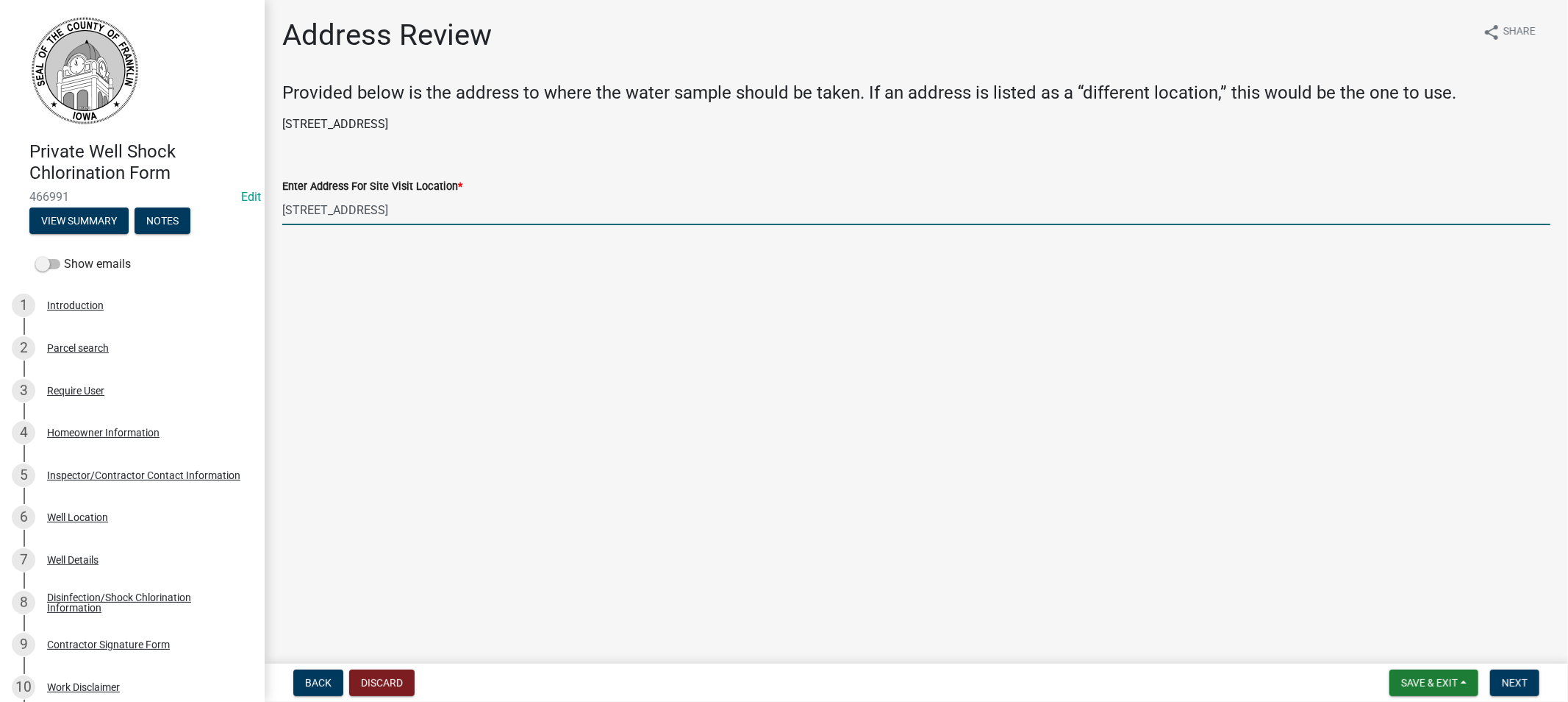
click at [390, 198] on input "[STREET_ADDRESS]" at bounding box center [917, 210] width 1269 height 30
drag, startPoint x: 384, startPoint y: 209, endPoint x: 375, endPoint y: 223, distance: 16.6
click at [375, 223] on input "[STREET_ADDRESS]" at bounding box center [917, 210] width 1269 height 30
type input "[STREET_ADDRESS]"
click at [1517, 680] on span "Next" at bounding box center [1515, 682] width 26 height 12
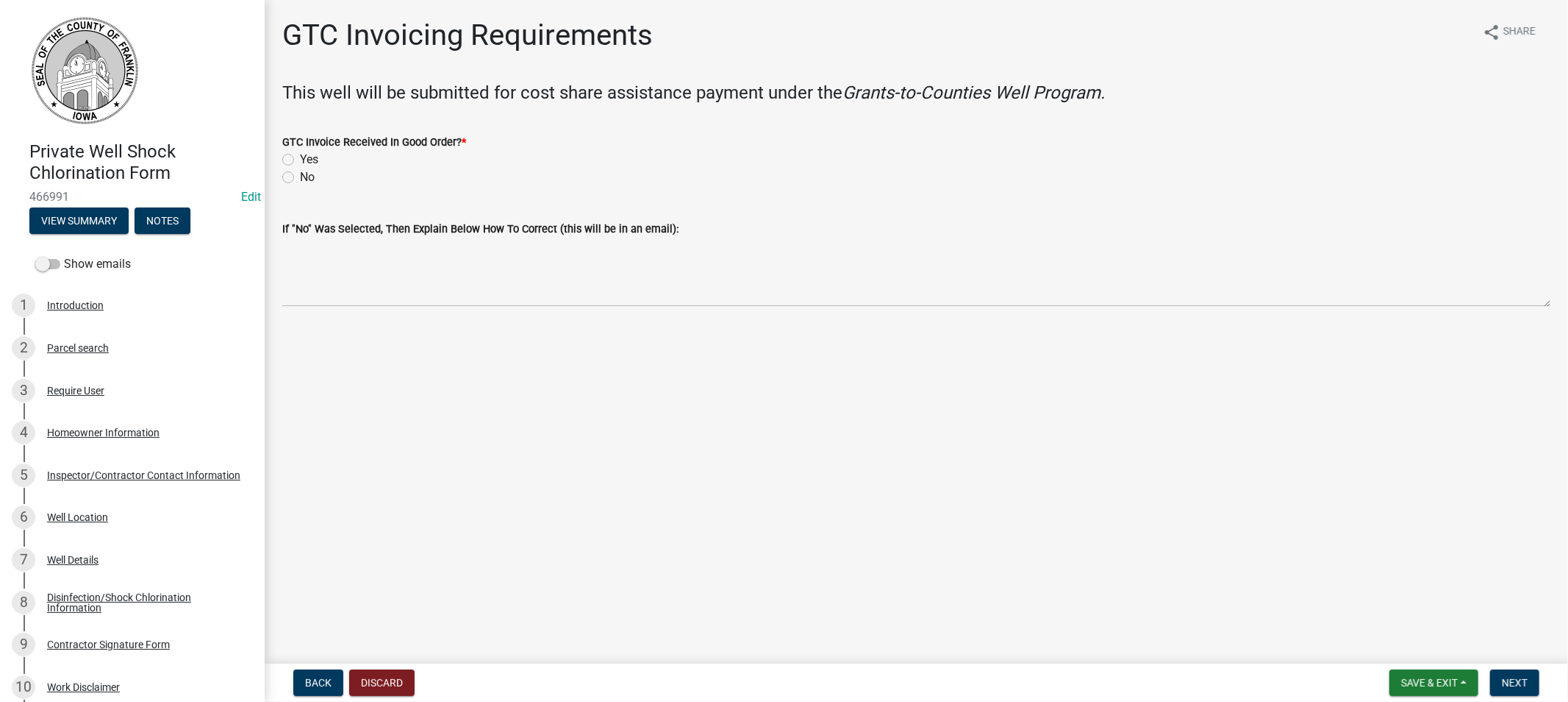
click at [300, 160] on label "Yes" at bounding box center [310, 159] width 19 height 18
click at [300, 160] on input "Yes" at bounding box center [305, 155] width 9 height 9
radio input "true"
click at [1524, 679] on span "Next" at bounding box center [1515, 682] width 26 height 12
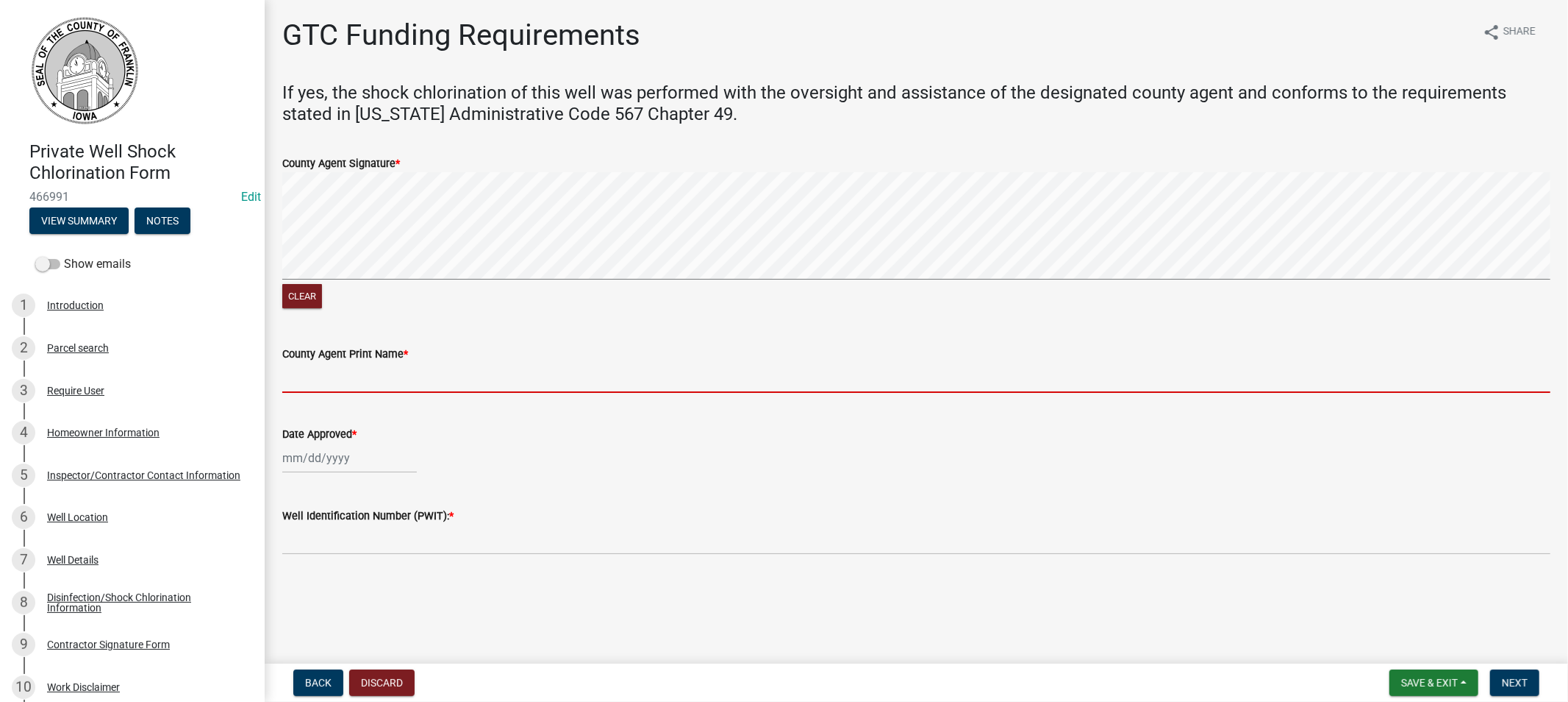
click at [342, 383] on input "County Agent Print Name *" at bounding box center [917, 377] width 1269 height 30
type input "[PERSON_NAME]"
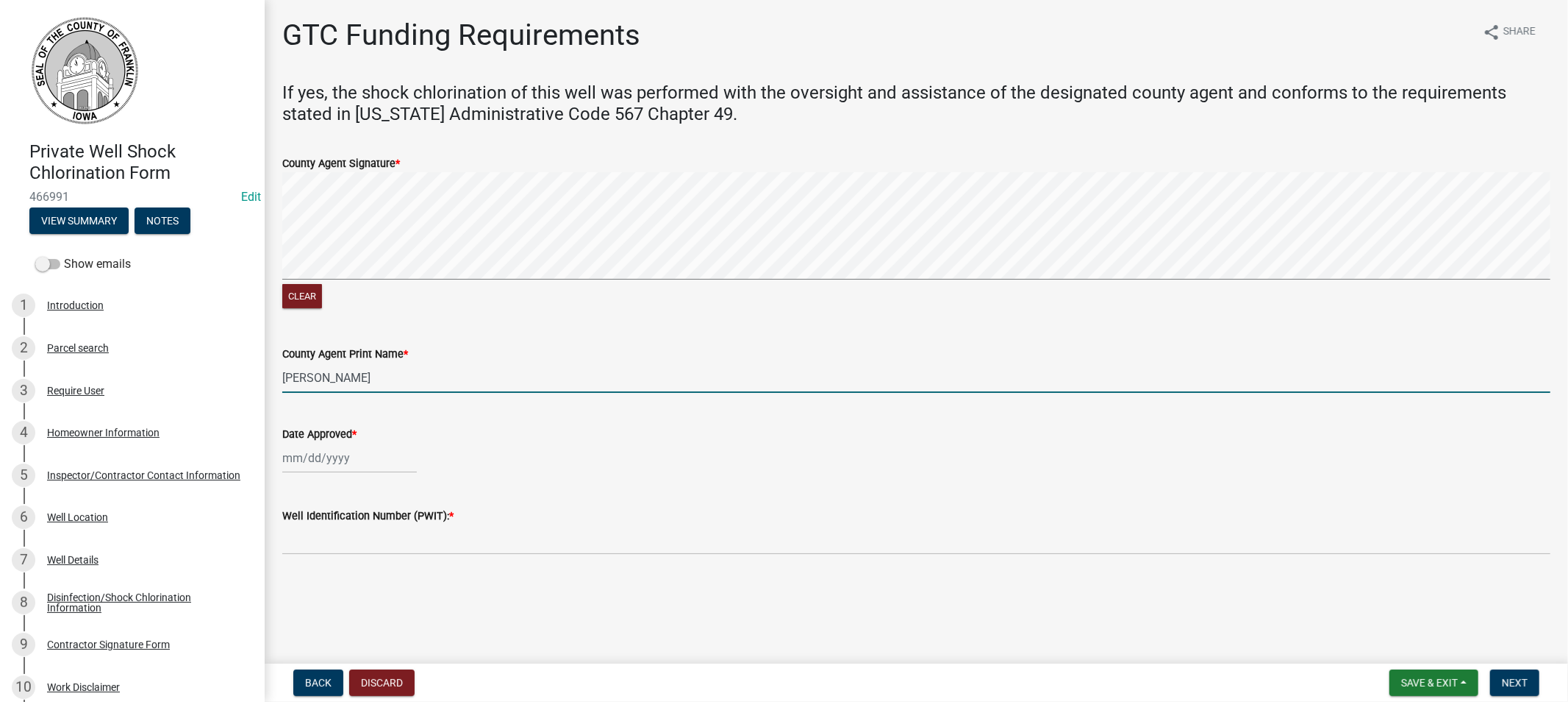
click at [341, 459] on div at bounding box center [350, 458] width 135 height 30
select select "8"
select select "2025"
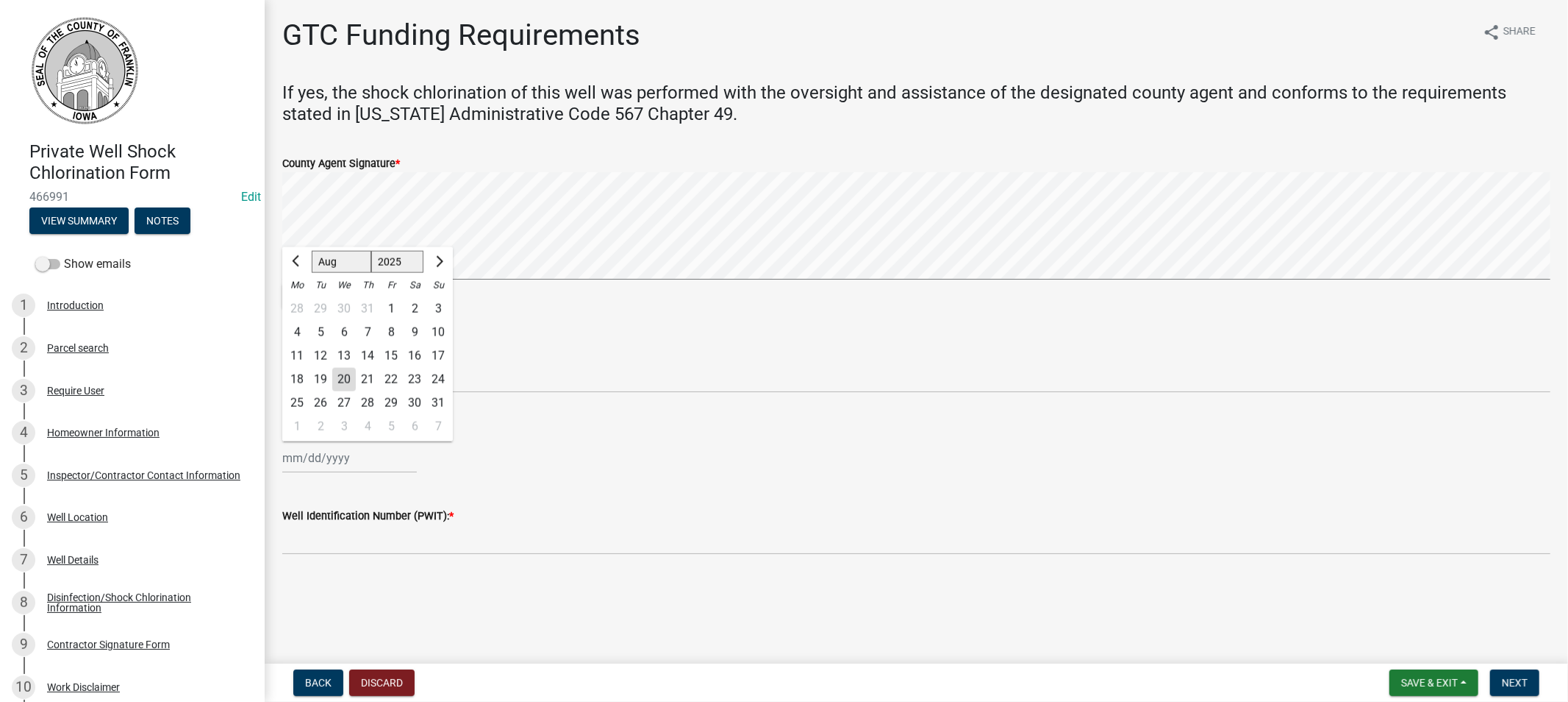
click at [341, 379] on div "20" at bounding box center [343, 379] width 23 height 23
type input "[DATE]"
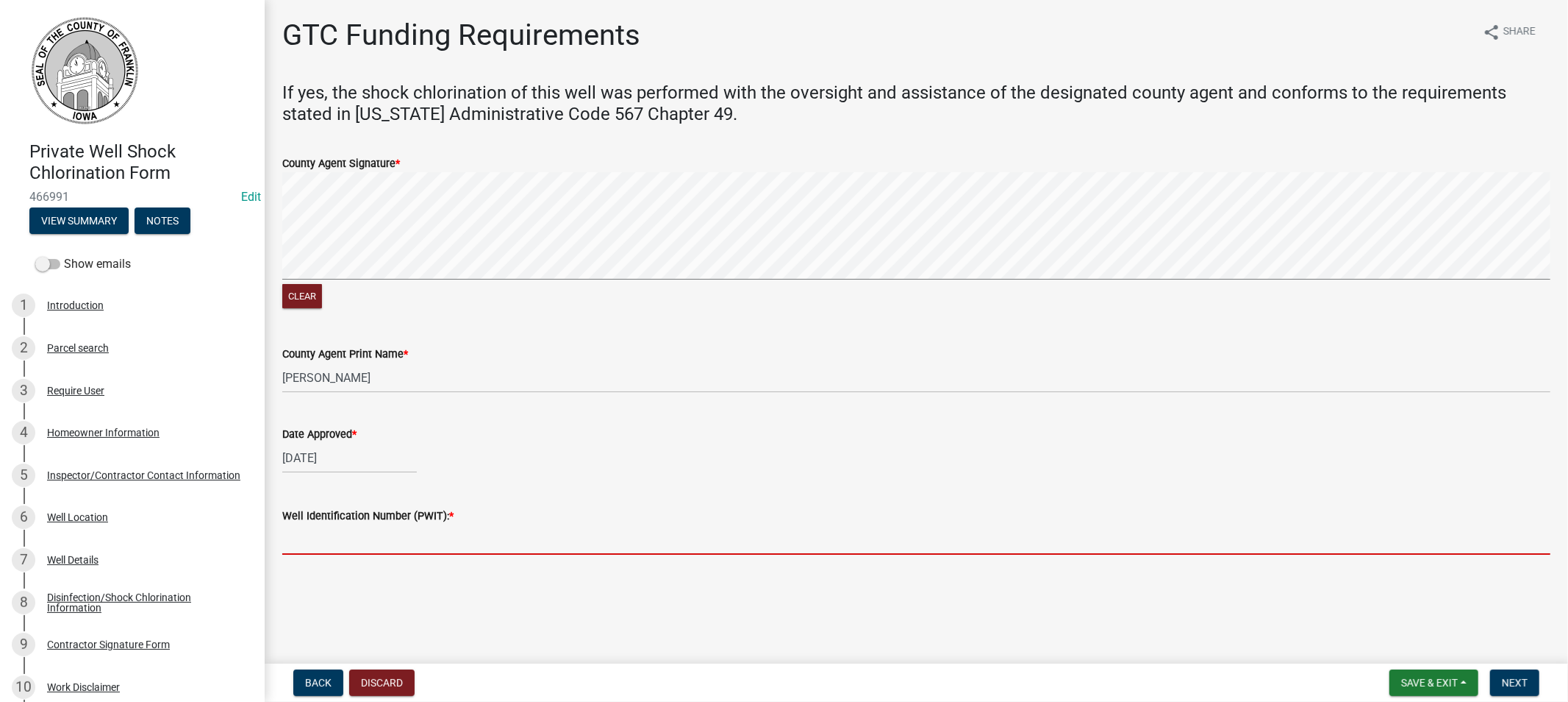
click at [404, 545] on input "Well Identification Number (PWIT): *" at bounding box center [917, 539] width 1269 height 30
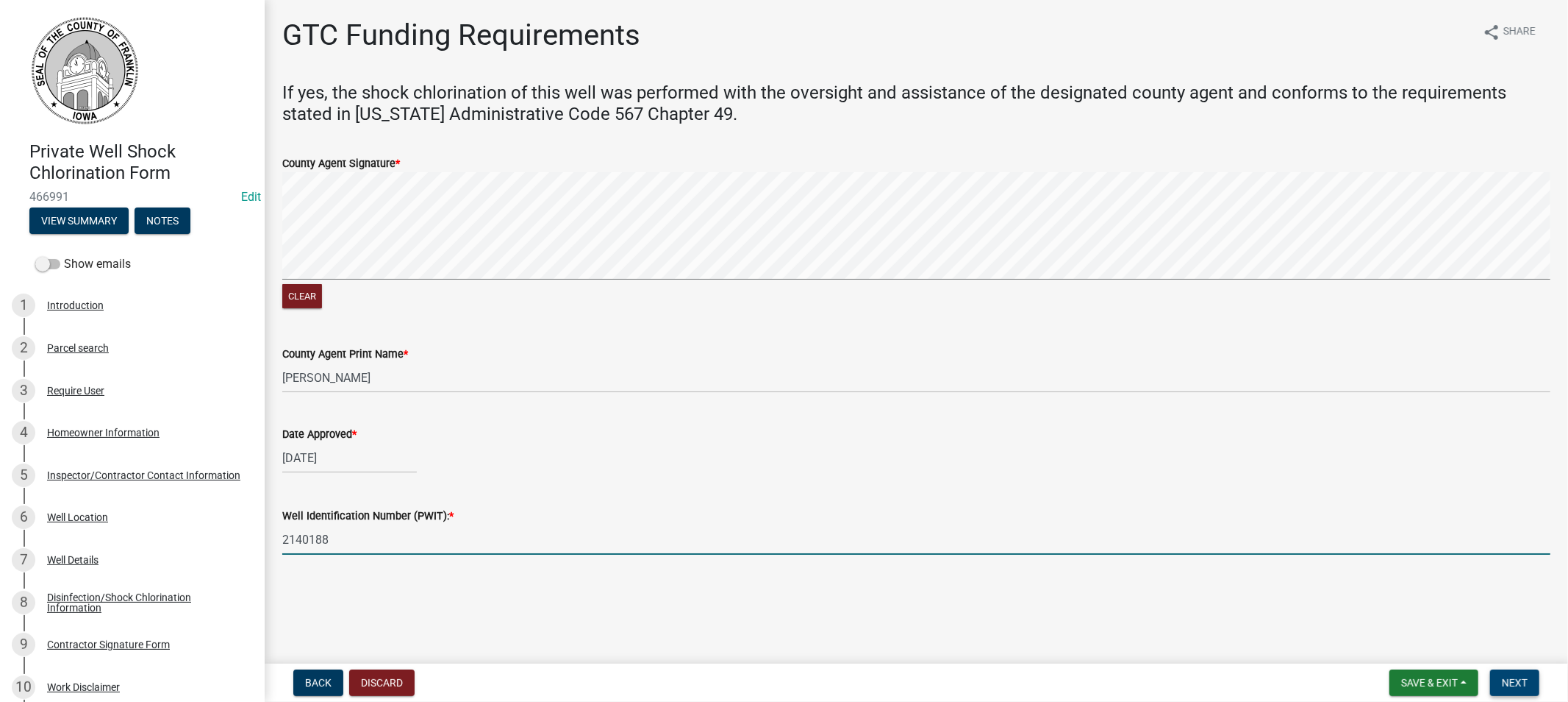
type input "2140188"
click at [1505, 680] on span "Next" at bounding box center [1515, 682] width 26 height 12
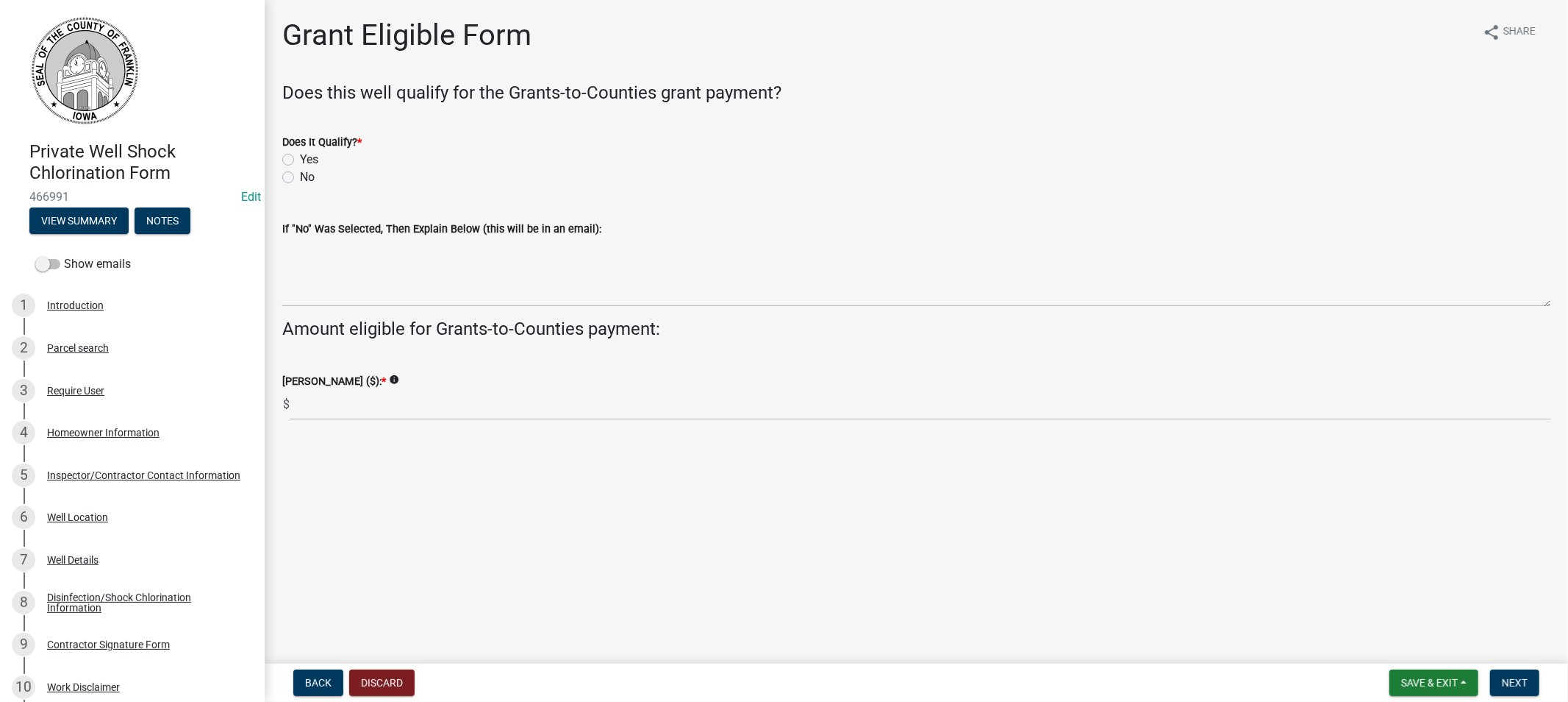
click at [300, 155] on label "Yes" at bounding box center [310, 159] width 19 height 18
click at [300, 155] on input "Yes" at bounding box center [305, 155] width 9 height 9
radio input "true"
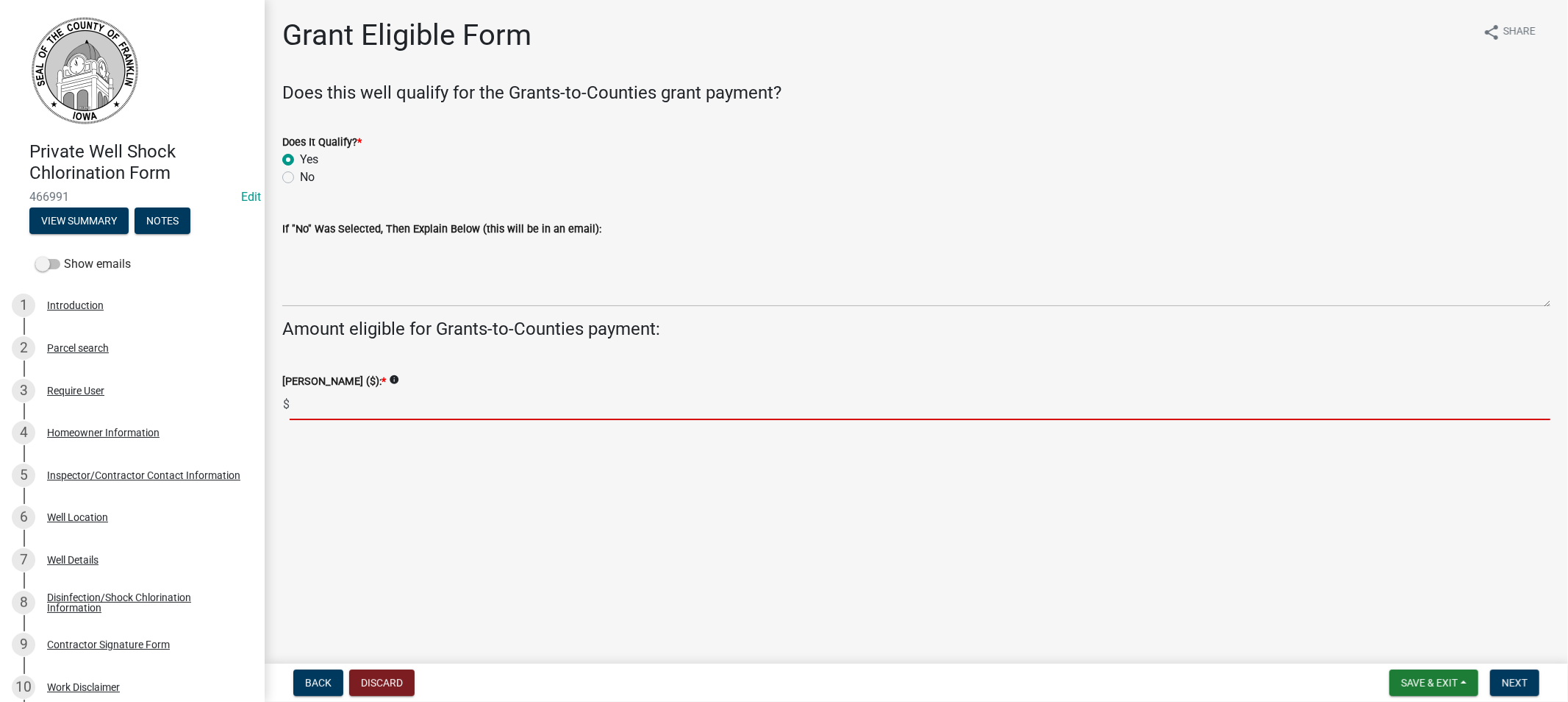
click at [345, 393] on input "text" at bounding box center [921, 404] width 1261 height 30
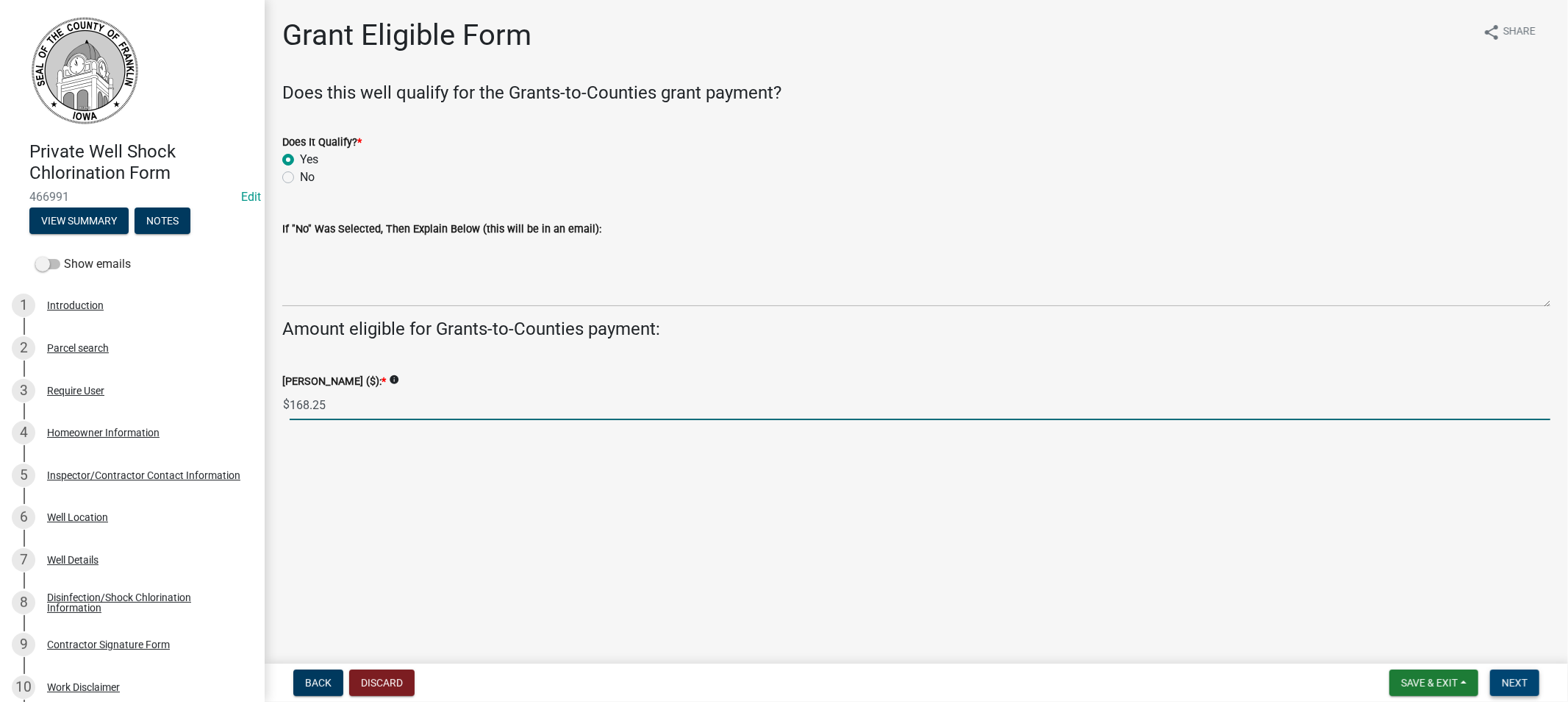
type input "168.25"
drag, startPoint x: 1517, startPoint y: 674, endPoint x: 1508, endPoint y: 669, distance: 10.3
click at [1517, 674] on button "Next" at bounding box center [1515, 682] width 50 height 26
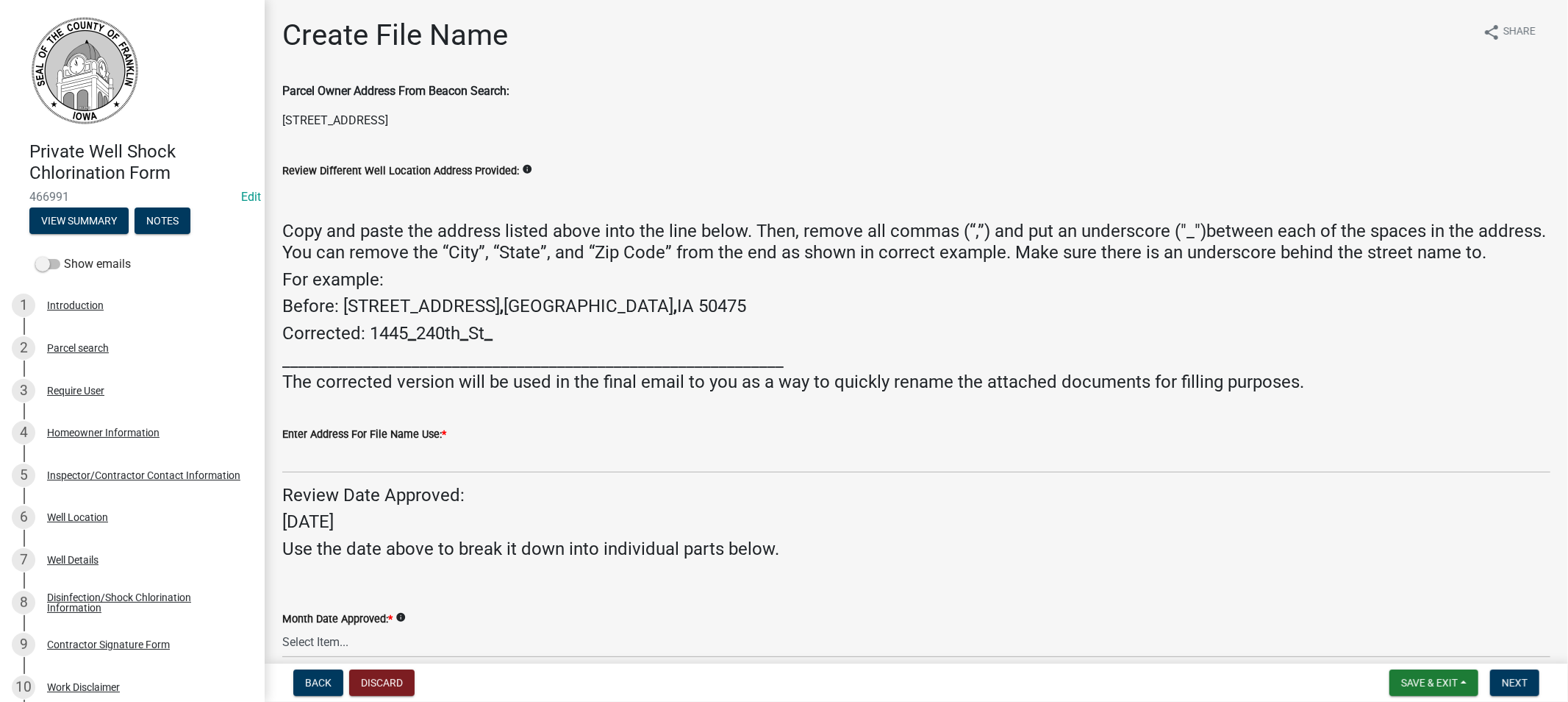
scroll to position [81, 0]
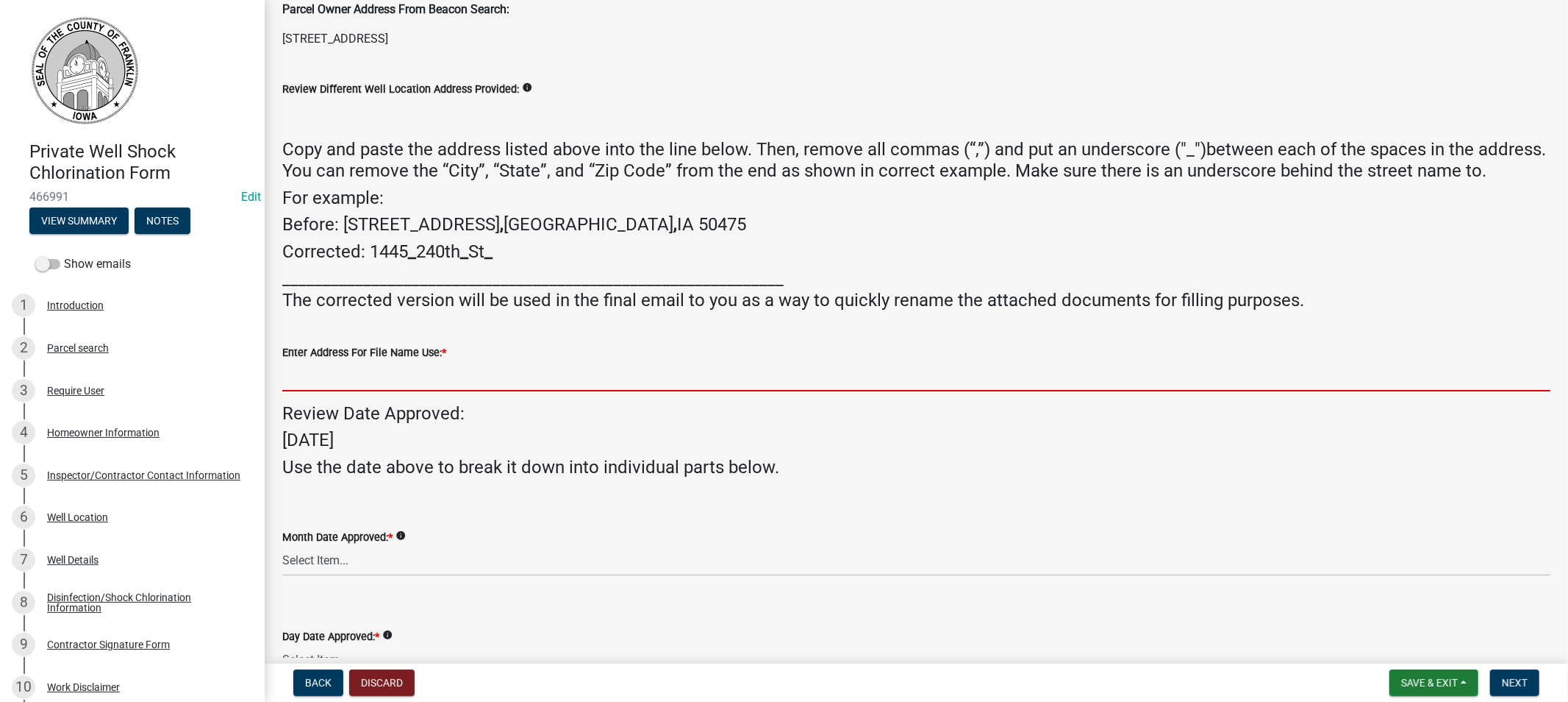
click at [313, 391] on input "Enter Address For File Name Use: *" at bounding box center [917, 376] width 1269 height 30
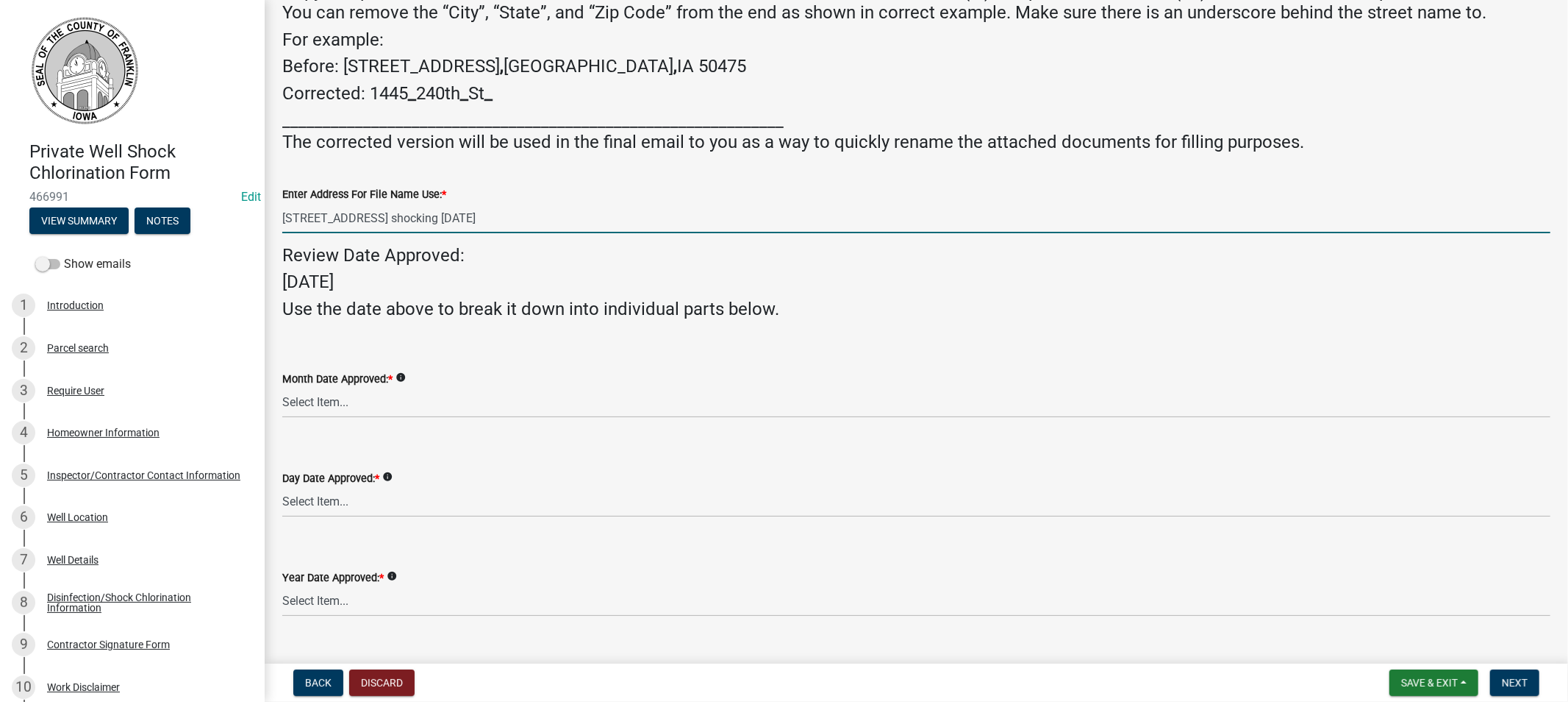
scroll to position [245, 0]
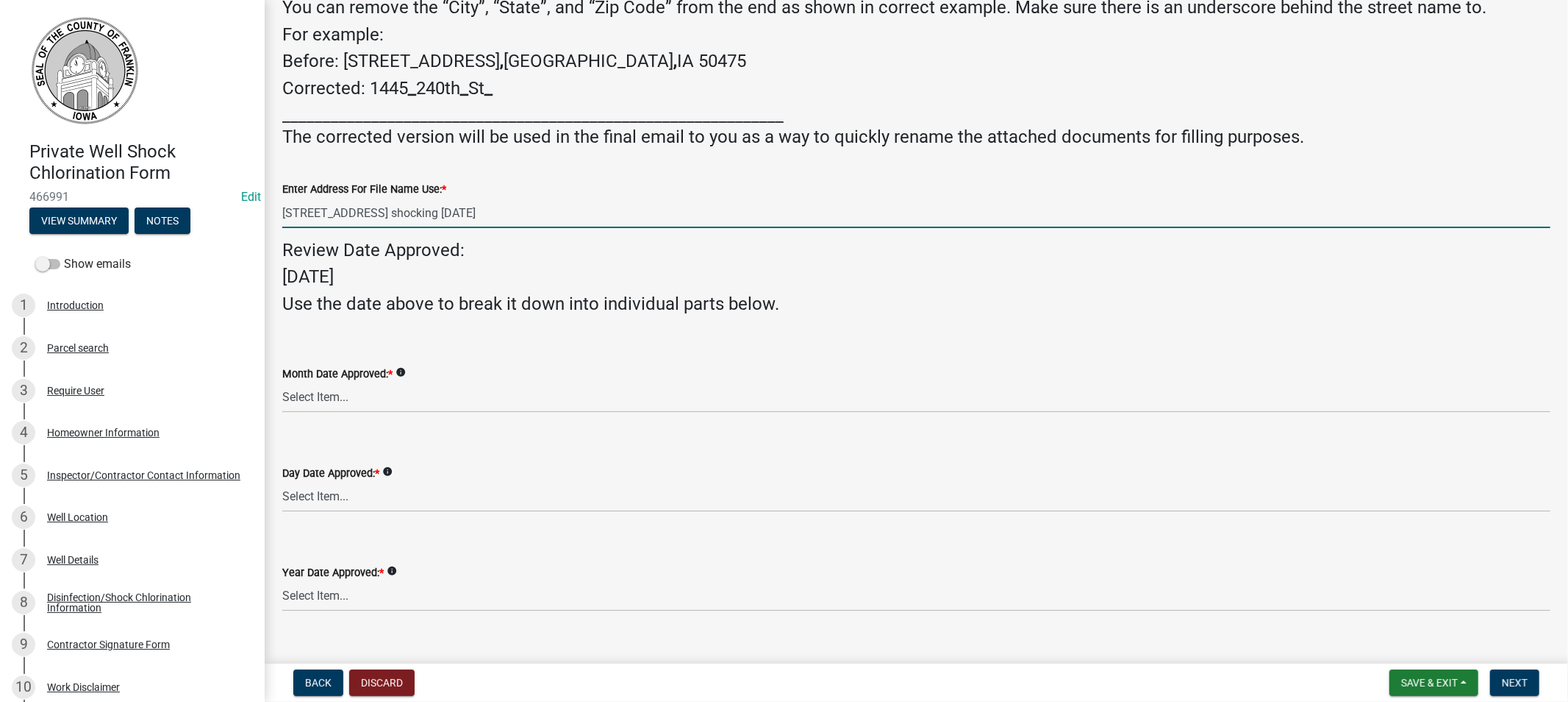
type input "[STREET_ADDRESS] shocking [DATE]"
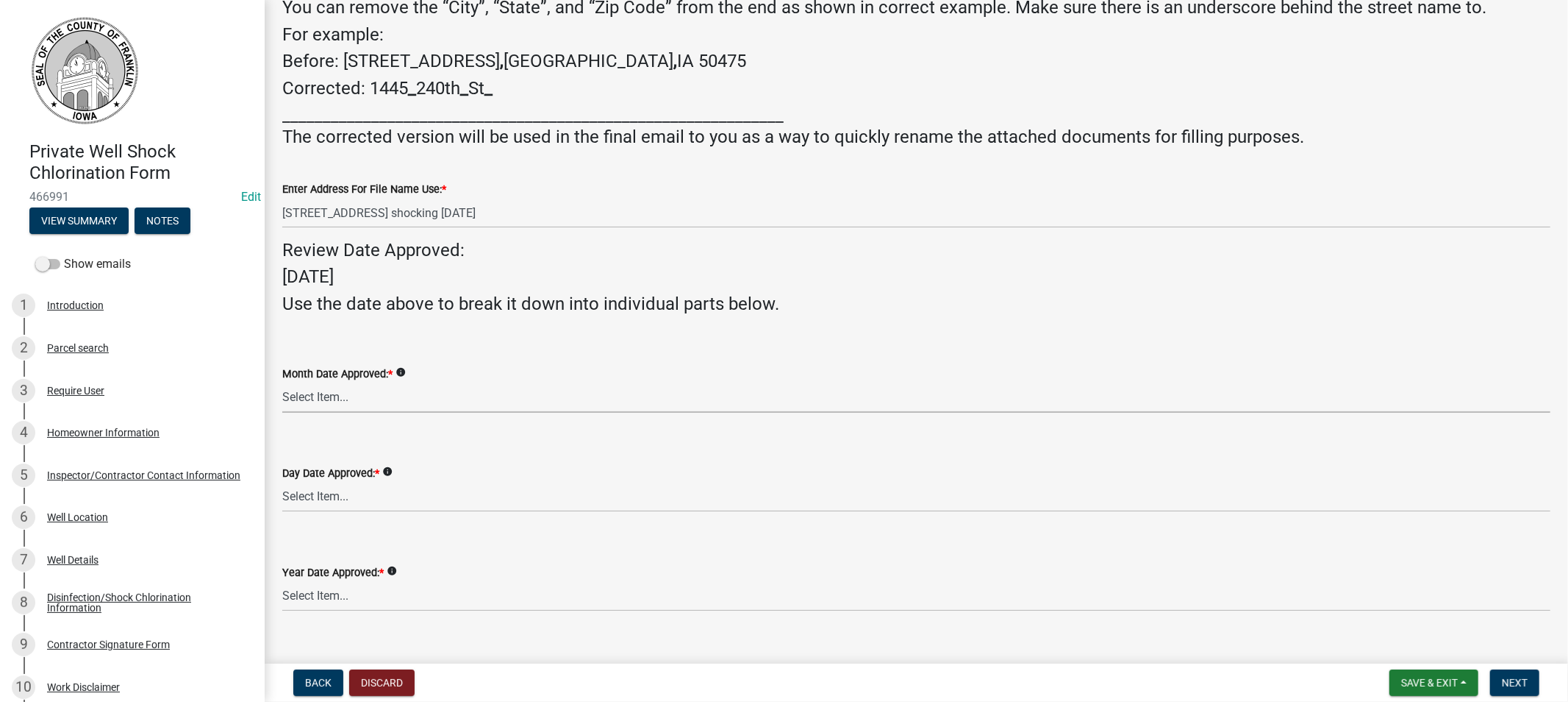
click at [354, 413] on select "Select Item... 01 02 03 04 05 06 07 08 09 10 11 12" at bounding box center [917, 398] width 1269 height 30
click at [361, 413] on select "Select Item... 01 02 03 04 05 06 07 08 09 10 11 12" at bounding box center [917, 398] width 1269 height 30
click at [345, 413] on select "Select Item... 01 02 03 04 05 06 07 08 09 10 11 12" at bounding box center [917, 398] width 1269 height 30
click at [283, 403] on select "Select Item... 01 02 03 04 05 06 07 08 09 10 11 12" at bounding box center [917, 398] width 1269 height 30
select select "eeb2e903-b4f5-429d-a52d-6e1758937509"
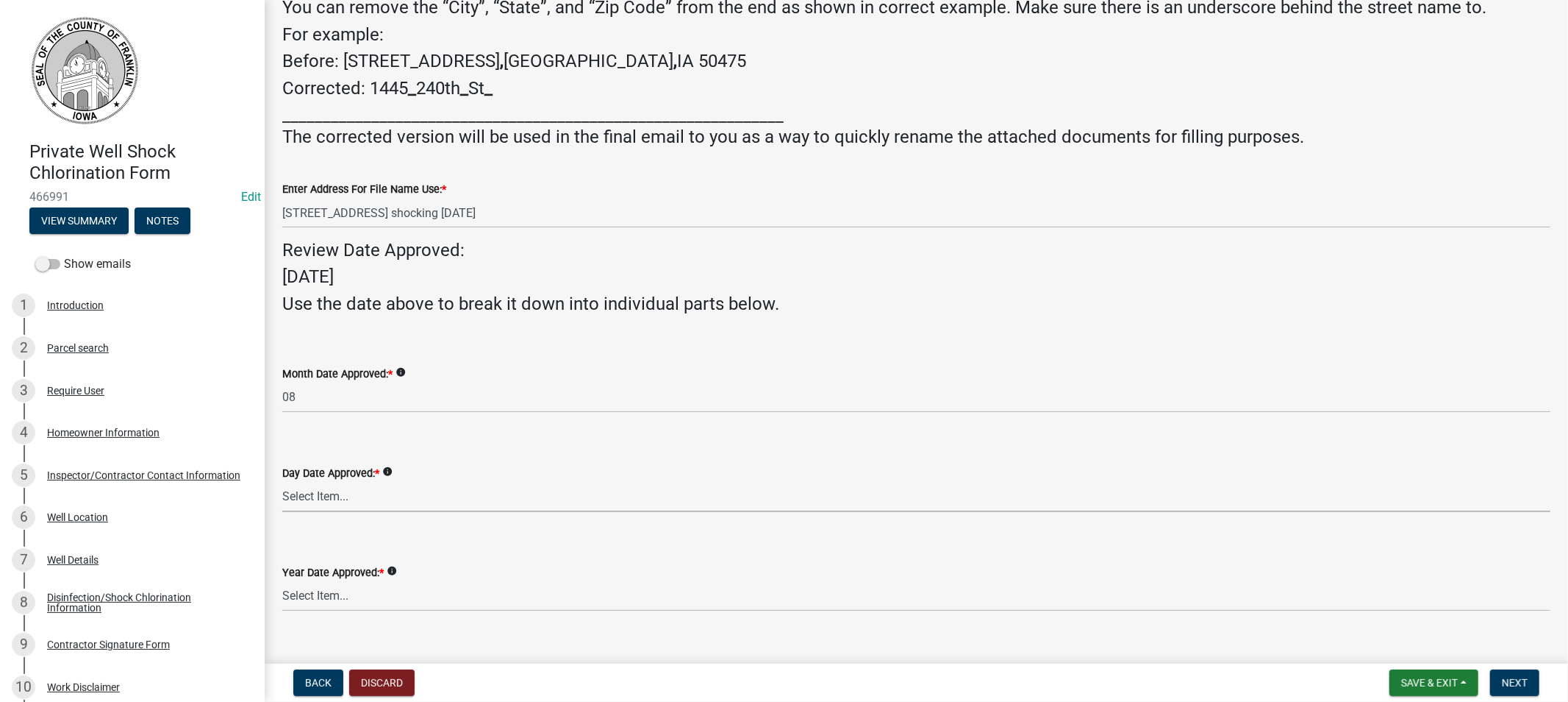
click at [334, 512] on select "Select Item... 01 02 03 04 05 06 07 08 09 10 11 12 13 14 15 16 17 18 19 20 21 2…" at bounding box center [917, 497] width 1269 height 30
click at [283, 503] on select "Select Item... 01 02 03 04 05 06 07 08 09 10 11 12 13 14 15 16 17 18 19 20 21 2…" at bounding box center [917, 497] width 1269 height 30
select select "f0f38c1f-5b41-4d29-a380-34ec5fb279e5"
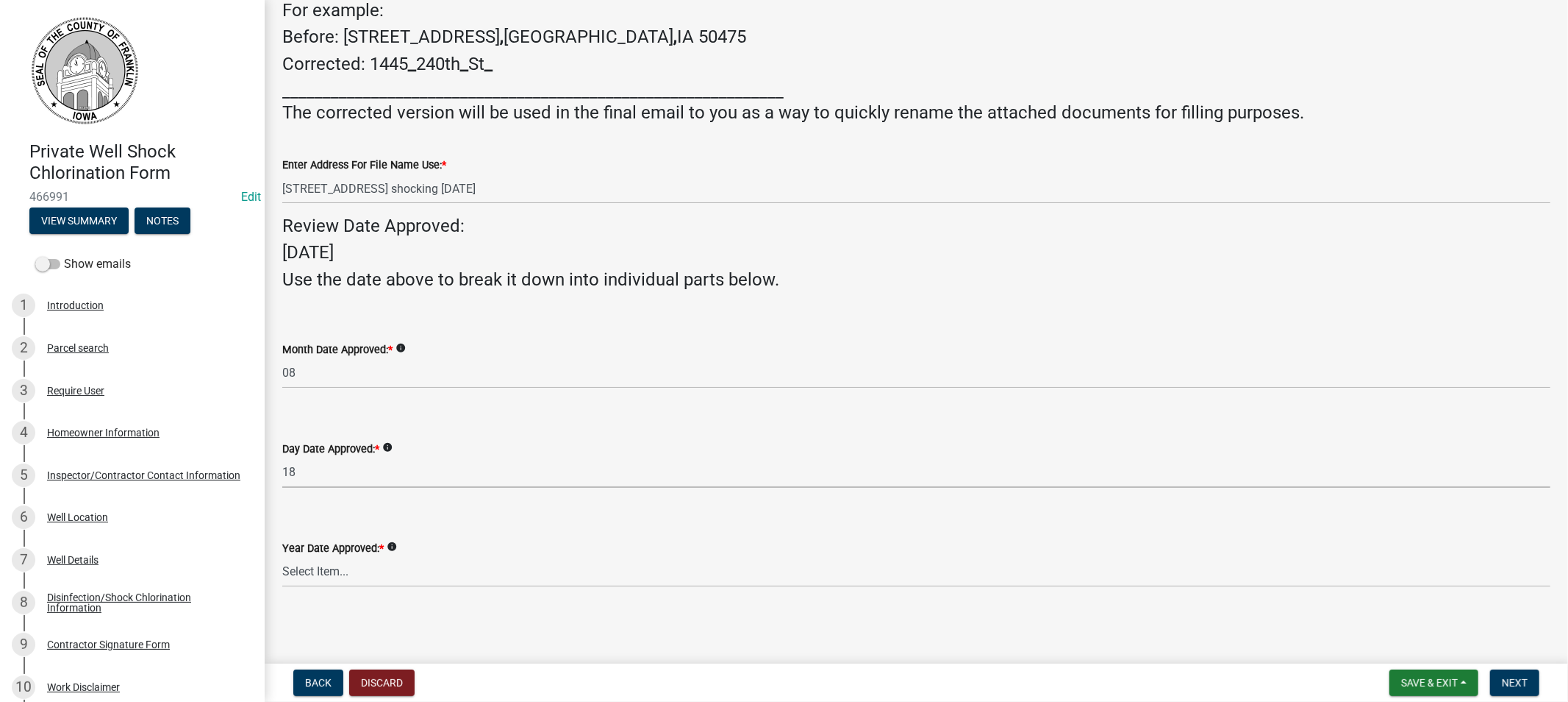
scroll to position [290, 0]
click at [362, 561] on select "Select Item... 2025 2026 2027 2028 2029 2030 2031 2032 2033" at bounding box center [917, 572] width 1269 height 30
click at [355, 570] on select "Select Item... 2025 2026 2027 2028 2029 2030 2031 2032 2033" at bounding box center [917, 572] width 1269 height 30
click at [283, 557] on select "Select Item... 2025 2026 2027 2028 2029 2030 2031 2032 2033" at bounding box center [917, 572] width 1269 height 30
select select "50b8d7cf-13ea-4239-84ee-9f37e9ab8850"
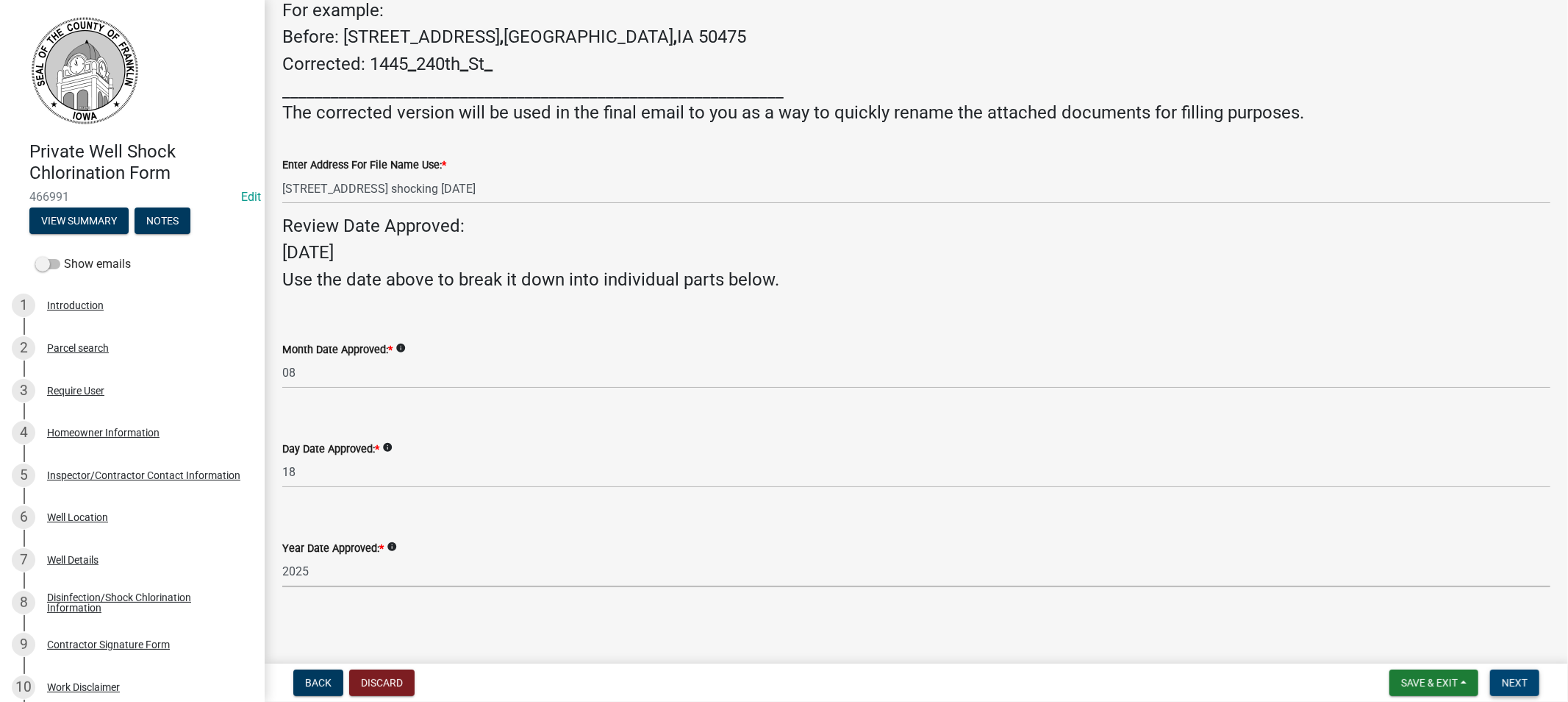
click at [1505, 682] on span "Next" at bounding box center [1515, 682] width 26 height 12
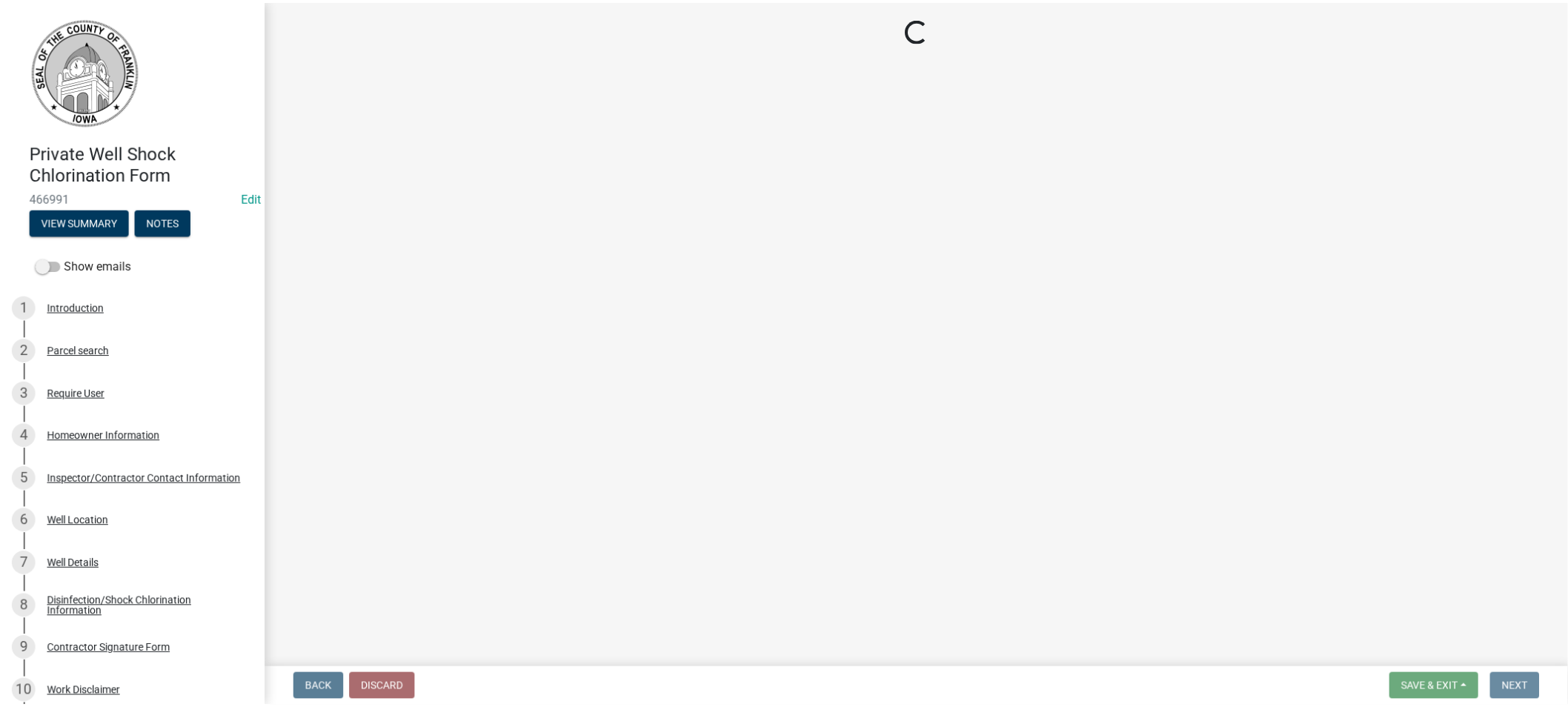
scroll to position [0, 0]
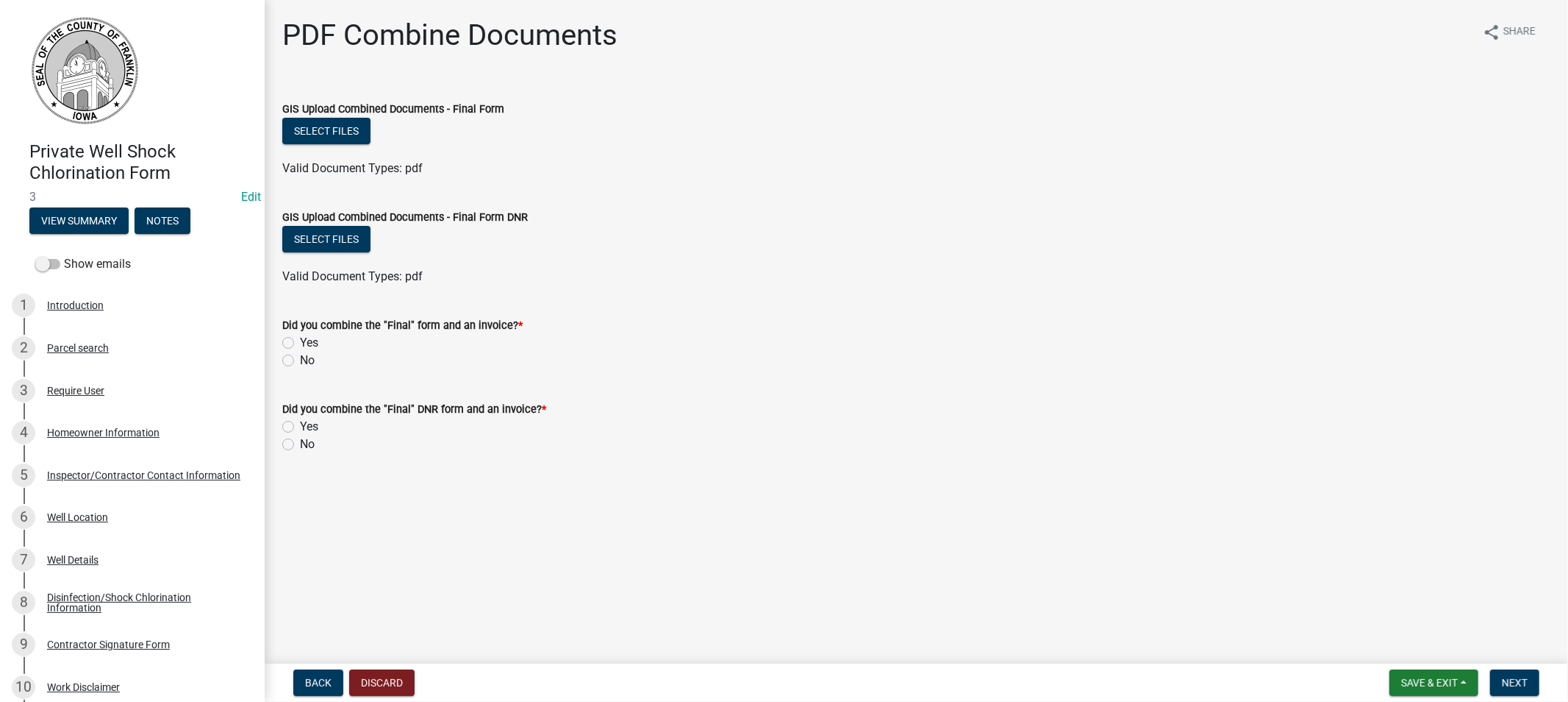
click at [300, 344] on label "Yes" at bounding box center [310, 343] width 19 height 18
click at [300, 344] on input "Yes" at bounding box center [305, 339] width 9 height 9
radio input "true"
click at [300, 427] on label "Yes" at bounding box center [310, 426] width 19 height 18
click at [300, 427] on input "Yes" at bounding box center [305, 422] width 9 height 9
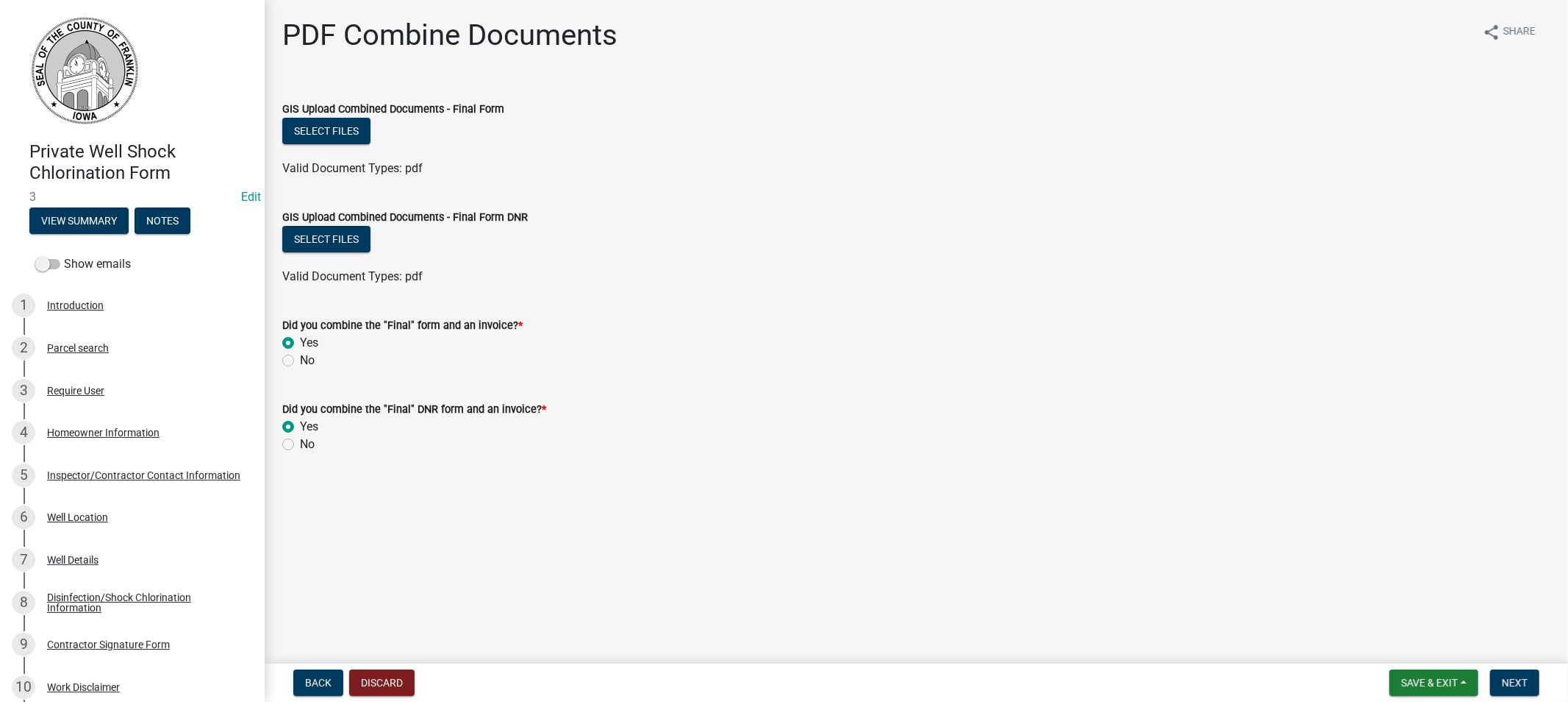
radio input "true"
drag, startPoint x: 1515, startPoint y: 685, endPoint x: 1498, endPoint y: 686, distance: 17.0
click at [1512, 686] on span "Next" at bounding box center [1515, 682] width 26 height 12
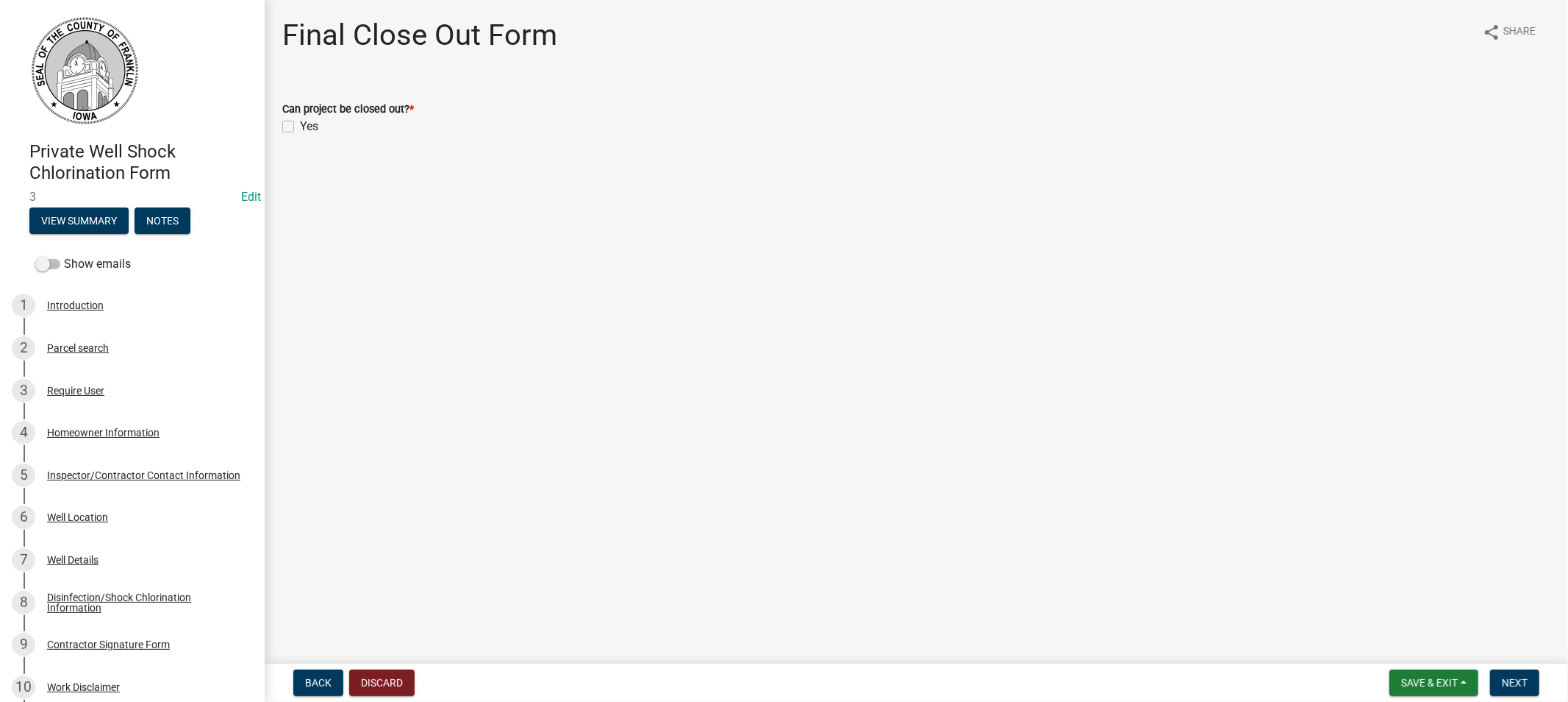
click at [300, 125] on label "Yes" at bounding box center [310, 126] width 19 height 18
click at [300, 125] on input "Yes" at bounding box center [305, 123] width 9 height 9
checkbox input "true"
click at [1505, 685] on span "Next" at bounding box center [1515, 682] width 26 height 12
